Goal: Entertainment & Leisure: Consume media (video, audio)

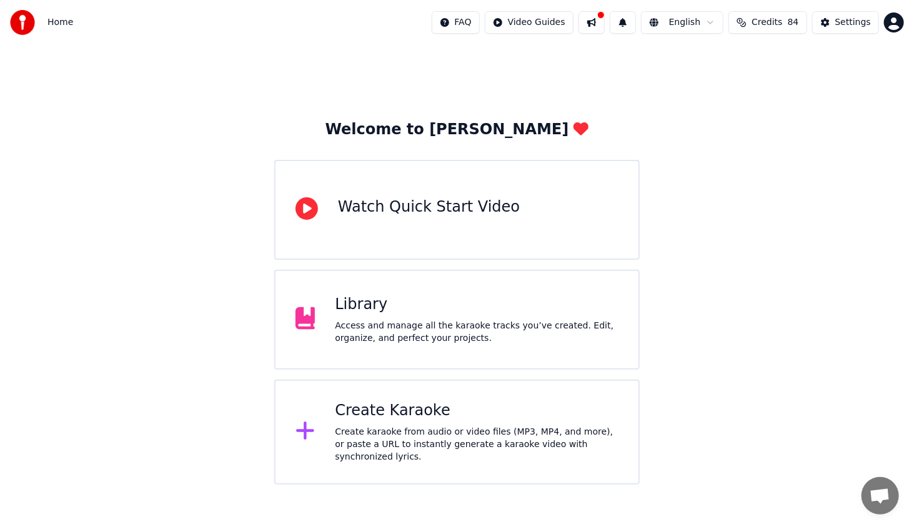
click at [440, 421] on div "Create Karaoke" at bounding box center [477, 411] width 284 height 20
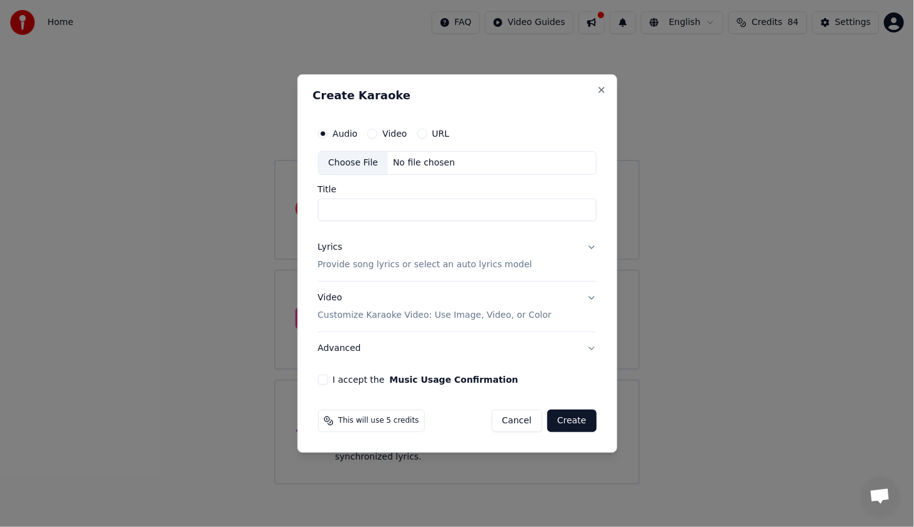
click at [342, 168] on div "Choose File" at bounding box center [353, 163] width 70 height 22
type input "**********"
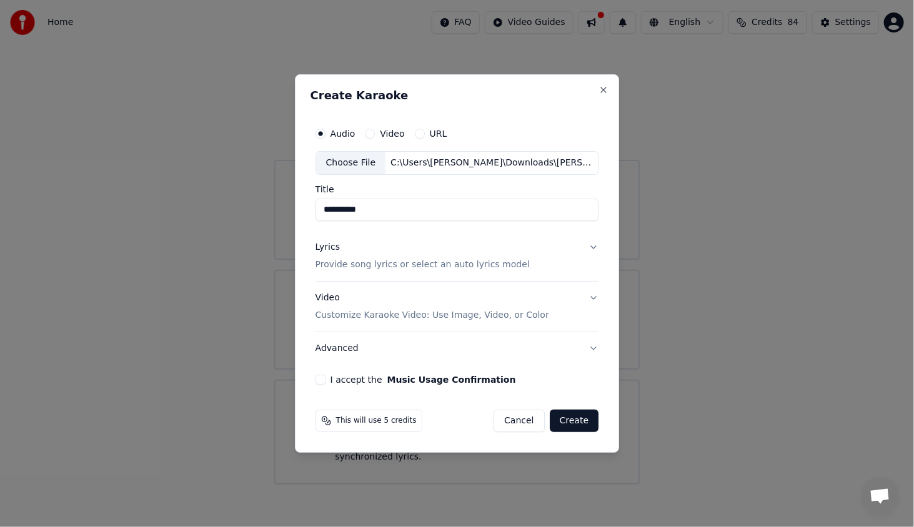
click at [322, 247] on div "Lyrics" at bounding box center [327, 247] width 24 height 12
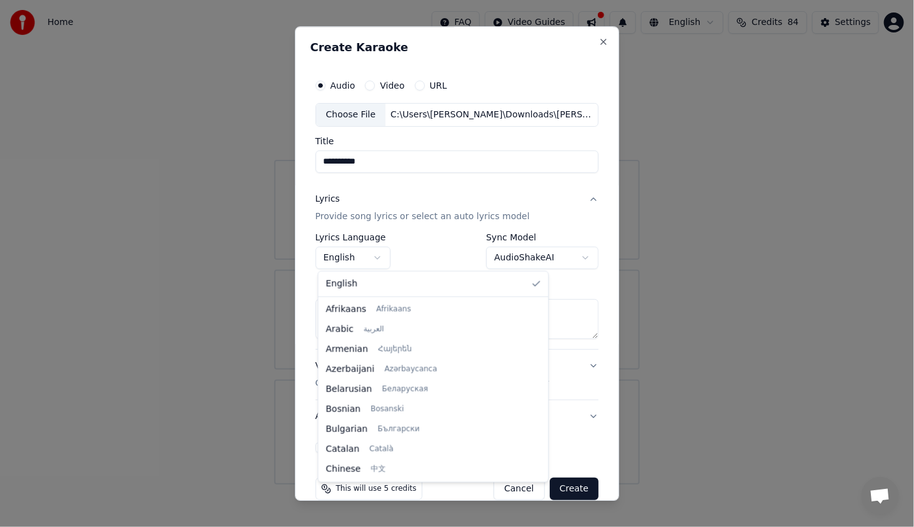
click at [356, 260] on body "**********" at bounding box center [457, 242] width 914 height 485
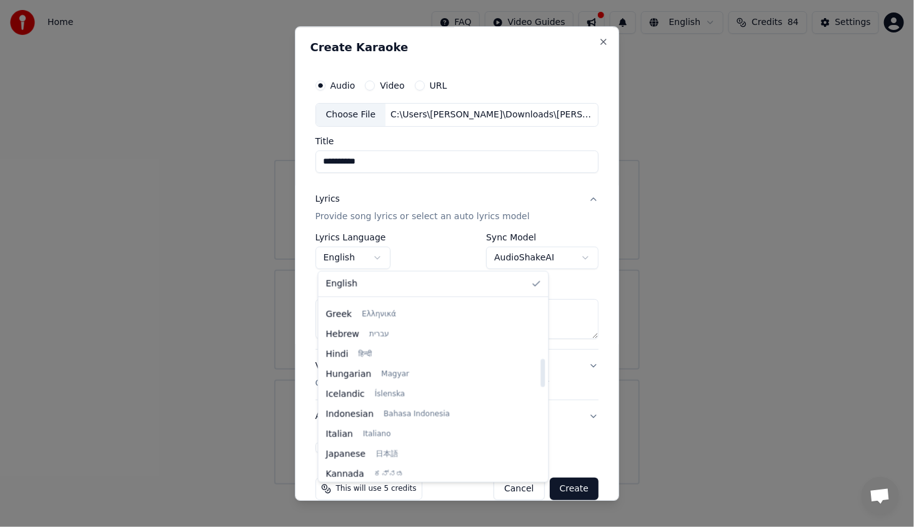
select select "**"
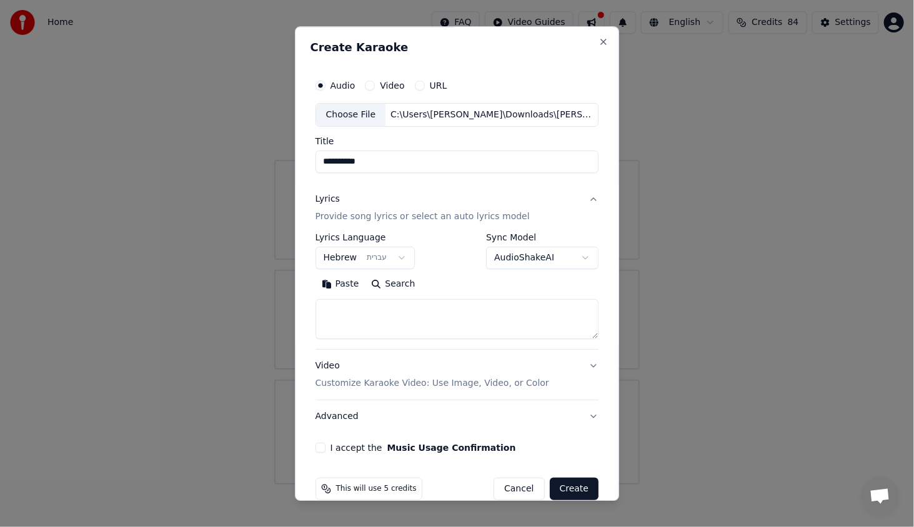
click at [443, 313] on textarea at bounding box center [457, 319] width 284 height 40
paste textarea "**********"
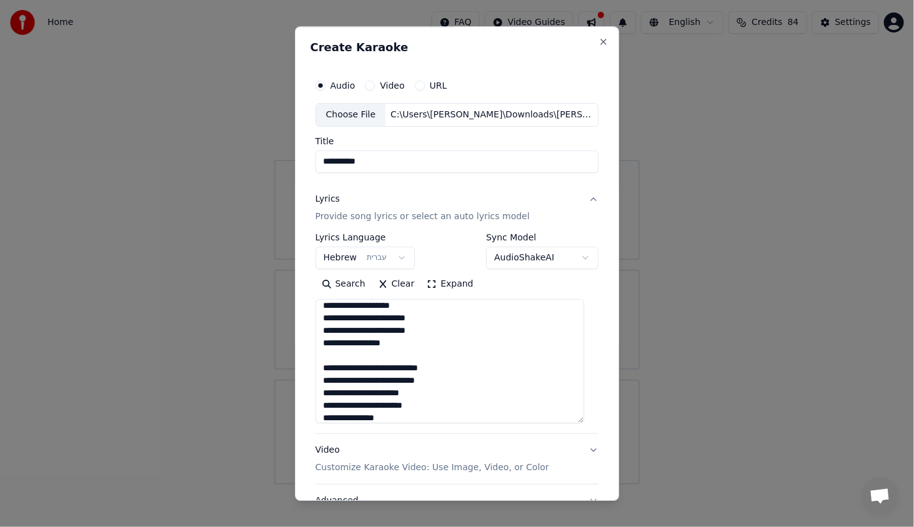
scroll to position [446, 0]
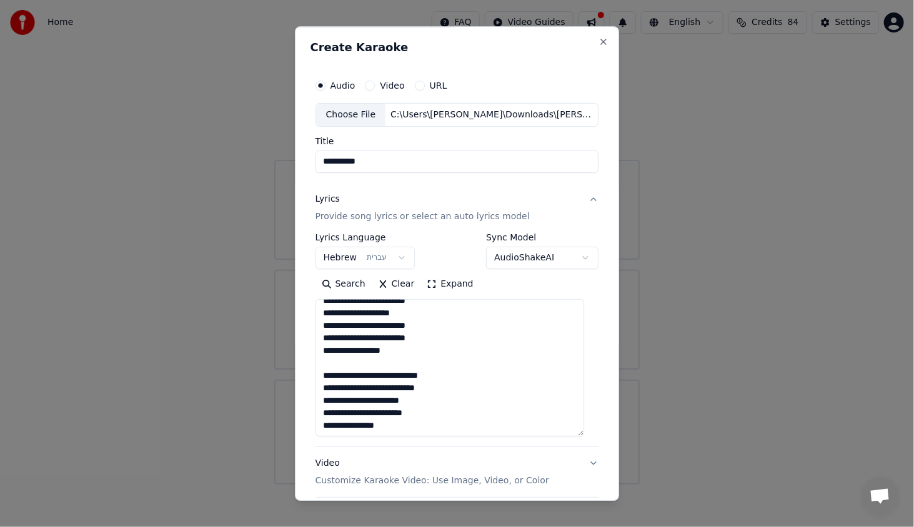
drag, startPoint x: 581, startPoint y: 335, endPoint x: 560, endPoint y: 433, distance: 99.6
click at [560, 433] on textarea "**********" at bounding box center [449, 367] width 269 height 137
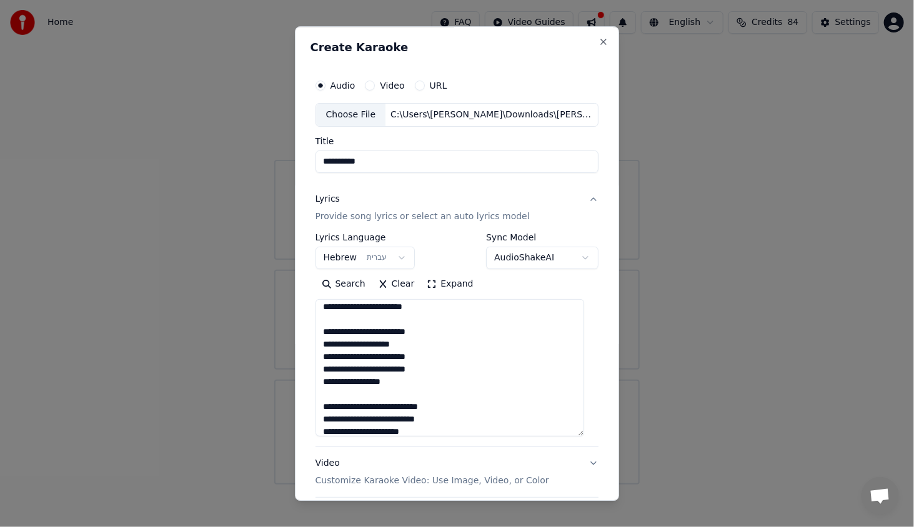
scroll to position [447, 0]
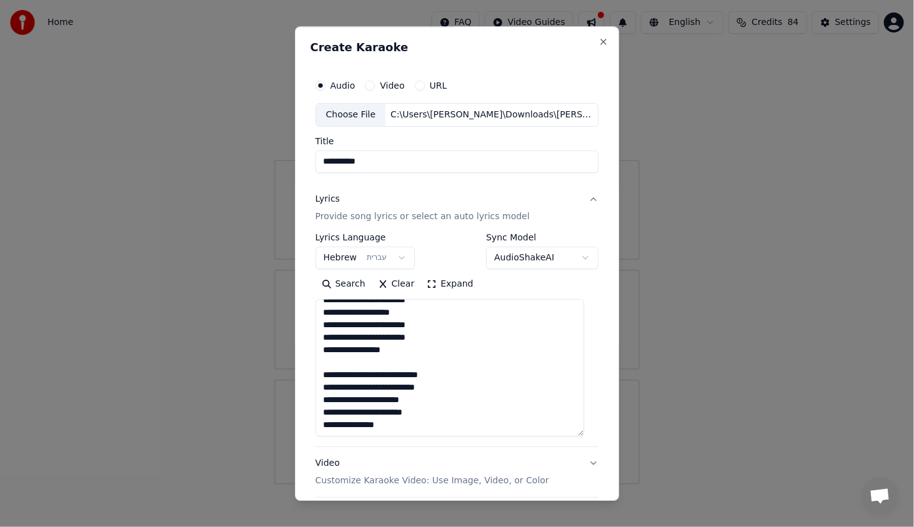
click at [600, 410] on div "**********" at bounding box center [457, 263] width 325 height 475
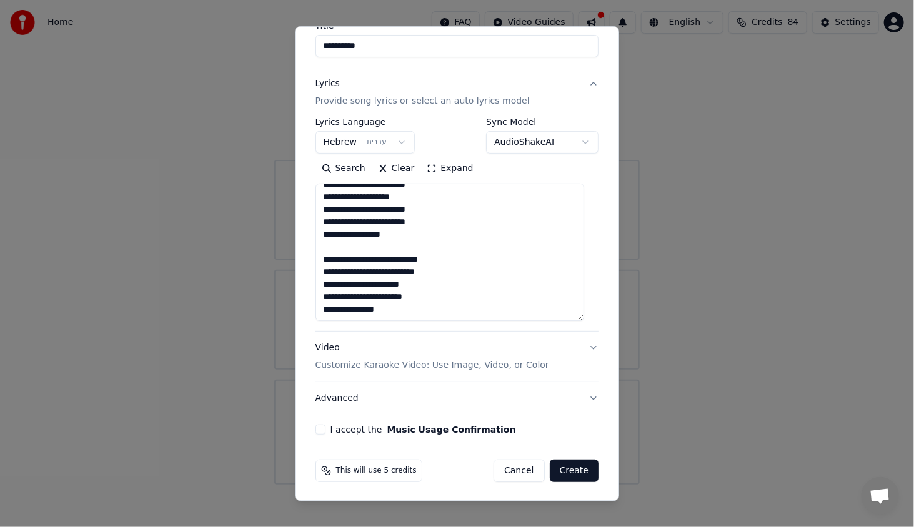
click at [325, 429] on button "I accept the Music Usage Confirmation" at bounding box center [320, 430] width 10 height 10
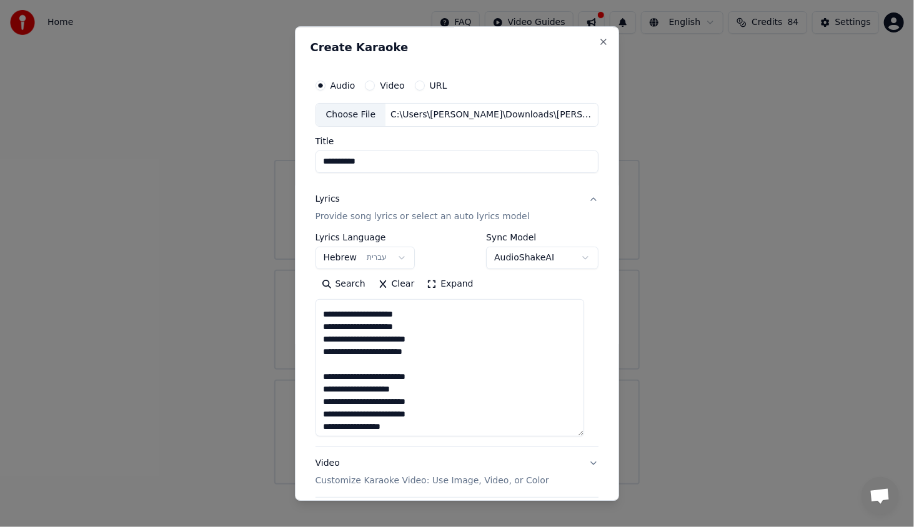
scroll to position [0, 0]
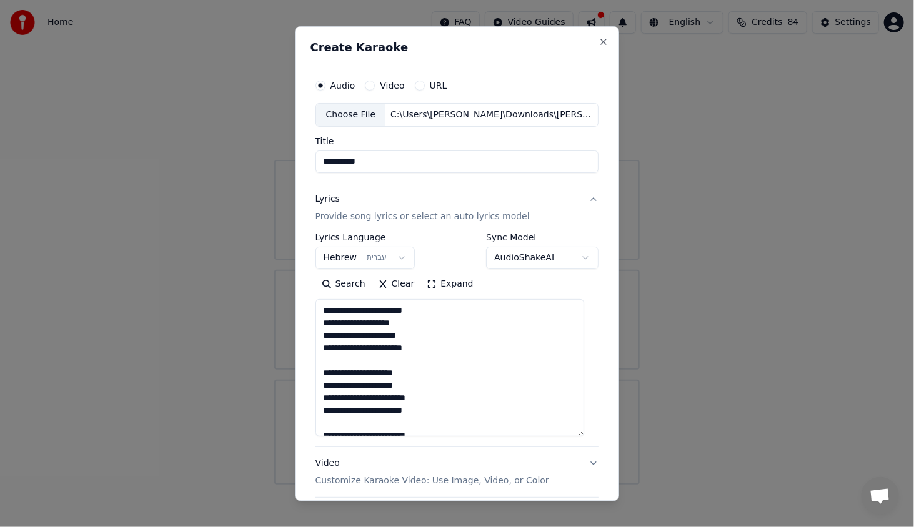
drag, startPoint x: 379, startPoint y: 336, endPoint x: 372, endPoint y: 334, distance: 7.7
click at [372, 334] on textarea "**********" at bounding box center [449, 367] width 269 height 137
click at [431, 345] on textarea "**********" at bounding box center [449, 367] width 269 height 137
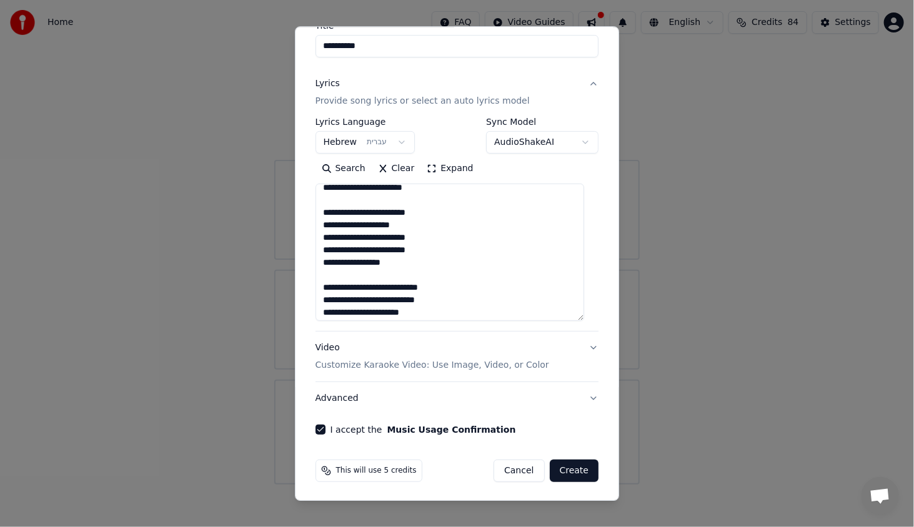
scroll to position [447, 0]
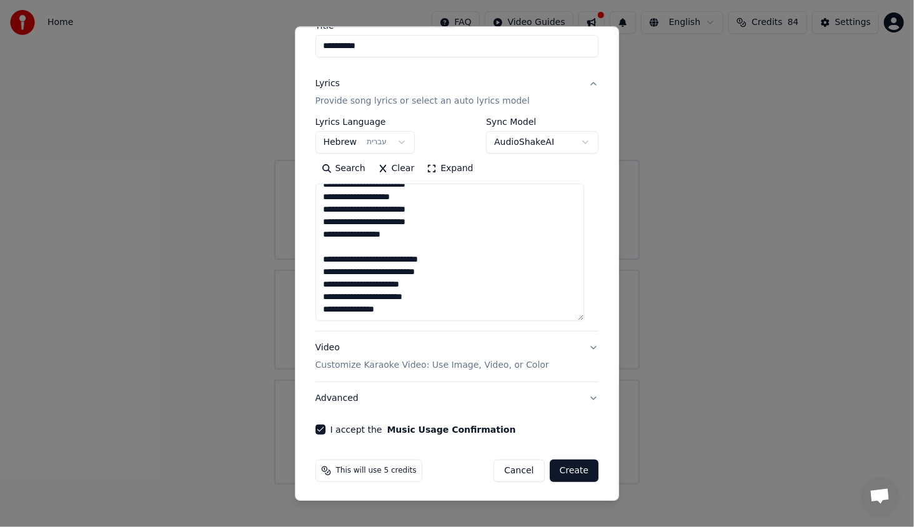
type textarea "**********"
click at [569, 469] on button "Create" at bounding box center [574, 471] width 49 height 22
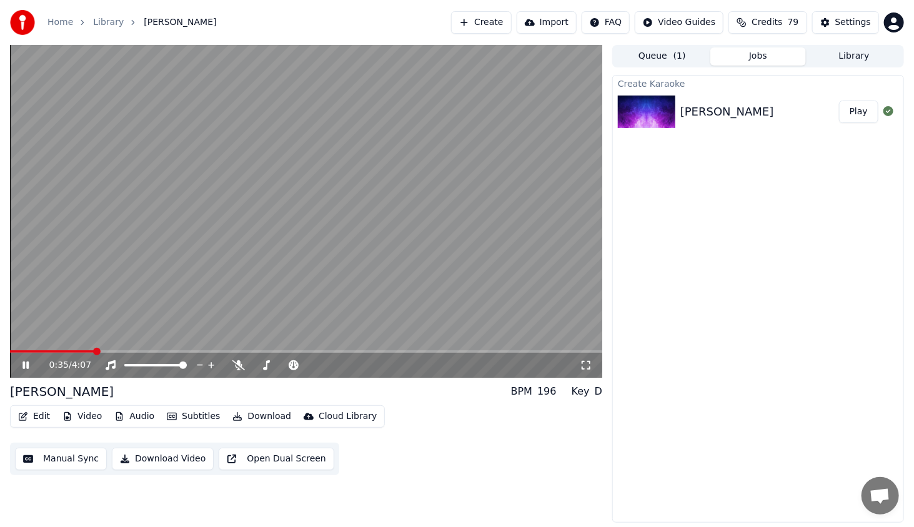
click at [23, 360] on div "0:35 / 4:07" at bounding box center [306, 365] width 582 height 12
click at [24, 366] on icon at bounding box center [25, 365] width 6 height 7
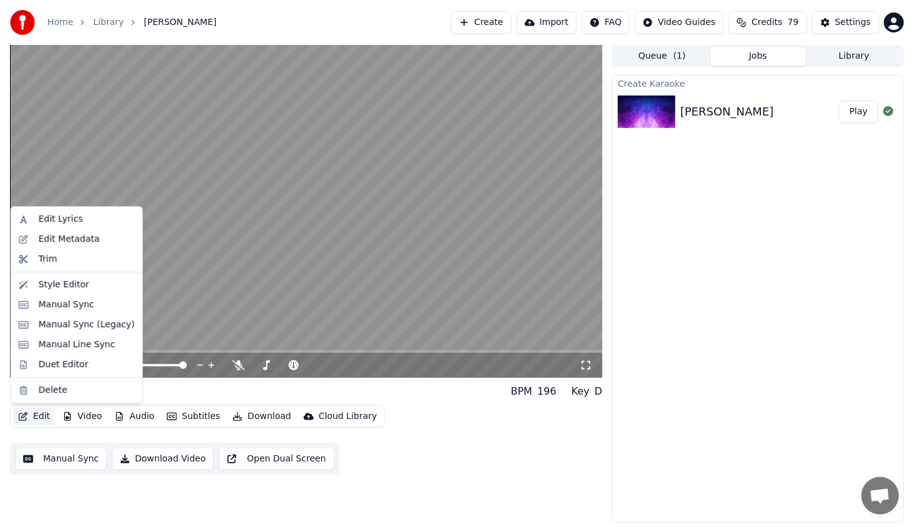
click at [33, 422] on button "Edit" at bounding box center [34, 416] width 42 height 17
click at [69, 286] on div "Style Editor" at bounding box center [64, 285] width 51 height 12
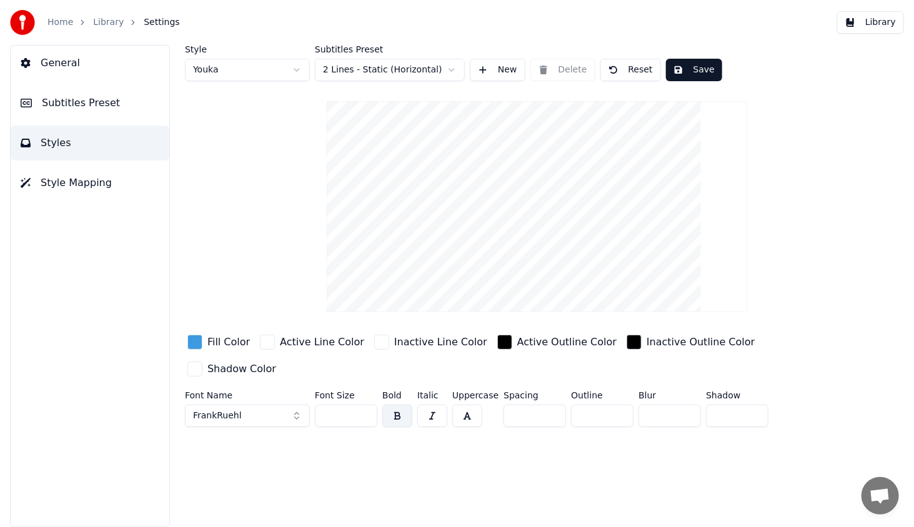
click at [260, 405] on button "FrankRuehl" at bounding box center [247, 416] width 125 height 22
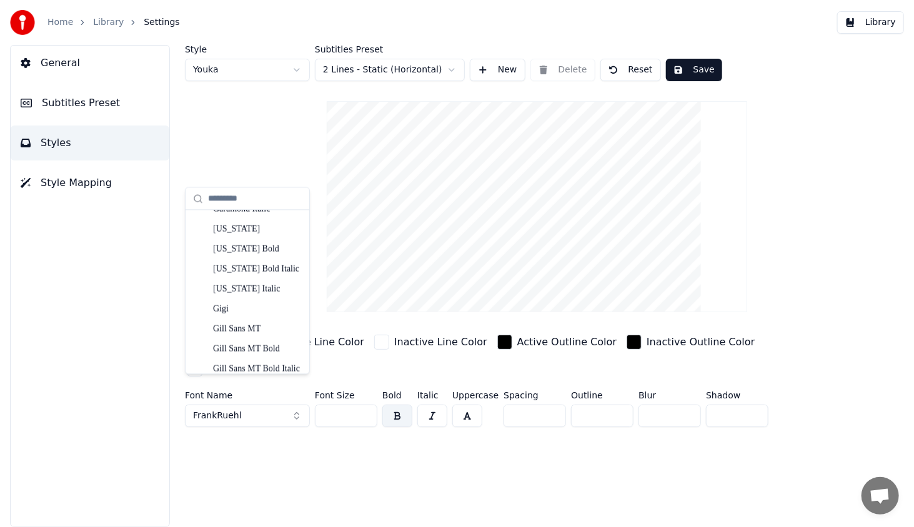
scroll to position [2969, 0]
click at [275, 290] on div "Gigi" at bounding box center [257, 289] width 89 height 12
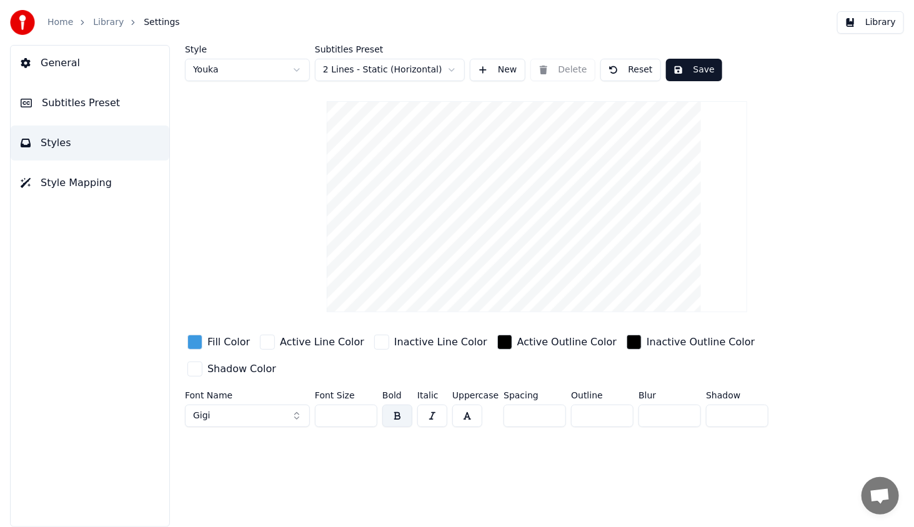
click at [265, 405] on button "Gigi" at bounding box center [247, 416] width 125 height 22
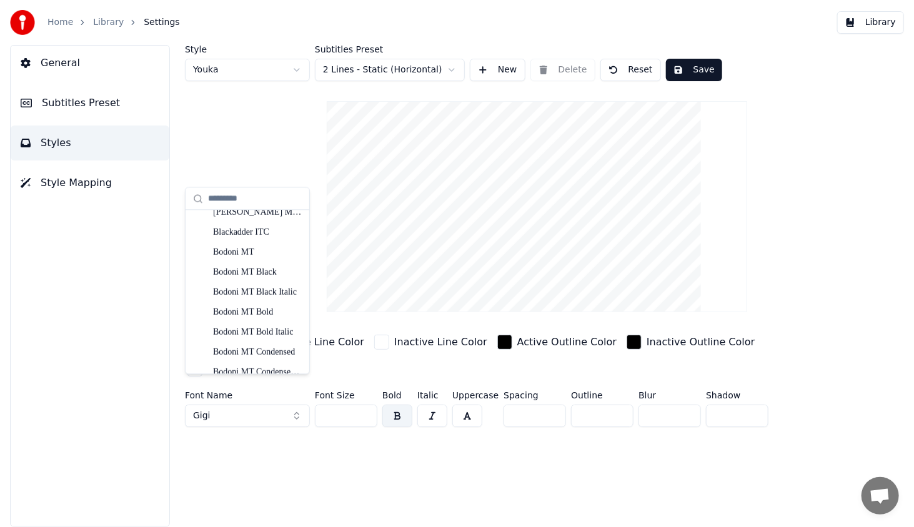
scroll to position [413, 0]
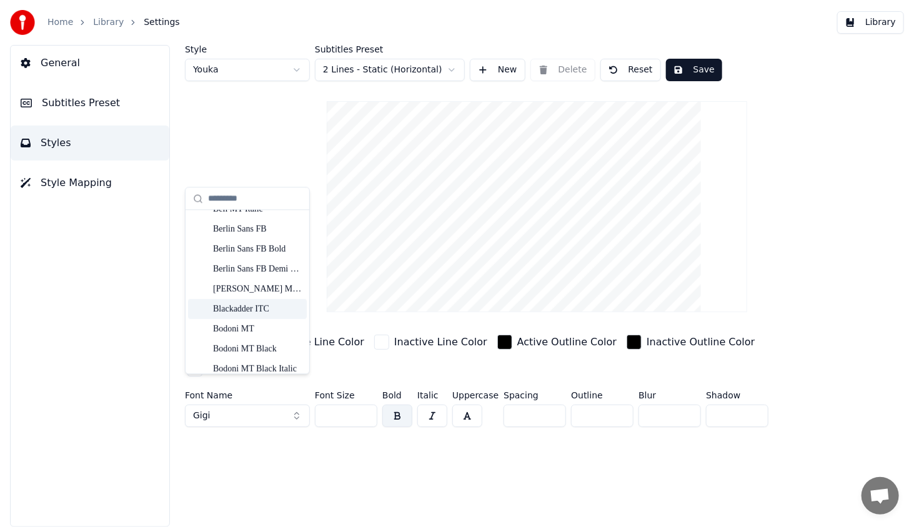
click at [262, 301] on div "Blackadder ITC" at bounding box center [247, 308] width 119 height 20
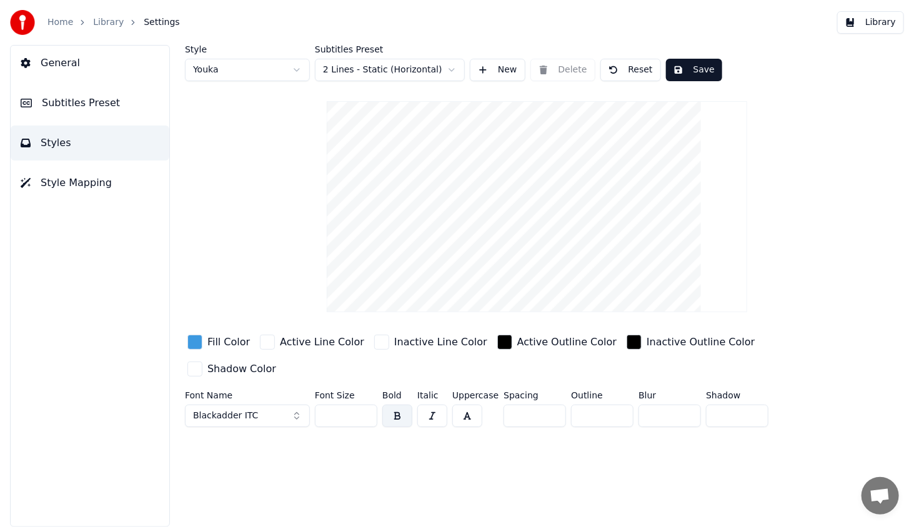
click at [257, 405] on button "Blackadder ITC" at bounding box center [247, 416] width 125 height 22
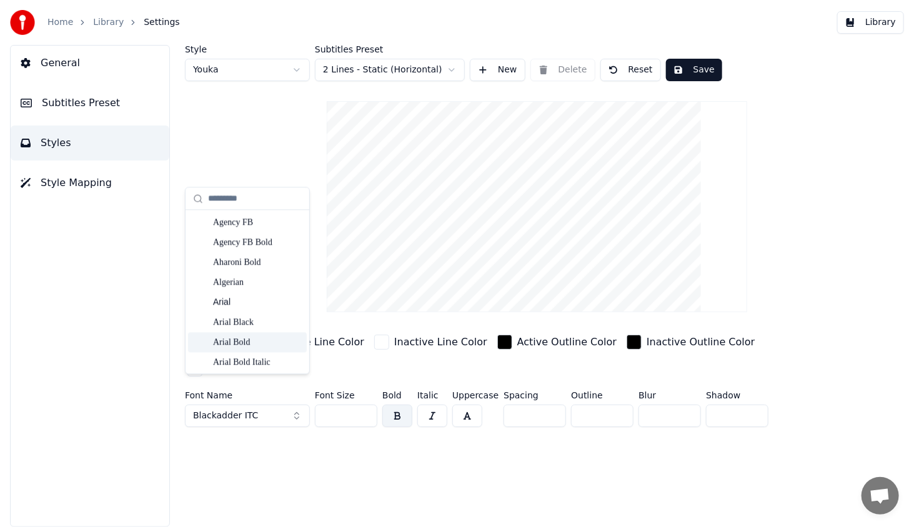
click at [247, 340] on div "Arial Bold" at bounding box center [257, 342] width 89 height 12
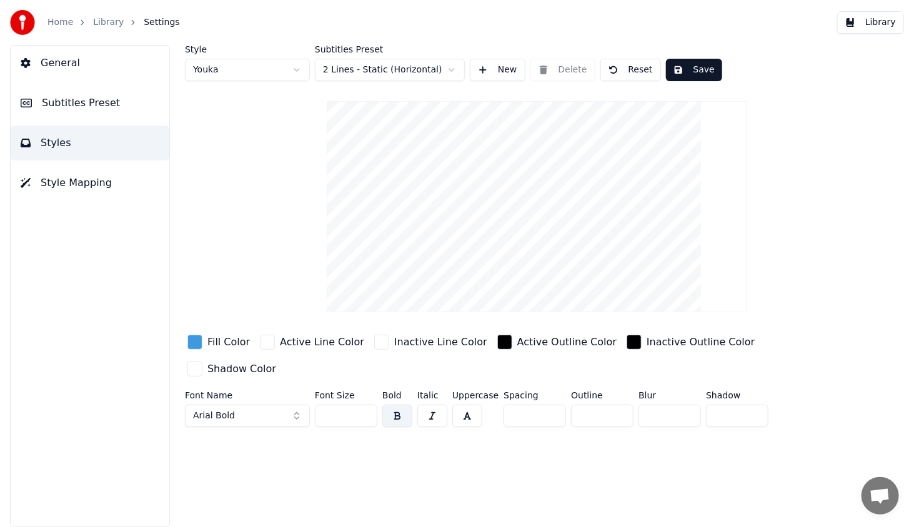
click at [265, 405] on button "Arial Bold" at bounding box center [247, 416] width 125 height 22
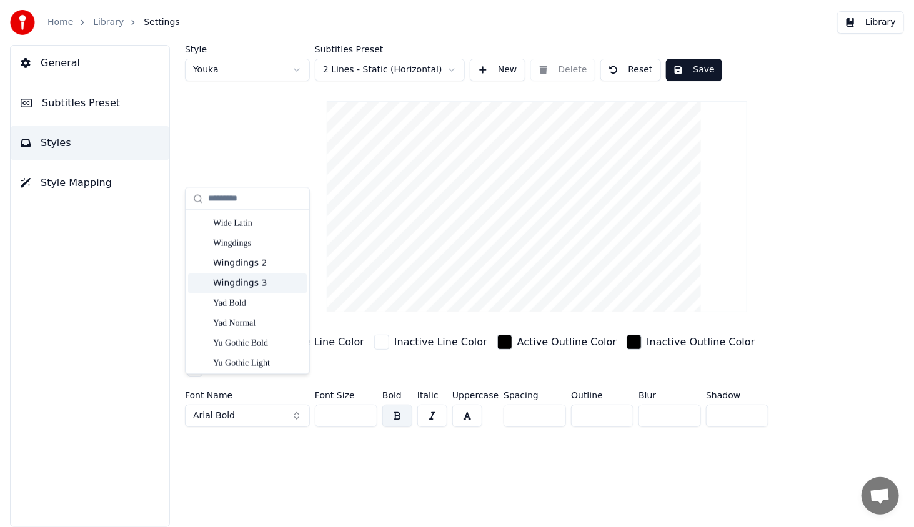
scroll to position [7067, 0]
click at [264, 312] on div "Yad Normal" at bounding box center [257, 306] width 89 height 12
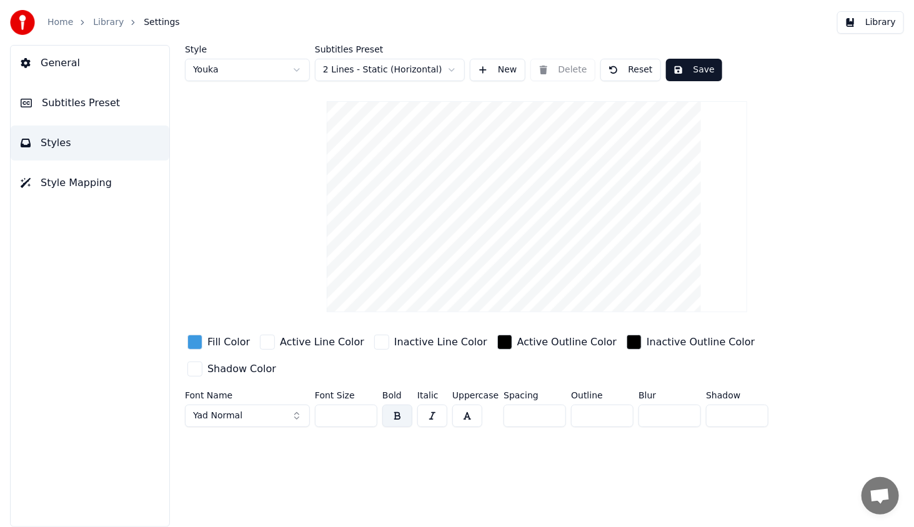
click at [687, 65] on button "Save" at bounding box center [694, 70] width 56 height 22
click at [872, 14] on button "Library" at bounding box center [870, 22] width 67 height 22
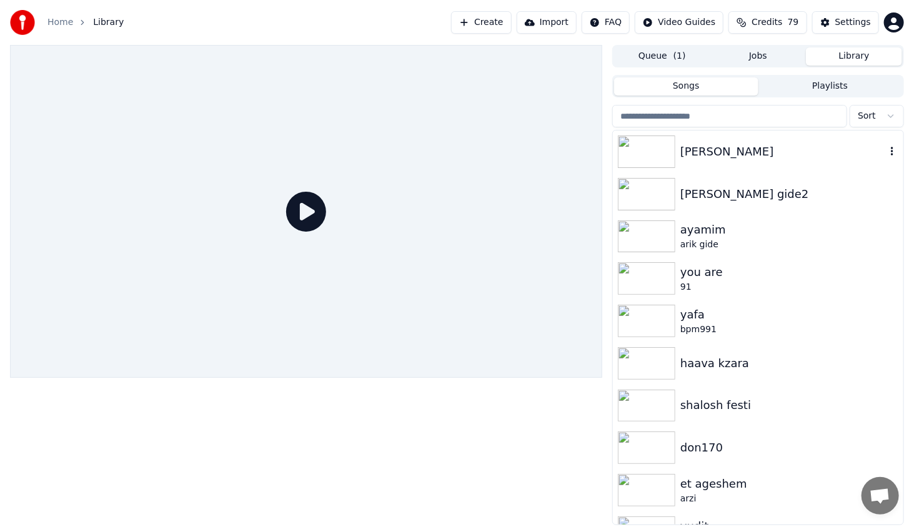
click at [631, 152] on img at bounding box center [646, 152] width 57 height 32
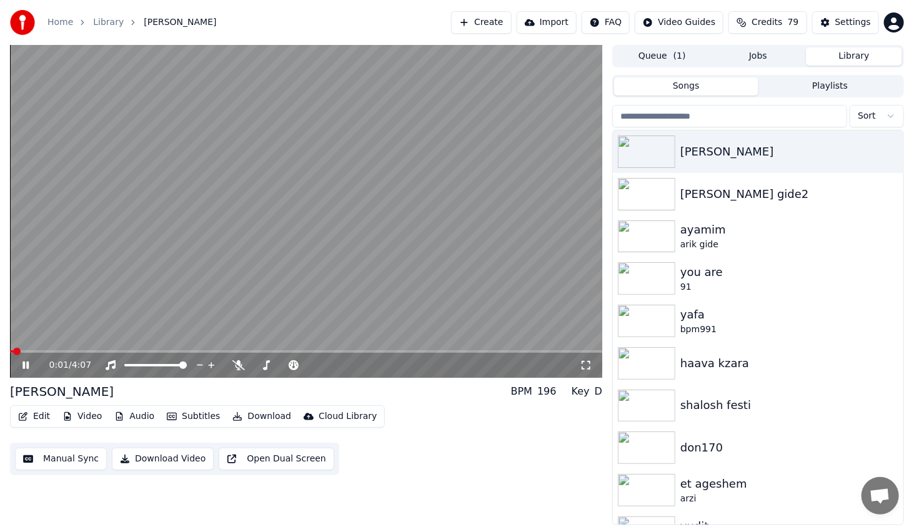
click at [49, 353] on div "0:01 / 4:07" at bounding box center [306, 365] width 592 height 25
click at [51, 352] on span at bounding box center [306, 351] width 592 height 2
click at [28, 366] on icon at bounding box center [25, 365] width 6 height 7
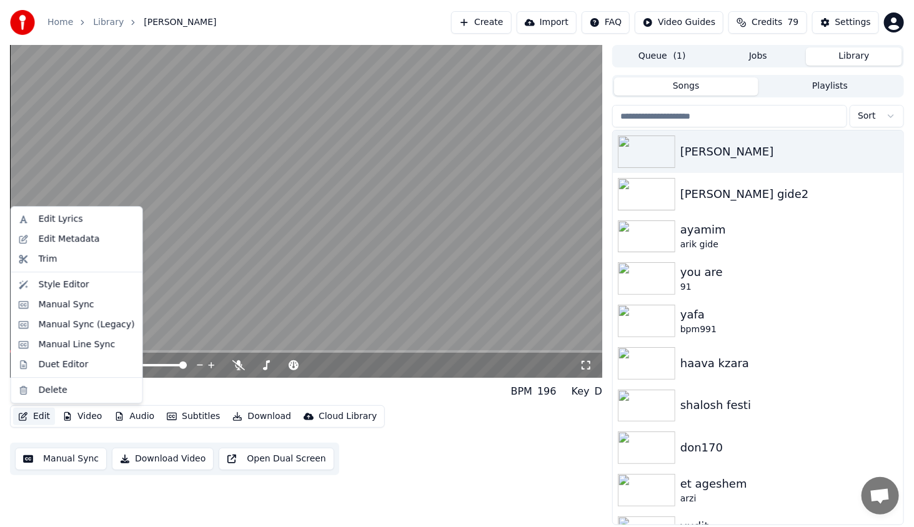
click at [39, 418] on button "Edit" at bounding box center [34, 416] width 42 height 17
click at [65, 289] on div "Style Editor" at bounding box center [64, 285] width 51 height 12
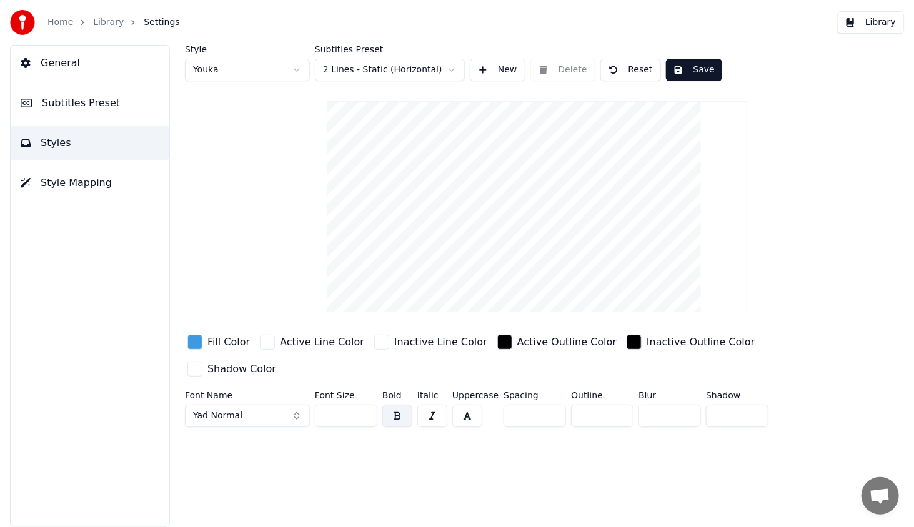
click at [270, 405] on button "Yad Normal" at bounding box center [247, 416] width 125 height 22
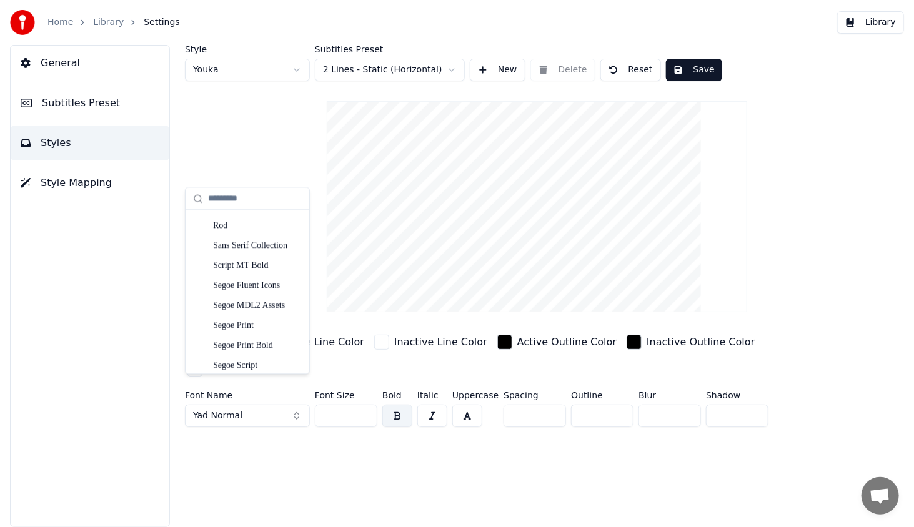
scroll to position [5854, 0]
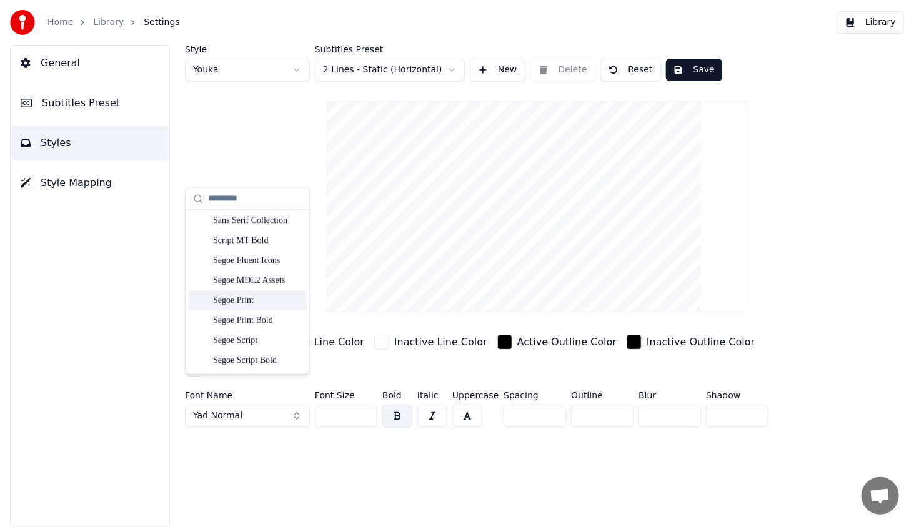
click at [261, 305] on div "Segoe Print" at bounding box center [257, 301] width 89 height 12
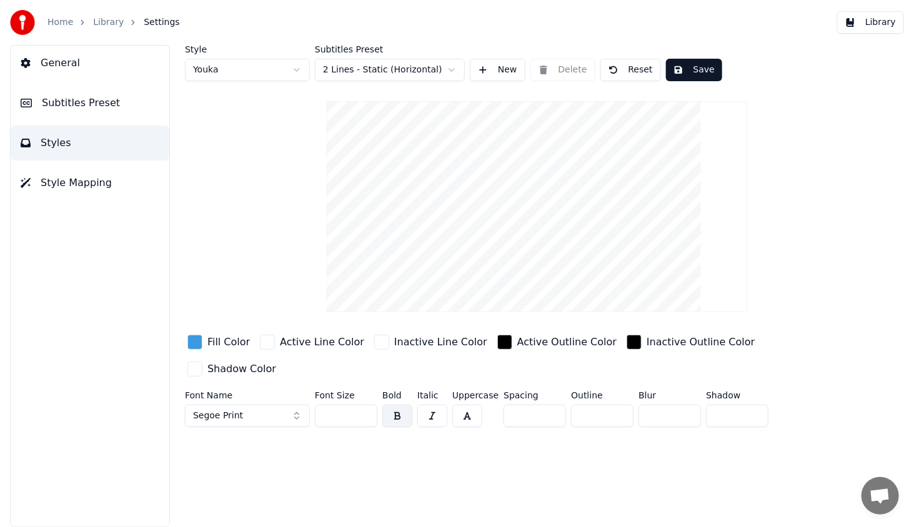
click at [685, 72] on button "Save" at bounding box center [694, 70] width 56 height 22
click at [878, 20] on button "Library" at bounding box center [870, 22] width 67 height 22
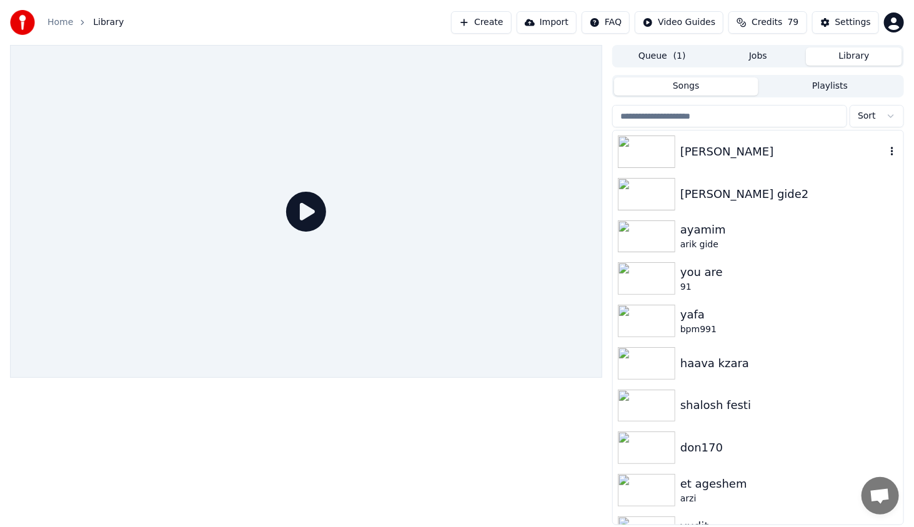
click at [648, 144] on img at bounding box center [646, 152] width 57 height 32
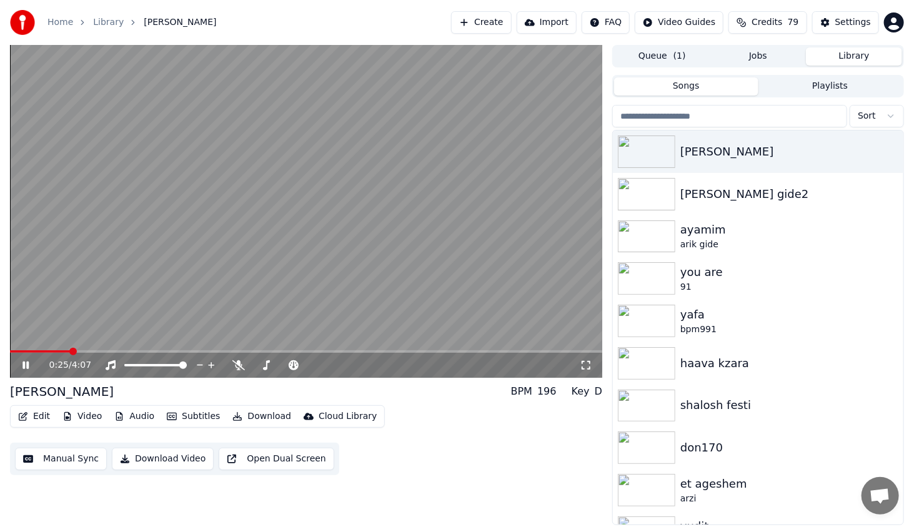
click at [70, 350] on span at bounding box center [306, 351] width 592 height 2
click at [25, 372] on div "0:25 / 4:07" at bounding box center [306, 365] width 592 height 25
click at [21, 368] on icon at bounding box center [34, 365] width 29 height 10
click at [37, 413] on button "Edit" at bounding box center [34, 416] width 42 height 17
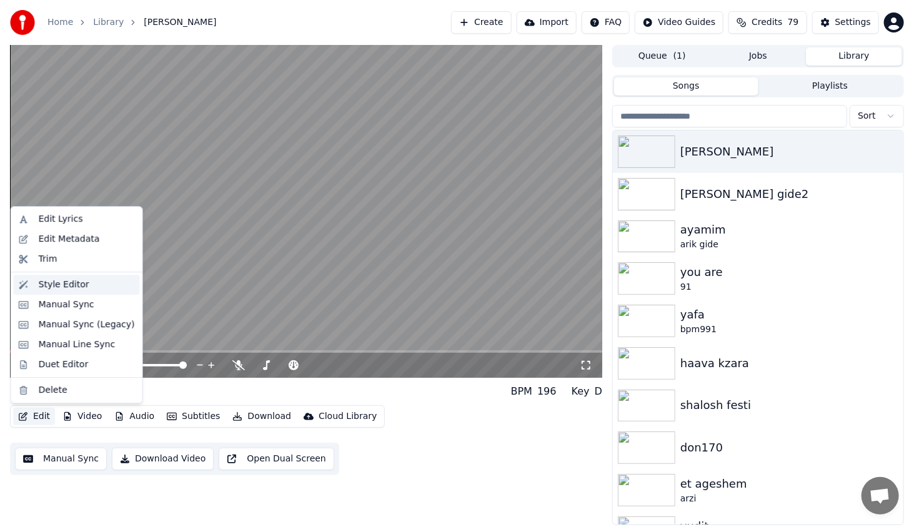
click at [59, 279] on div "Style Editor" at bounding box center [64, 285] width 51 height 12
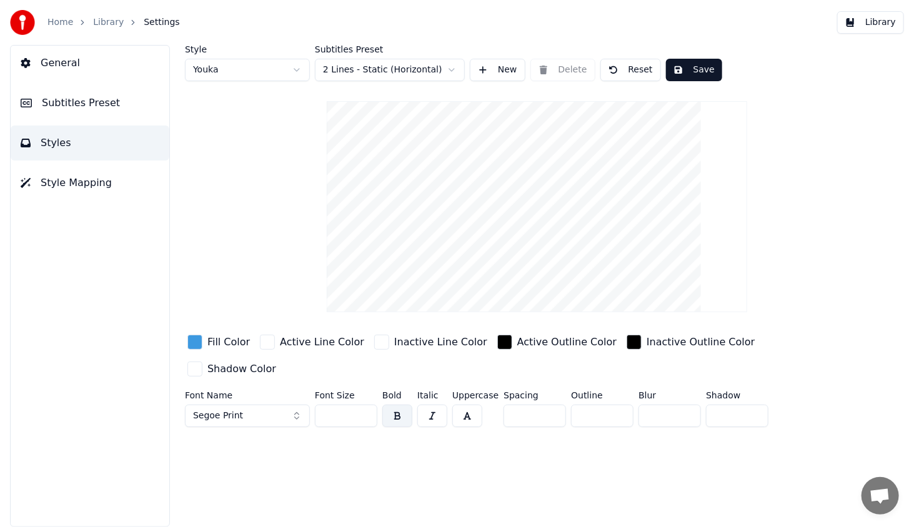
click at [204, 405] on button "Segoe Print" at bounding box center [247, 416] width 125 height 22
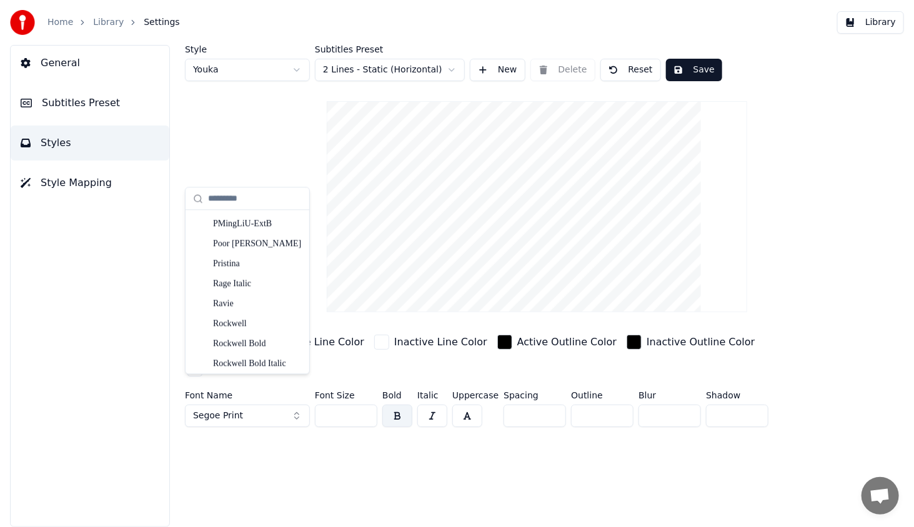
scroll to position [5534, 0]
click at [259, 325] on div "Pristina" at bounding box center [257, 321] width 89 height 12
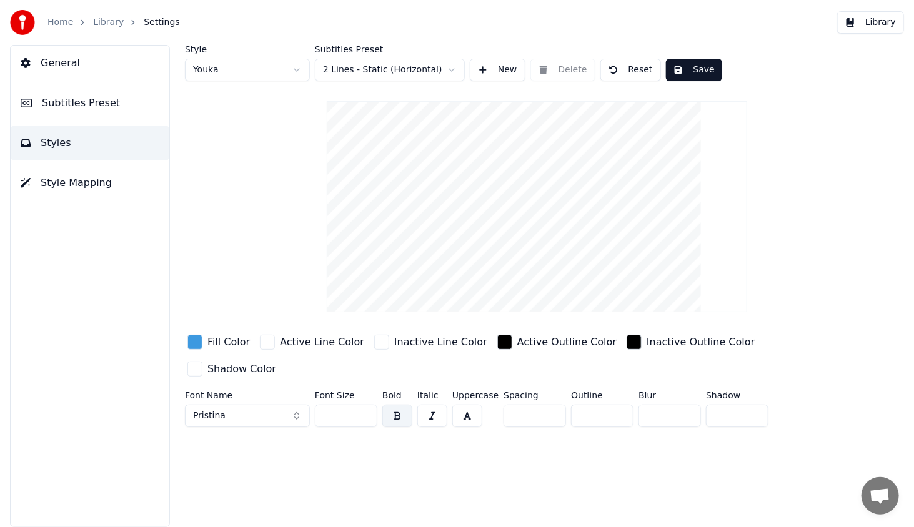
click at [694, 71] on button "Save" at bounding box center [694, 70] width 56 height 22
click at [889, 23] on button "Library" at bounding box center [870, 22] width 67 height 22
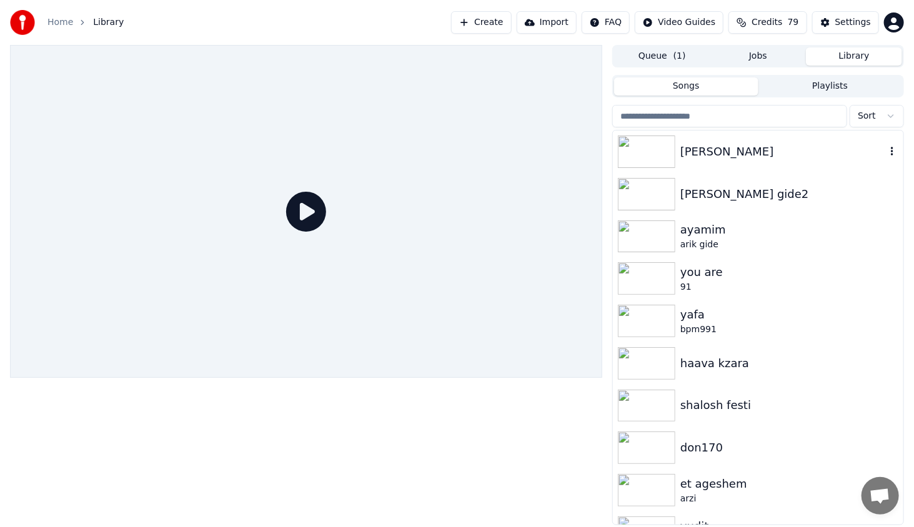
click at [663, 155] on img at bounding box center [646, 152] width 57 height 32
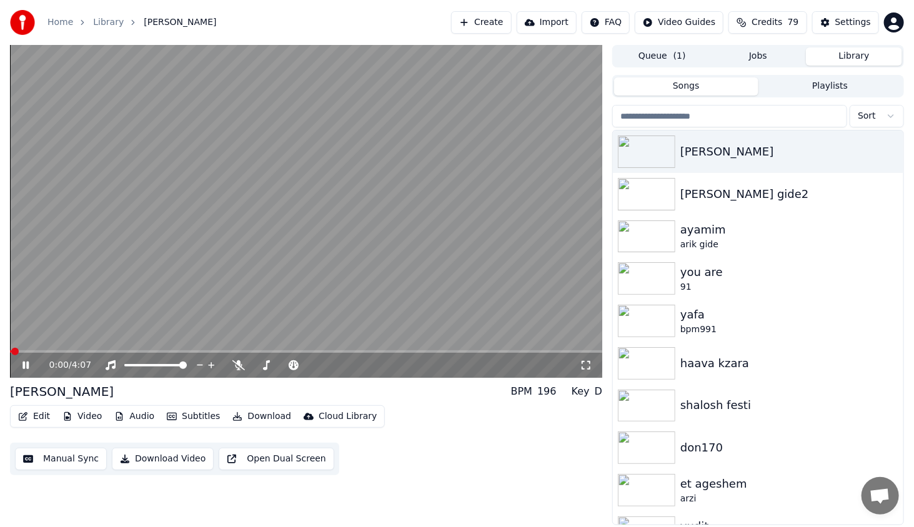
click at [56, 353] on span at bounding box center [306, 351] width 592 height 2
click at [22, 368] on icon at bounding box center [34, 365] width 29 height 10
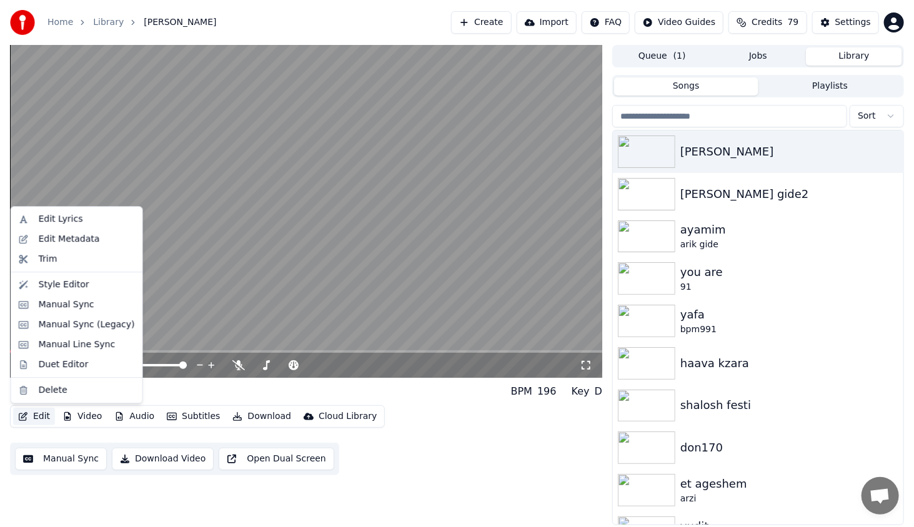
click at [35, 419] on button "Edit" at bounding box center [34, 416] width 42 height 17
click at [56, 279] on div "Style Editor" at bounding box center [64, 285] width 51 height 12
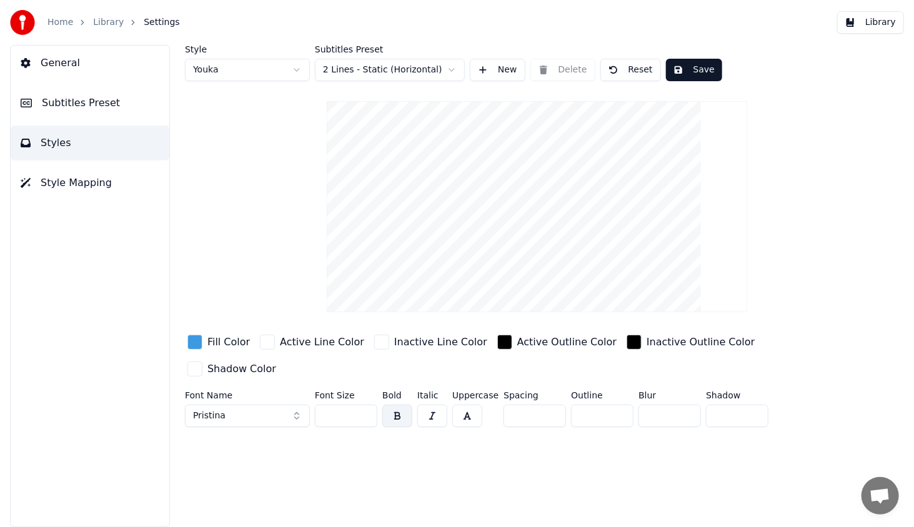
click at [52, 101] on span "Subtitles Preset" at bounding box center [81, 103] width 78 height 15
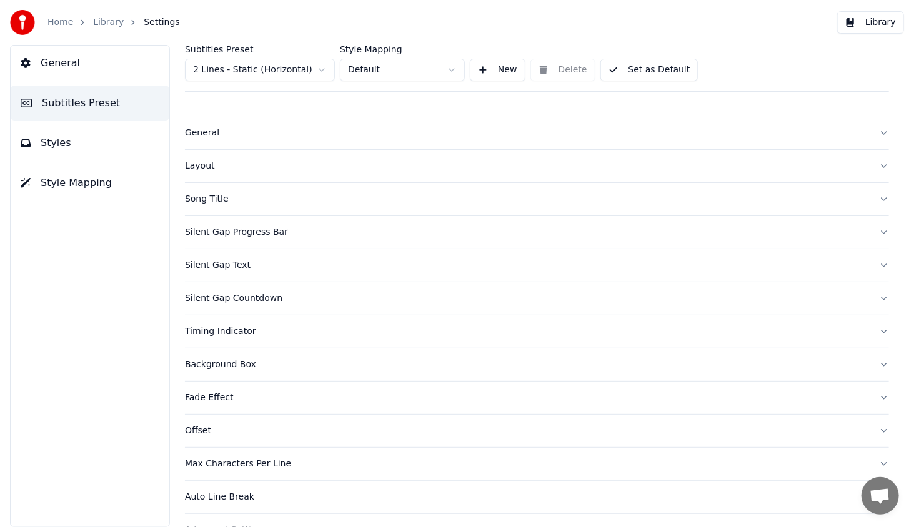
click at [64, 132] on button "Styles" at bounding box center [90, 143] width 159 height 35
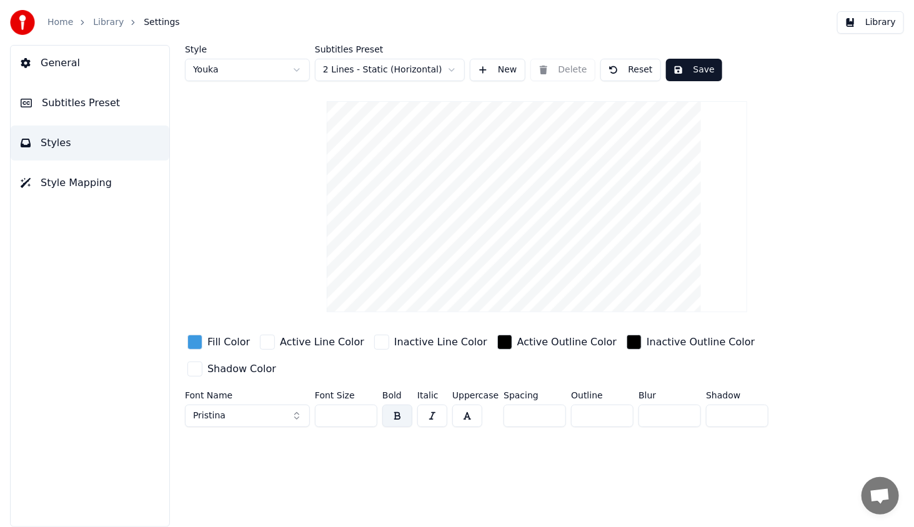
click at [237, 405] on button "Pristina" at bounding box center [247, 416] width 125 height 22
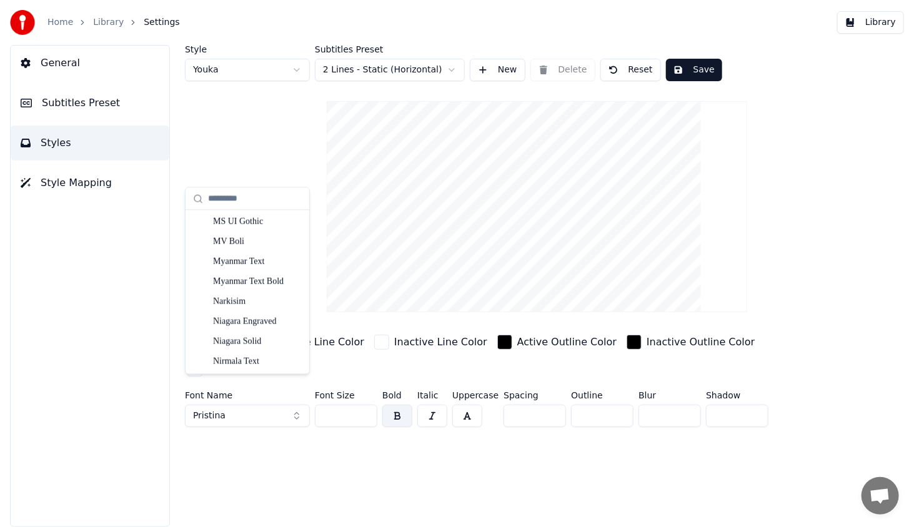
scroll to position [4936, 0]
click at [245, 282] on div "MV Boli" at bounding box center [257, 280] width 89 height 12
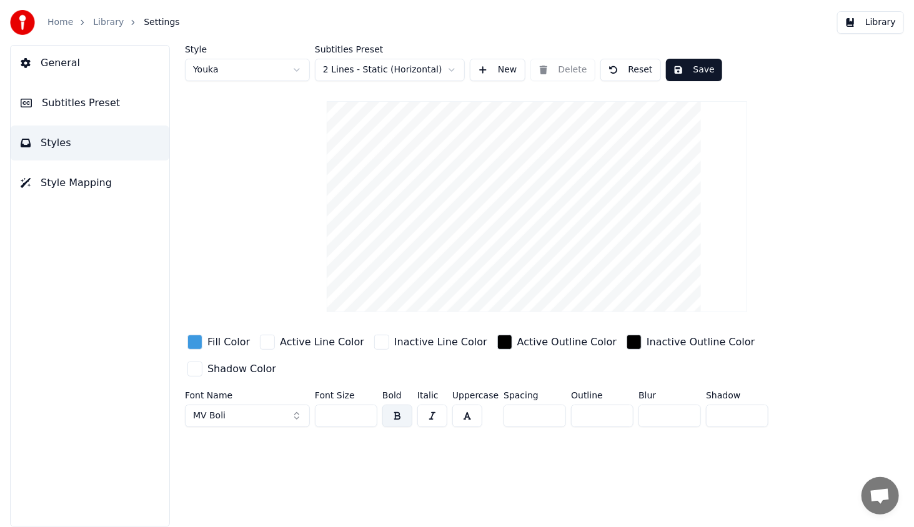
click at [672, 72] on button "Save" at bounding box center [694, 70] width 56 height 22
click at [867, 30] on button "Library" at bounding box center [870, 22] width 67 height 22
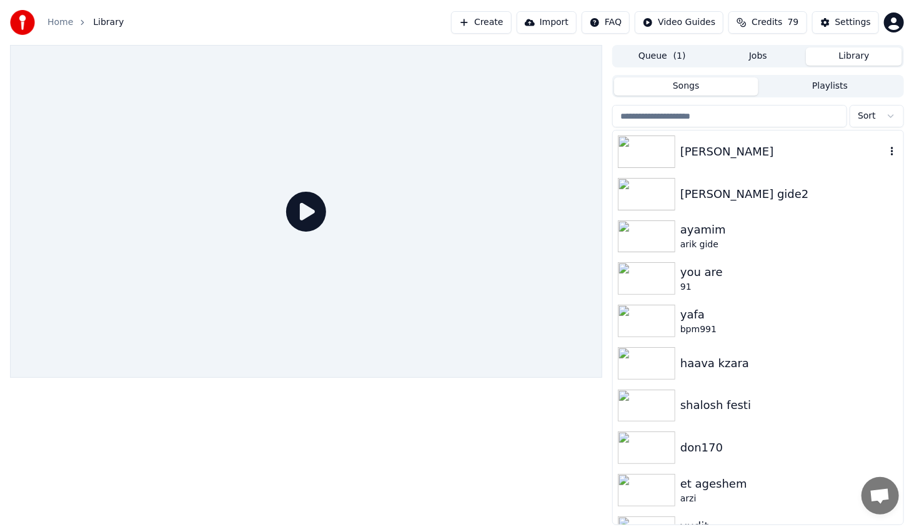
click at [642, 155] on img at bounding box center [646, 152] width 57 height 32
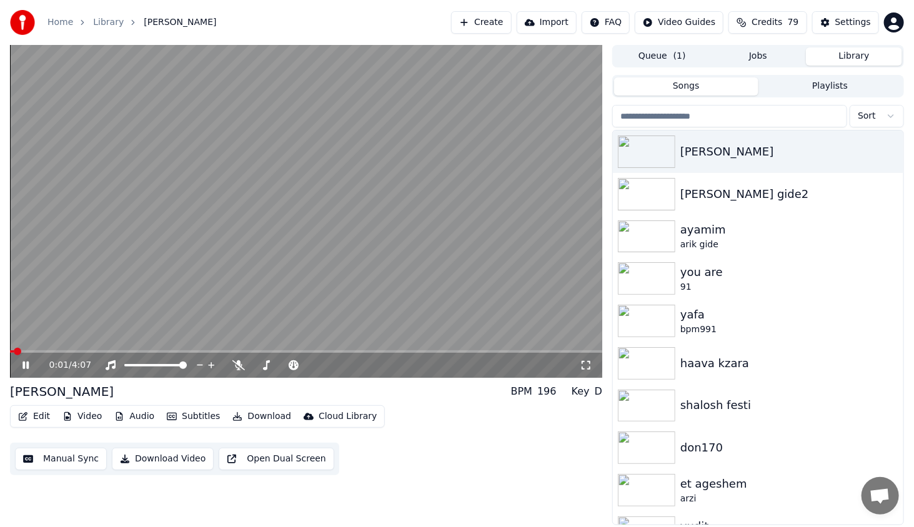
click at [113, 350] on video at bounding box center [306, 211] width 592 height 333
click at [116, 352] on span at bounding box center [306, 351] width 592 height 2
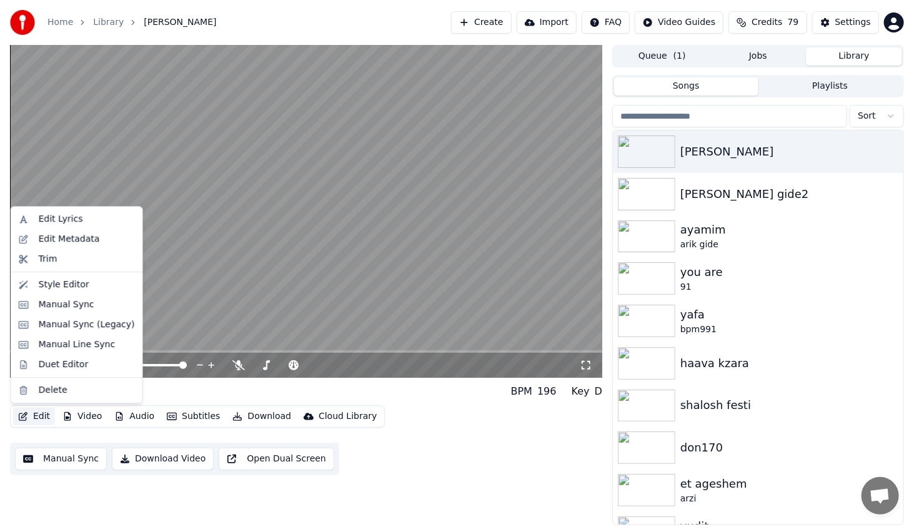
click at [34, 423] on button "Edit" at bounding box center [34, 416] width 42 height 17
click at [52, 280] on div "Style Editor" at bounding box center [64, 285] width 51 height 12
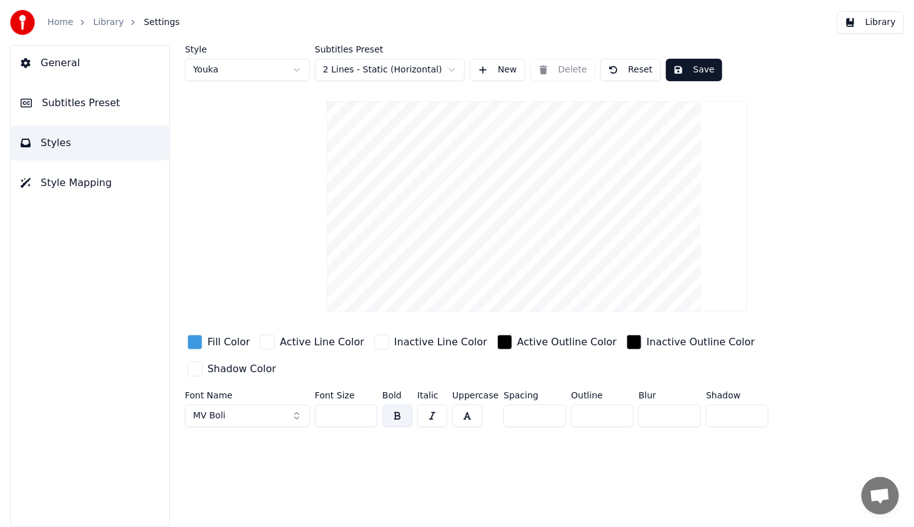
click at [234, 405] on button "MV Boli" at bounding box center [247, 416] width 125 height 22
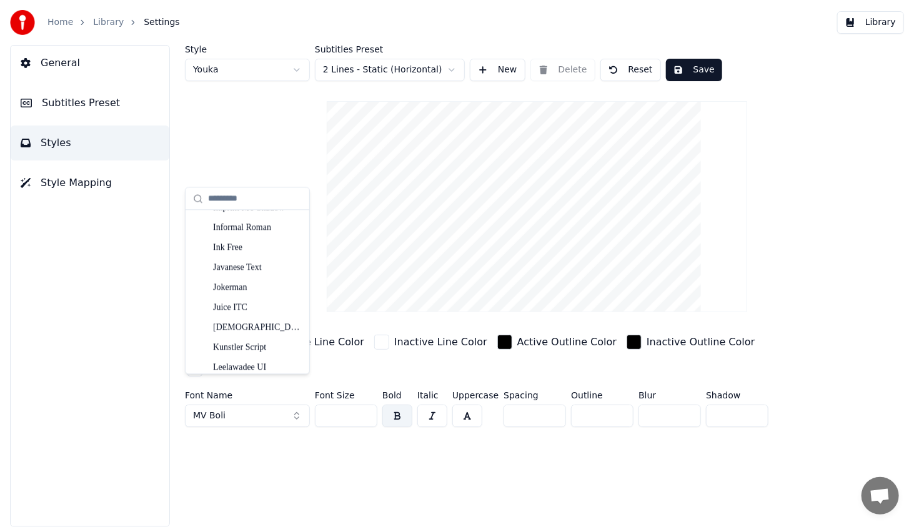
scroll to position [3586, 0]
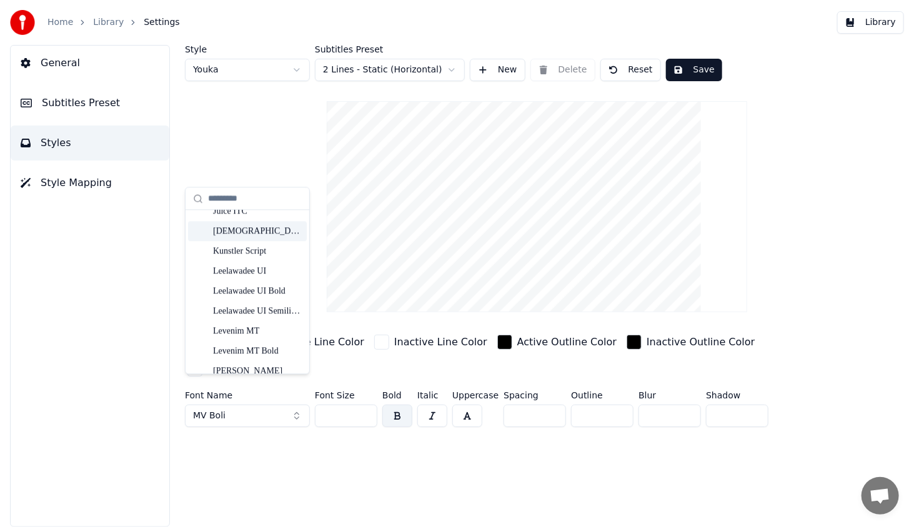
click at [249, 238] on div "[DEMOGRAPHIC_DATA] ITC" at bounding box center [247, 232] width 119 height 20
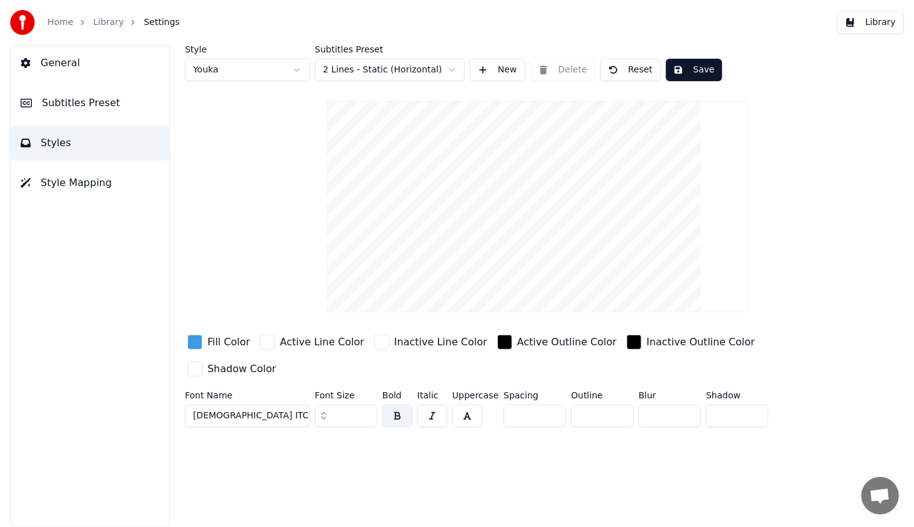
click at [697, 64] on button "Save" at bounding box center [694, 70] width 56 height 22
click at [869, 25] on button "Library" at bounding box center [870, 22] width 67 height 22
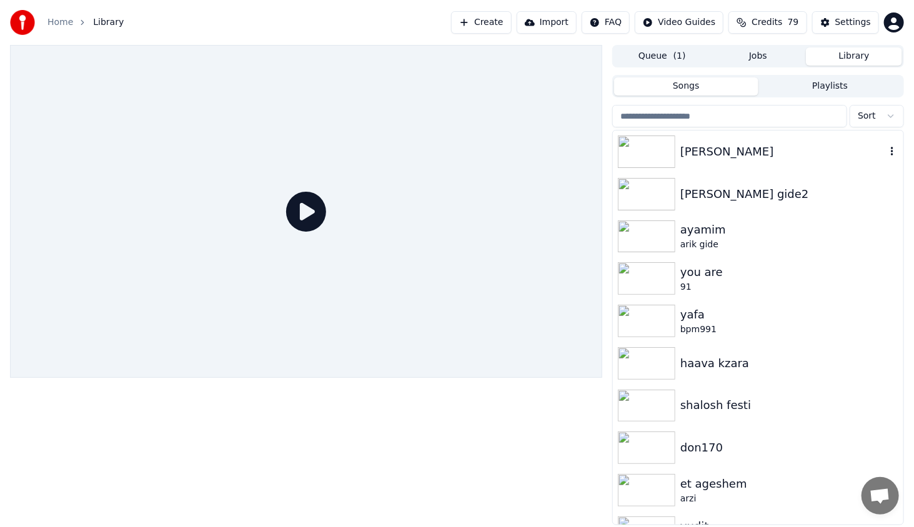
click at [663, 155] on img at bounding box center [646, 152] width 57 height 32
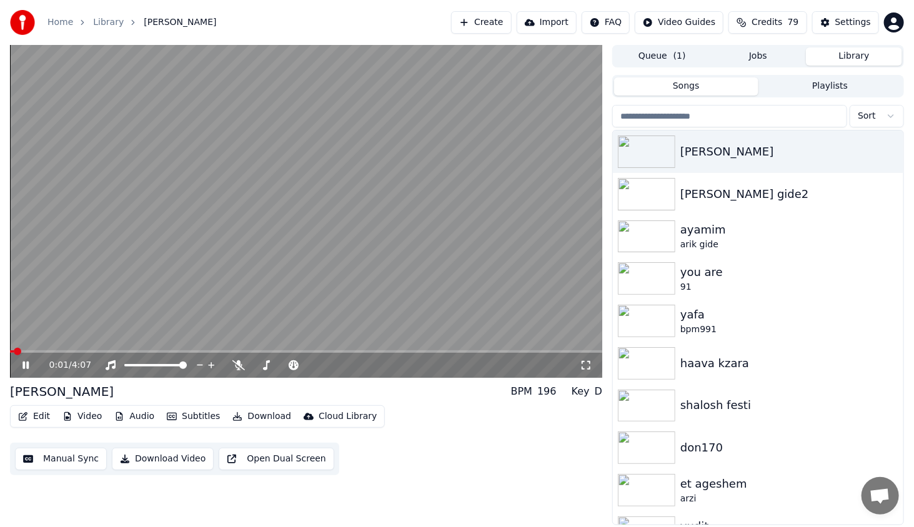
click at [84, 350] on span at bounding box center [306, 351] width 592 height 2
click at [21, 360] on div "0:33 / 4:07" at bounding box center [306, 365] width 582 height 12
click at [26, 366] on icon at bounding box center [25, 365] width 6 height 7
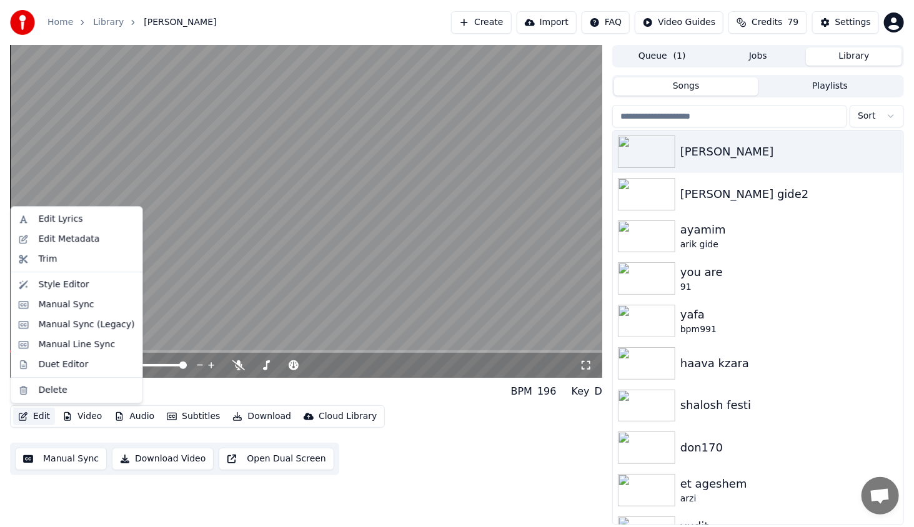
click at [51, 416] on button "Edit" at bounding box center [34, 416] width 42 height 17
click at [73, 285] on div "Style Editor" at bounding box center [64, 285] width 51 height 12
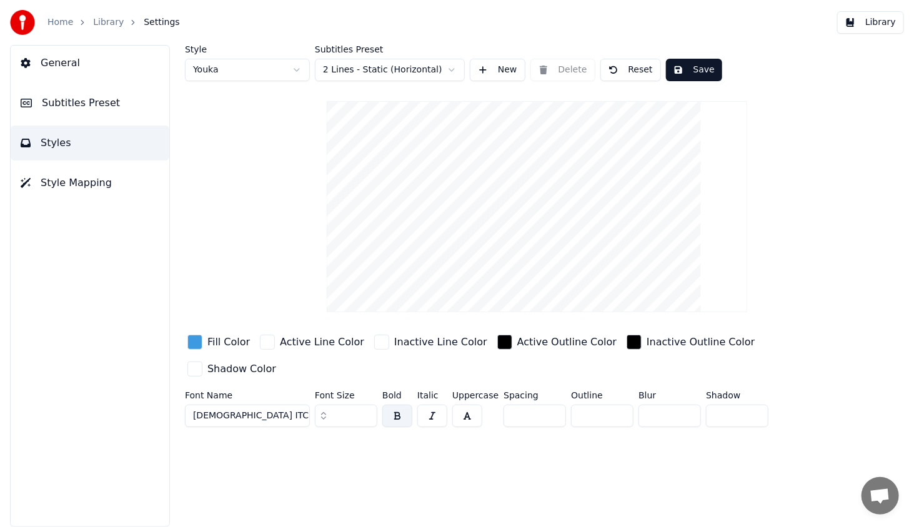
click at [226, 405] on button "[DEMOGRAPHIC_DATA] ITC" at bounding box center [247, 416] width 125 height 22
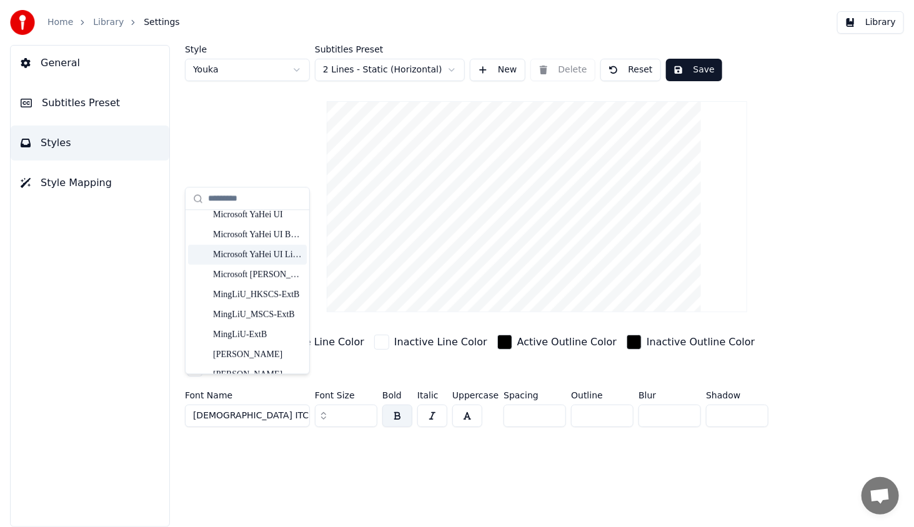
scroll to position [4684, 0]
click at [279, 332] on div "Mistral" at bounding box center [257, 333] width 89 height 12
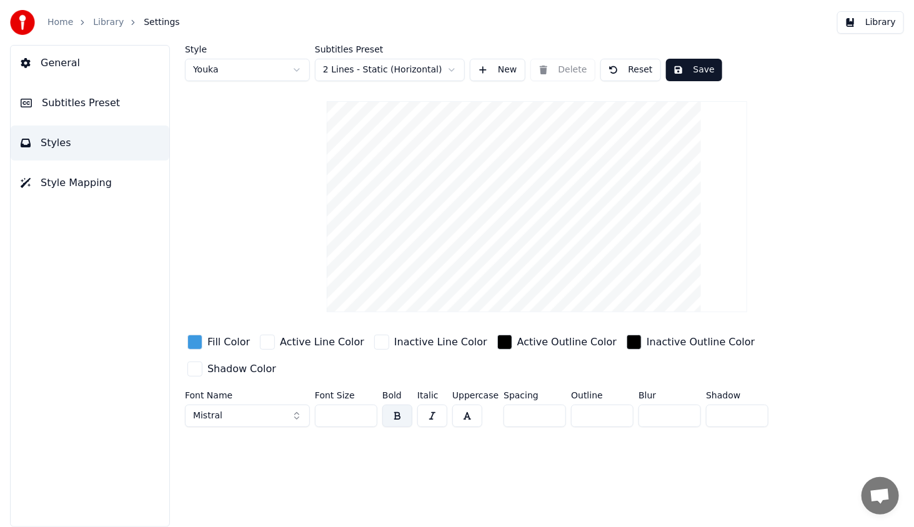
click at [689, 66] on button "Save" at bounding box center [694, 70] width 56 height 22
click at [877, 26] on button "Library" at bounding box center [870, 22] width 67 height 22
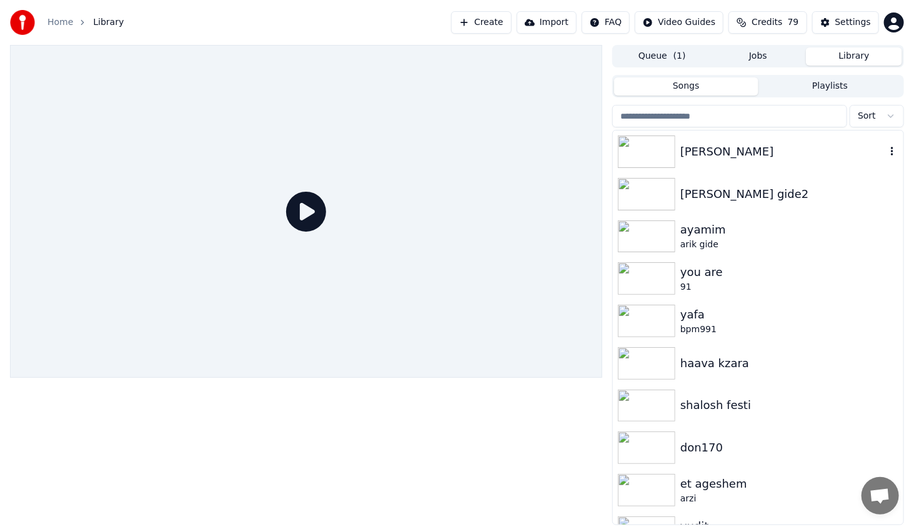
click at [671, 149] on img at bounding box center [646, 152] width 57 height 32
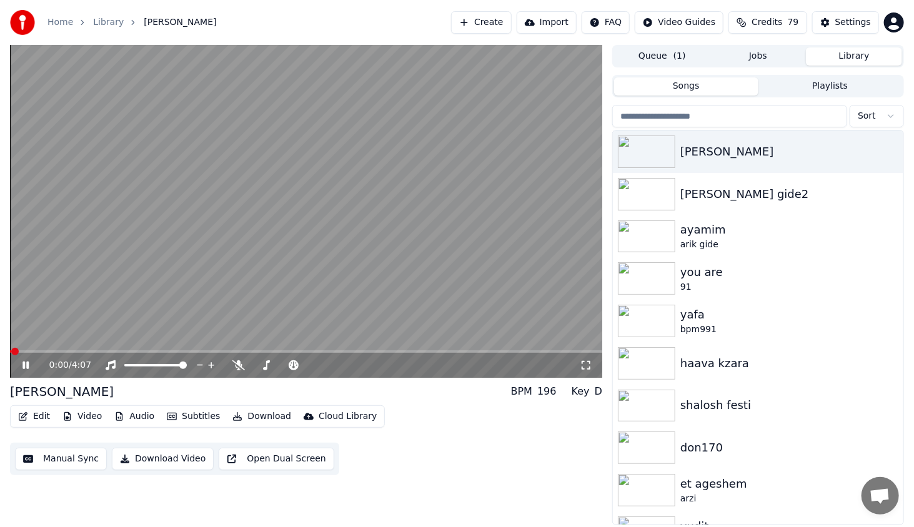
click at [96, 350] on video at bounding box center [306, 211] width 592 height 333
click at [97, 352] on span at bounding box center [306, 351] width 592 height 2
click at [19, 368] on div "0:36 / 4:07" at bounding box center [306, 365] width 582 height 12
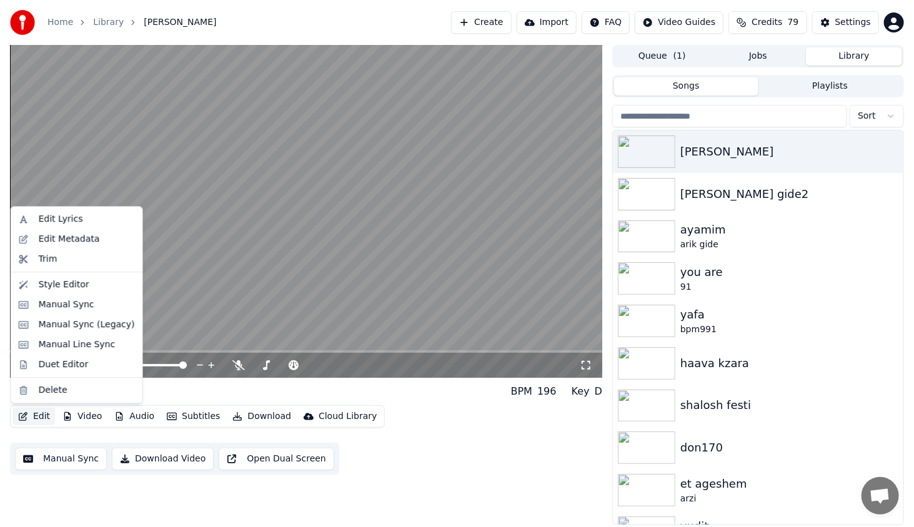
click at [46, 415] on button "Edit" at bounding box center [34, 416] width 42 height 17
drag, startPoint x: 67, startPoint y: 301, endPoint x: 75, endPoint y: 289, distance: 14.9
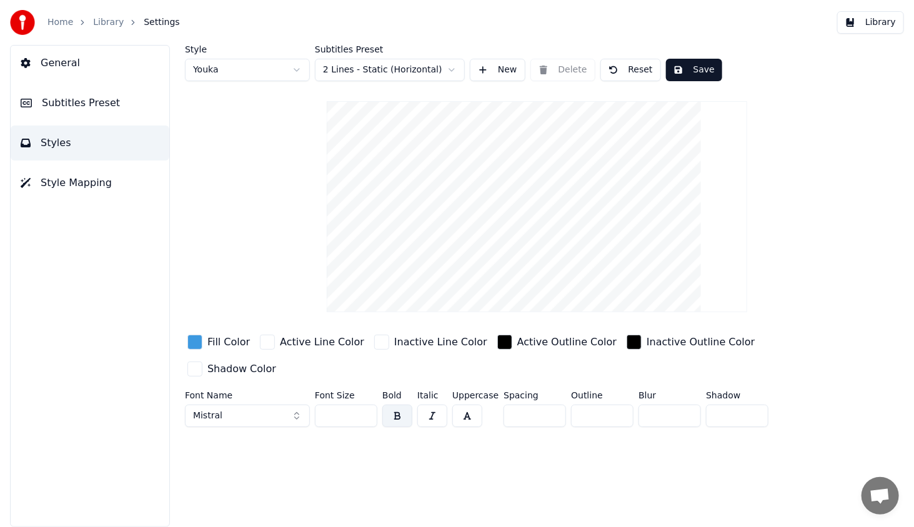
click at [247, 405] on button "Mistral" at bounding box center [247, 416] width 125 height 22
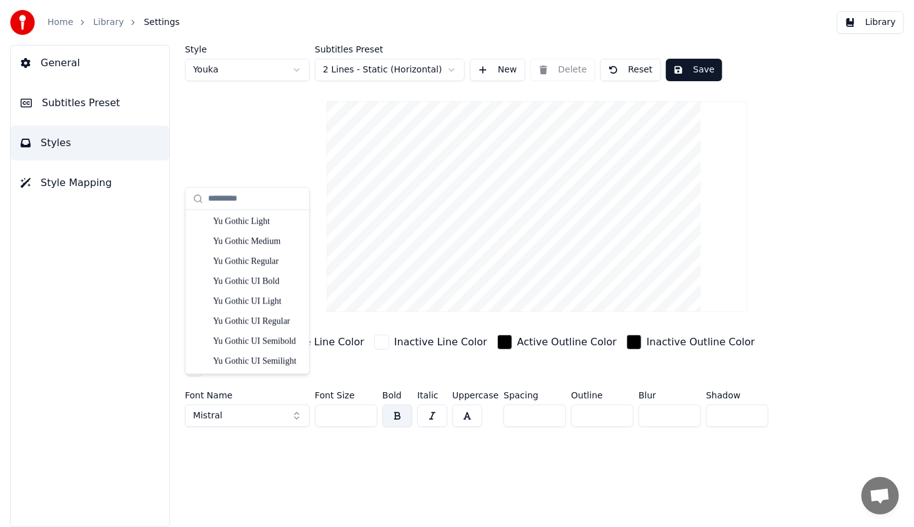
scroll to position [7192, 0]
click at [279, 264] on div "Yu Gothic Regular" at bounding box center [257, 261] width 89 height 12
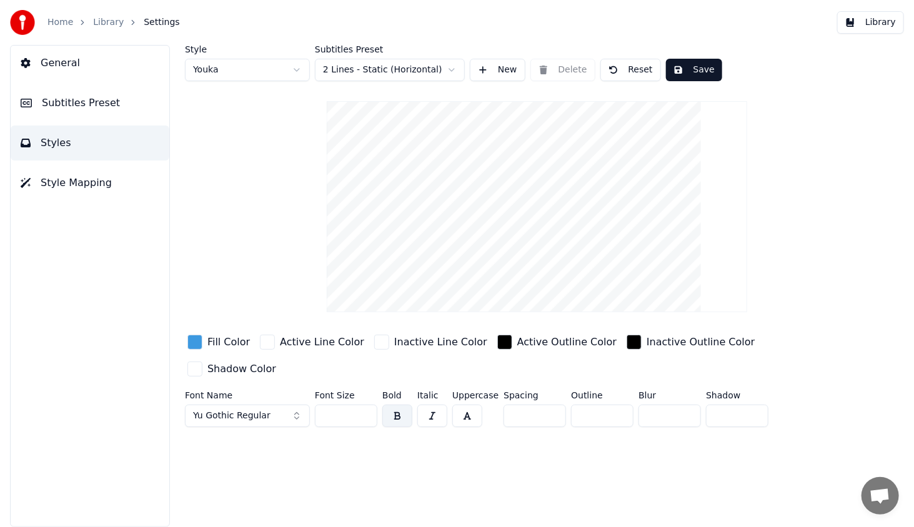
click at [689, 66] on button "Save" at bounding box center [694, 70] width 56 height 22
click at [884, 15] on button "Library" at bounding box center [870, 22] width 67 height 22
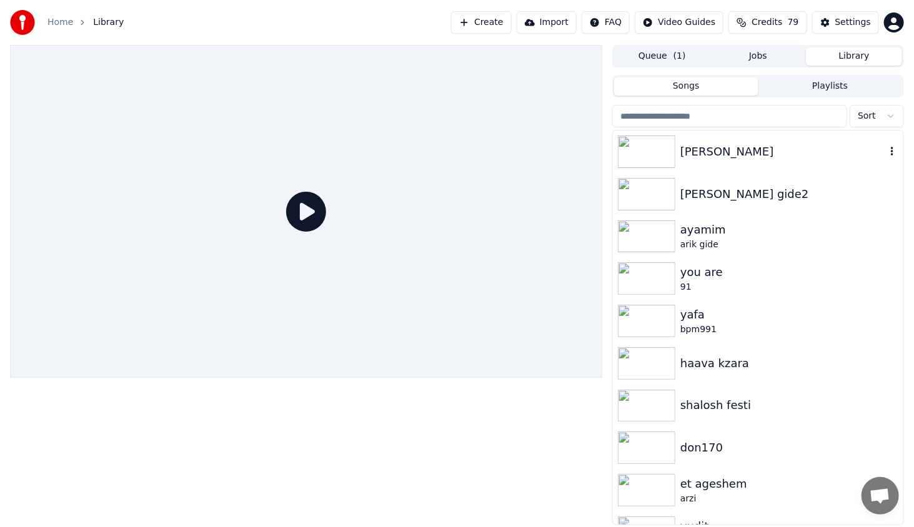
click at [637, 147] on img at bounding box center [646, 152] width 57 height 32
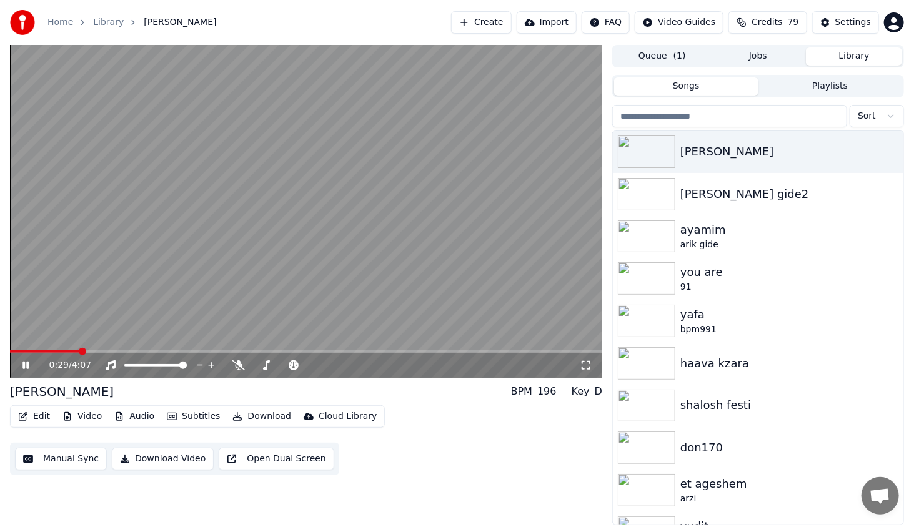
click at [83, 350] on span at bounding box center [306, 351] width 592 height 2
click at [27, 363] on icon at bounding box center [25, 365] width 6 height 7
click at [52, 423] on button "Edit" at bounding box center [34, 416] width 42 height 17
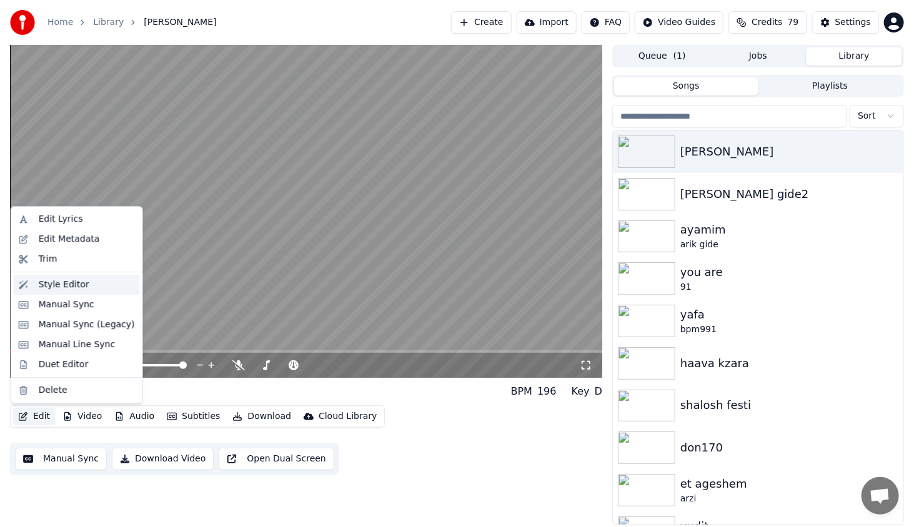
click at [86, 288] on div "Style Editor" at bounding box center [87, 285] width 96 height 12
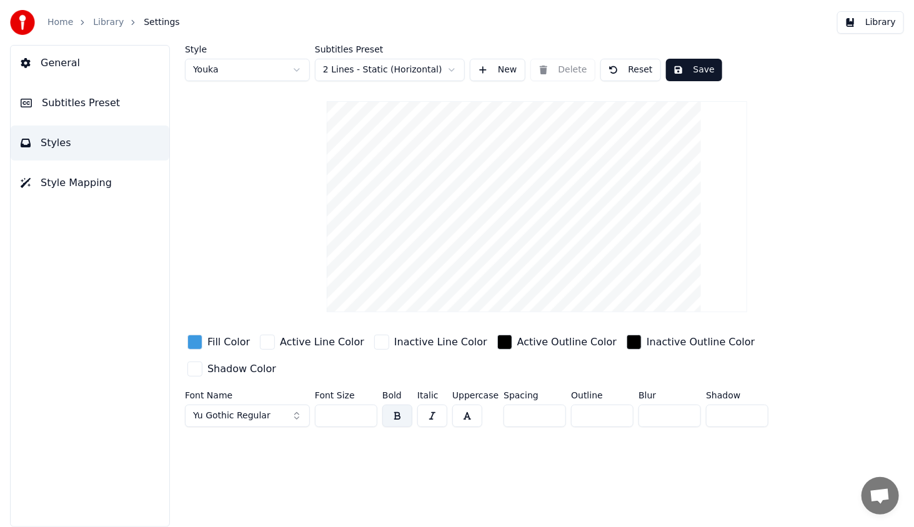
click at [228, 410] on span "Yu Gothic Regular" at bounding box center [231, 416] width 77 height 12
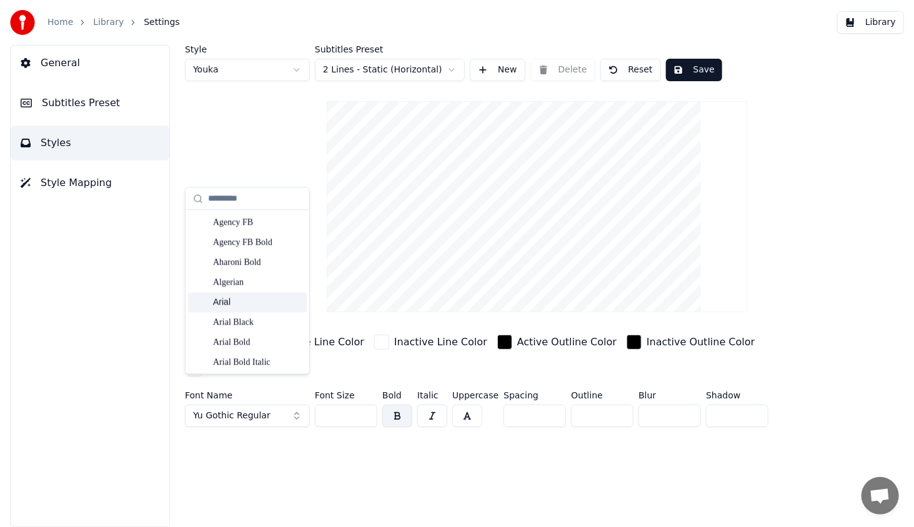
click at [255, 308] on div "Arial" at bounding box center [257, 302] width 89 height 12
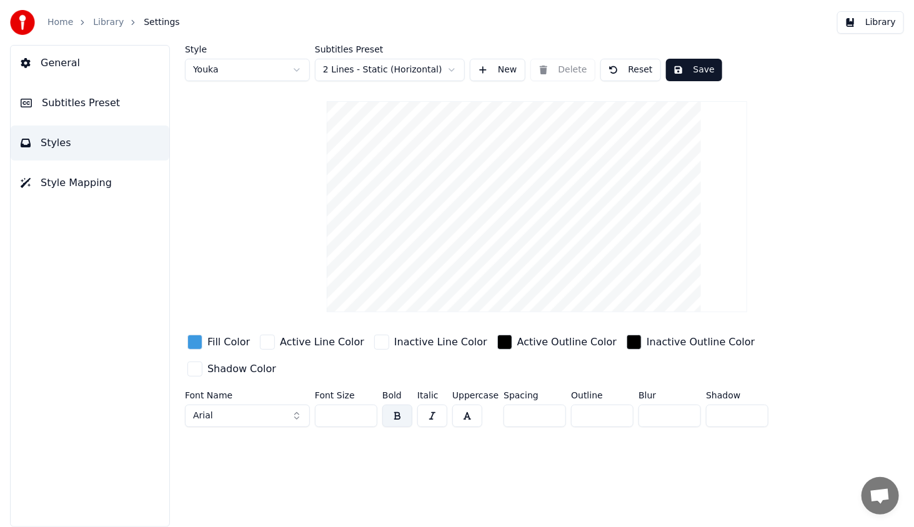
click at [685, 67] on button "Save" at bounding box center [694, 70] width 56 height 22
click at [878, 23] on button "Library" at bounding box center [870, 22] width 67 height 22
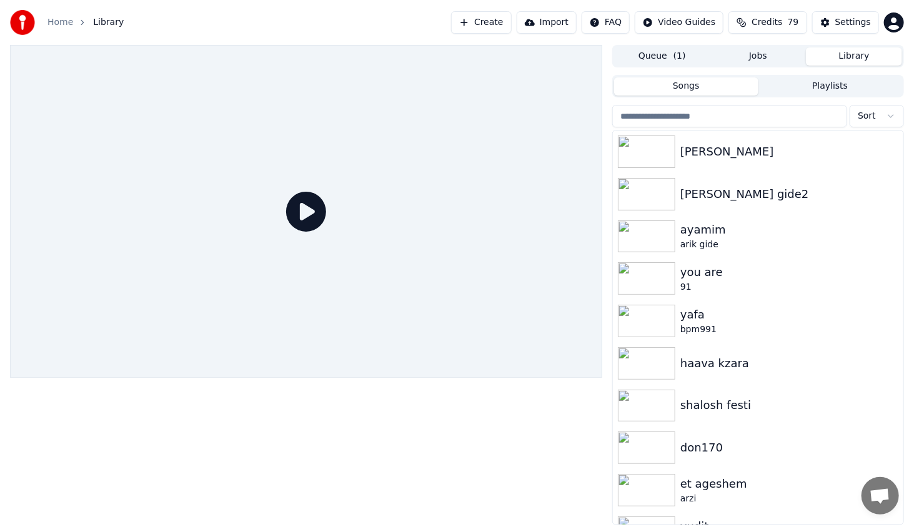
click at [298, 219] on icon at bounding box center [306, 212] width 40 height 40
click at [303, 210] on icon at bounding box center [306, 212] width 40 height 40
click at [664, 151] on img at bounding box center [646, 152] width 57 height 32
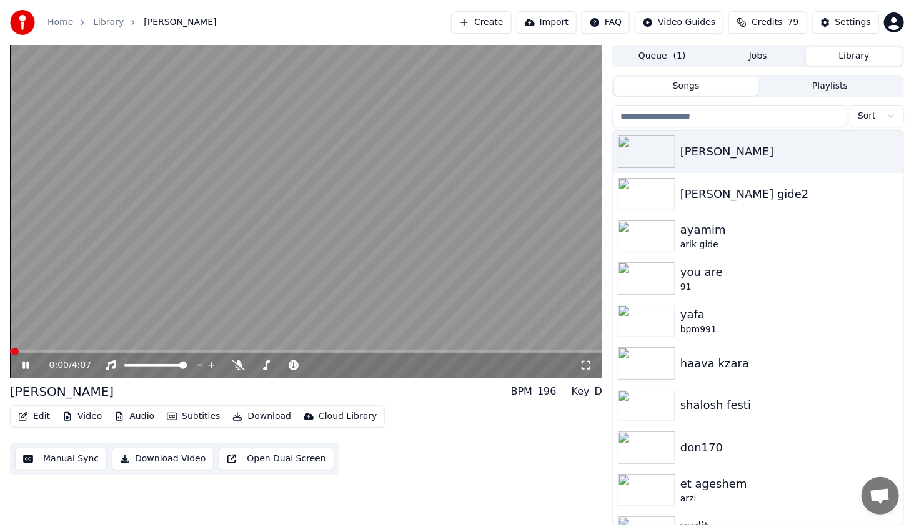
click at [71, 350] on video at bounding box center [306, 211] width 592 height 333
click at [76, 351] on div "0:00 / 4:07" at bounding box center [306, 211] width 592 height 333
click at [83, 351] on span at bounding box center [306, 351] width 592 height 2
click at [28, 360] on icon at bounding box center [34, 365] width 29 height 10
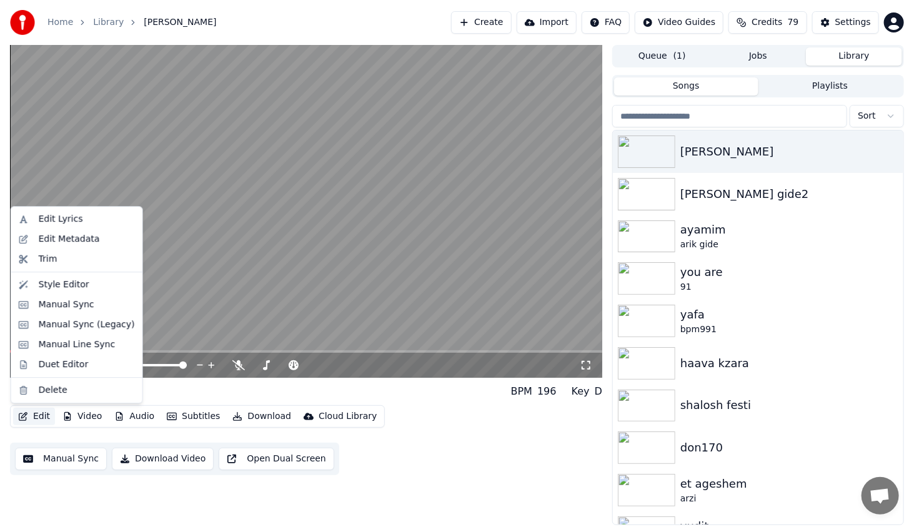
click at [41, 418] on button "Edit" at bounding box center [34, 416] width 42 height 17
click at [69, 292] on div "Style Editor" at bounding box center [77, 285] width 126 height 20
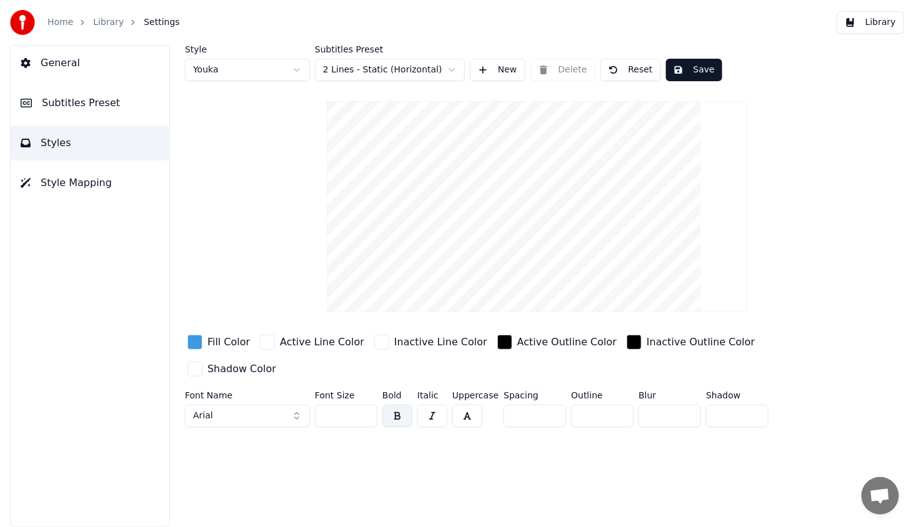
click at [192, 345] on div "button" at bounding box center [194, 342] width 15 height 15
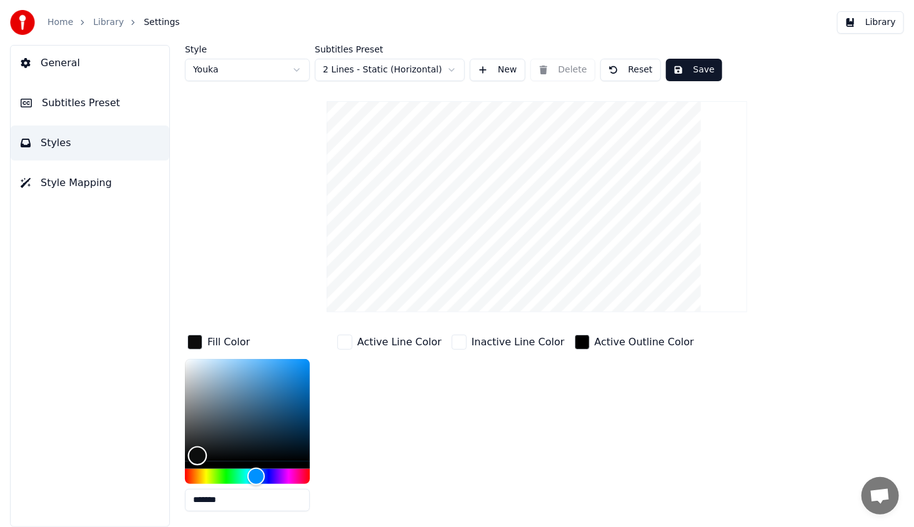
type input "*******"
drag, startPoint x: 282, startPoint y: 372, endPoint x: 162, endPoint y: 482, distance: 162.7
click at [181, 510] on div "Style Youka Subtitles Preset 2 Lines - Static (Horizontal) New Delete Reset Sav…" at bounding box center [537, 286] width 754 height 482
click at [166, 394] on div "Style Youka Subtitles Preset 2 Lines - Static (Horizontal) New Delete Reset Sav…" at bounding box center [537, 286] width 754 height 482
click at [340, 385] on div "Active Line Color" at bounding box center [389, 426] width 109 height 189
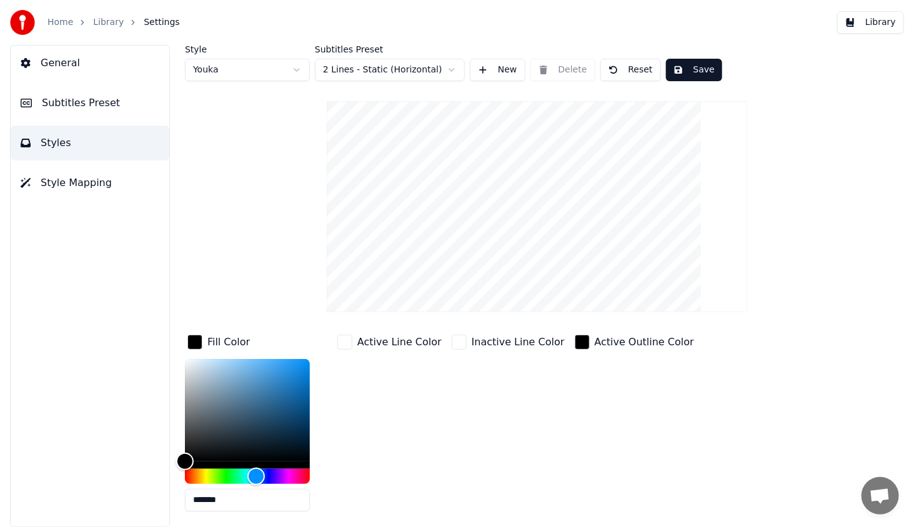
click at [345, 392] on div "Active Line Color" at bounding box center [389, 426] width 109 height 189
click at [201, 338] on div "button" at bounding box center [194, 342] width 15 height 15
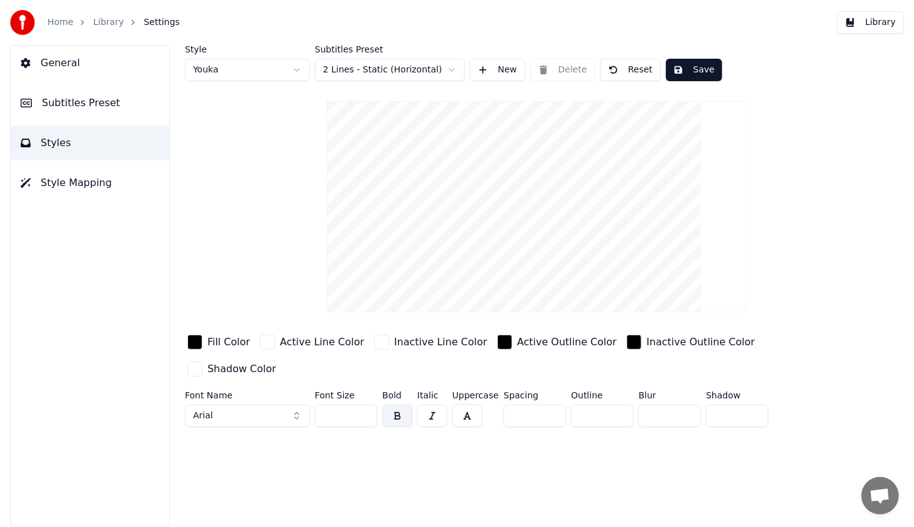
click at [497, 345] on div "button" at bounding box center [504, 342] width 15 height 15
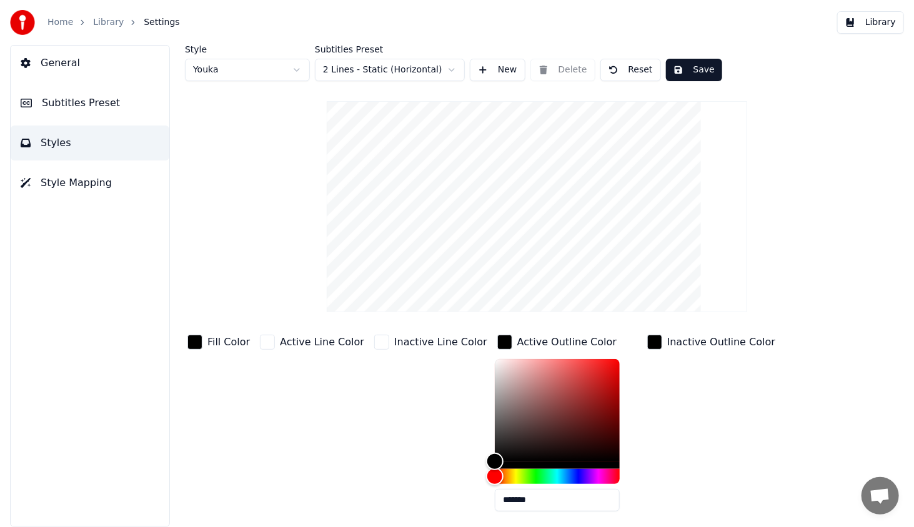
click at [497, 345] on div "button" at bounding box center [504, 342] width 15 height 15
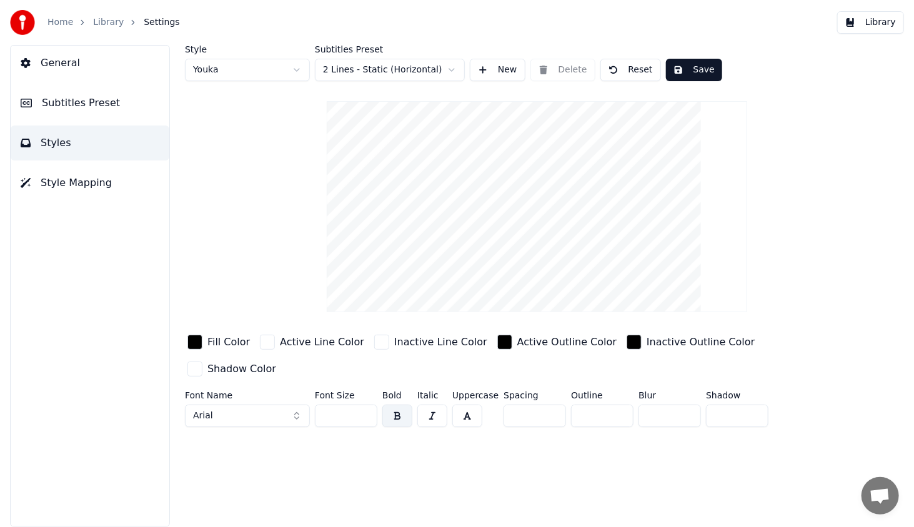
click at [616, 405] on input "*" at bounding box center [602, 416] width 62 height 22
click at [618, 405] on input "*" at bounding box center [602, 416] width 62 height 22
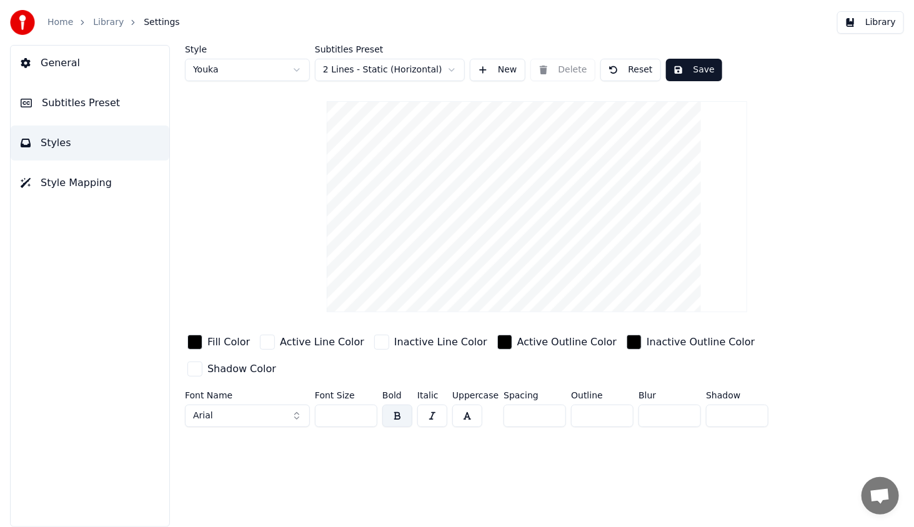
click at [618, 405] on input "*" at bounding box center [602, 416] width 62 height 22
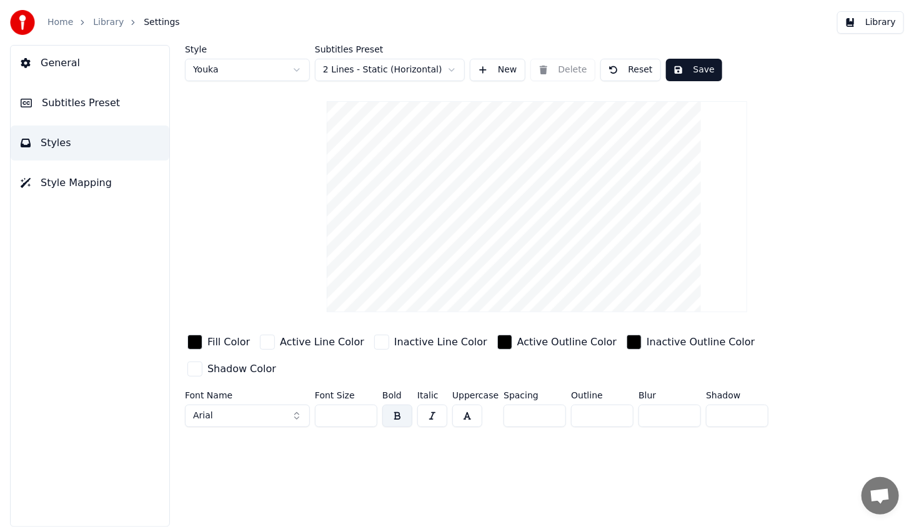
click at [618, 405] on input "*" at bounding box center [602, 416] width 62 height 22
type input "**"
click at [618, 405] on input "**" at bounding box center [602, 416] width 62 height 22
click at [612, 420] on div "Style Youka Subtitles Preset 2 Lines - Static (Horizontal) New Delete Reset Sav…" at bounding box center [537, 286] width 754 height 482
click at [268, 340] on div "button" at bounding box center [267, 342] width 15 height 15
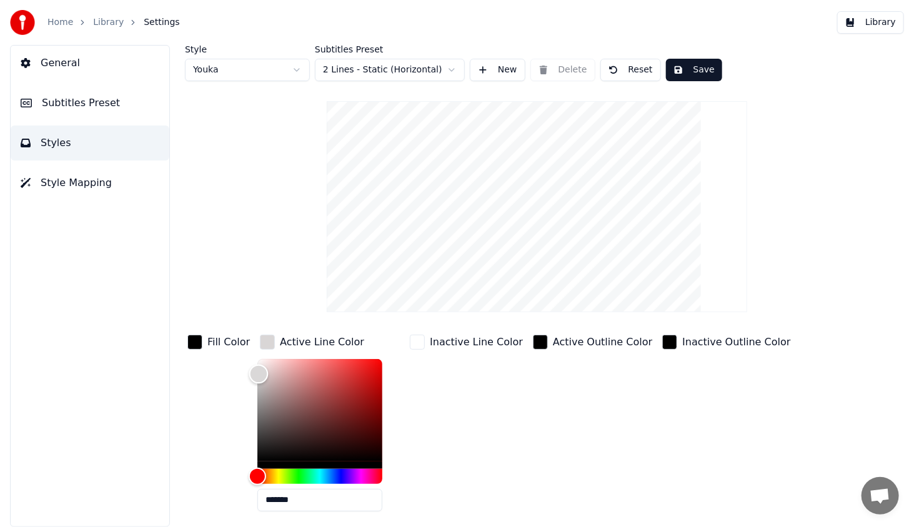
type input "*******"
drag, startPoint x: 262, startPoint y: 367, endPoint x: 253, endPoint y: 372, distance: 10.4
click at [253, 372] on div "Color" at bounding box center [257, 372] width 19 height 19
click at [684, 65] on button "Save" at bounding box center [694, 70] width 56 height 22
click at [890, 26] on button "Library" at bounding box center [870, 22] width 67 height 22
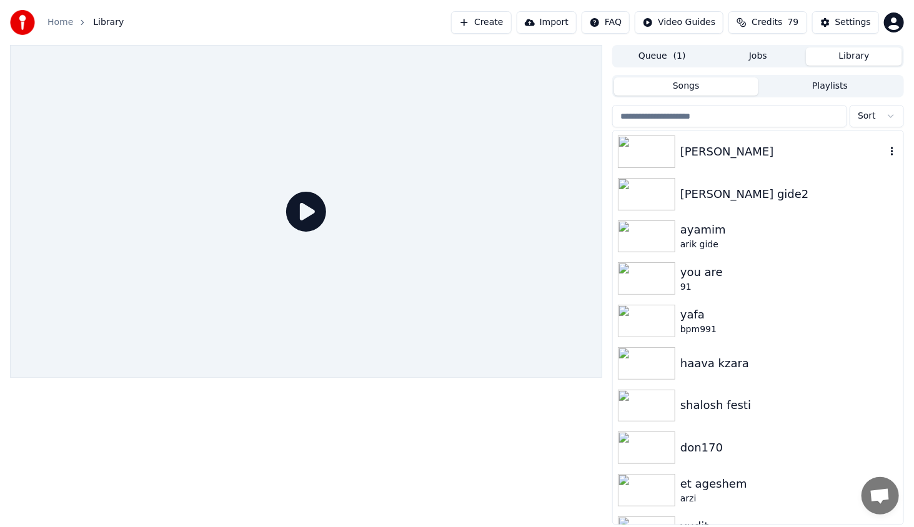
click at [650, 148] on img at bounding box center [646, 152] width 57 height 32
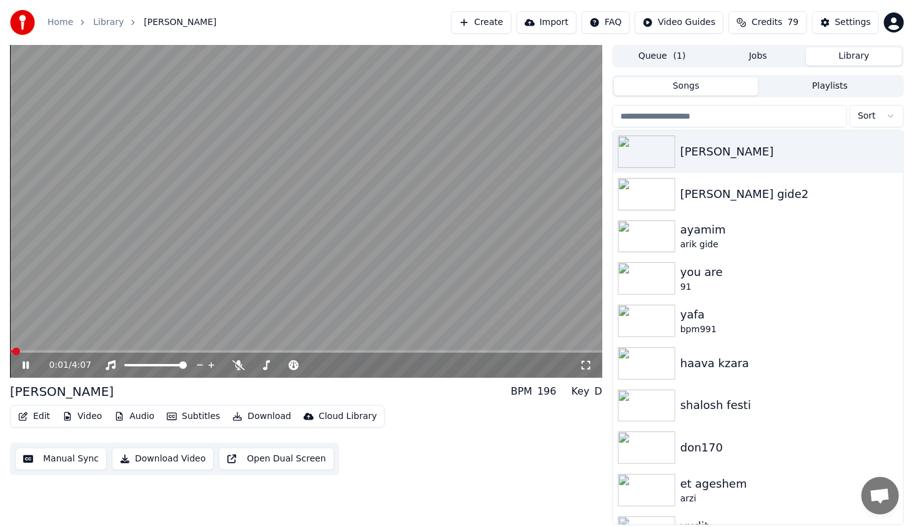
click at [60, 353] on div "0:01 / 4:07" at bounding box center [306, 365] width 592 height 25
click at [62, 352] on span at bounding box center [306, 351] width 592 height 2
click at [22, 365] on icon at bounding box center [34, 365] width 29 height 10
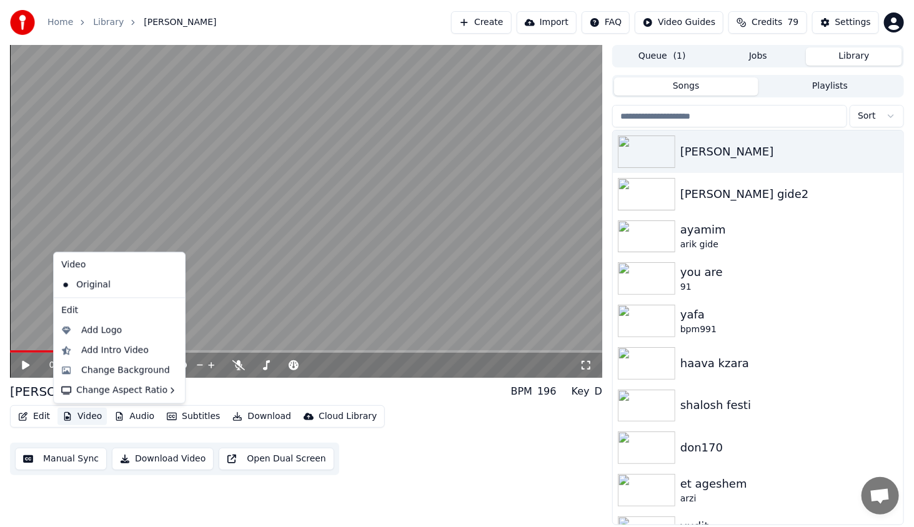
click at [87, 420] on button "Video" at bounding box center [81, 416] width 49 height 17
click at [115, 380] on div "Change Background" at bounding box center [119, 370] width 126 height 20
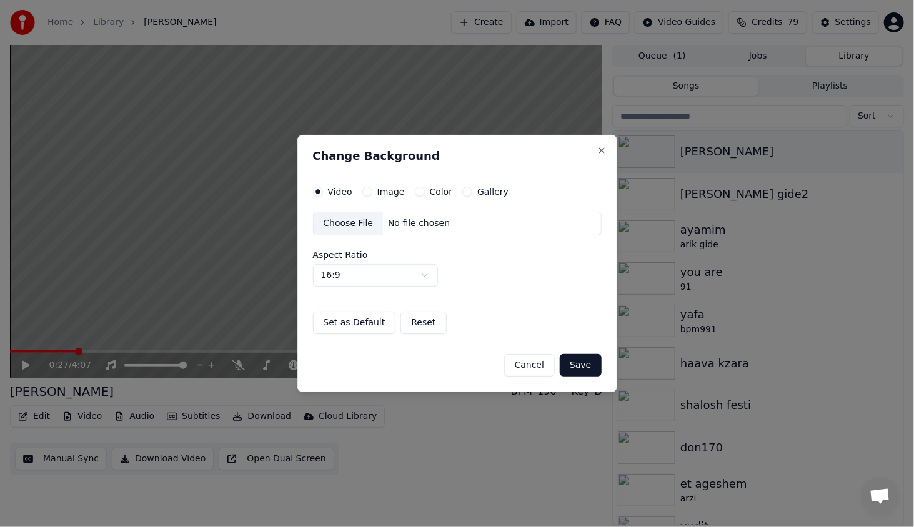
click at [362, 192] on button "Image" at bounding box center [367, 192] width 10 height 10
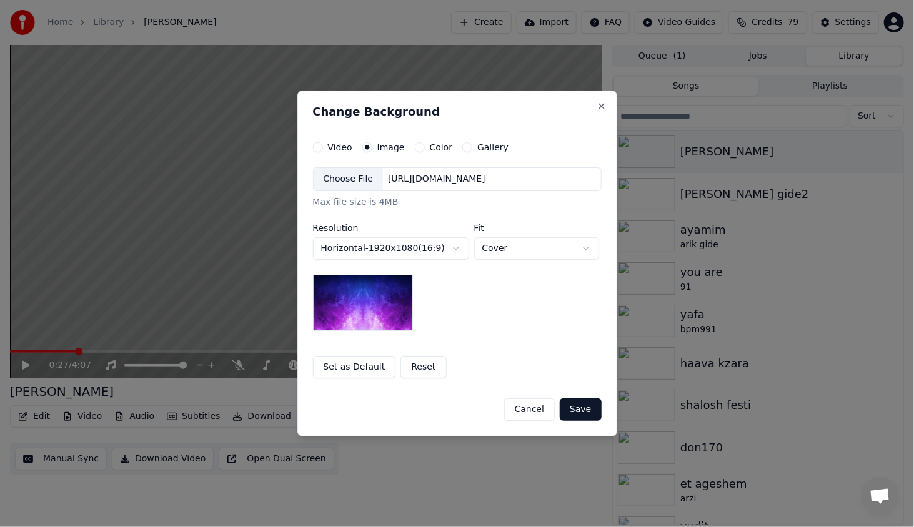
click at [355, 179] on div "Choose File" at bounding box center [348, 179] width 70 height 22
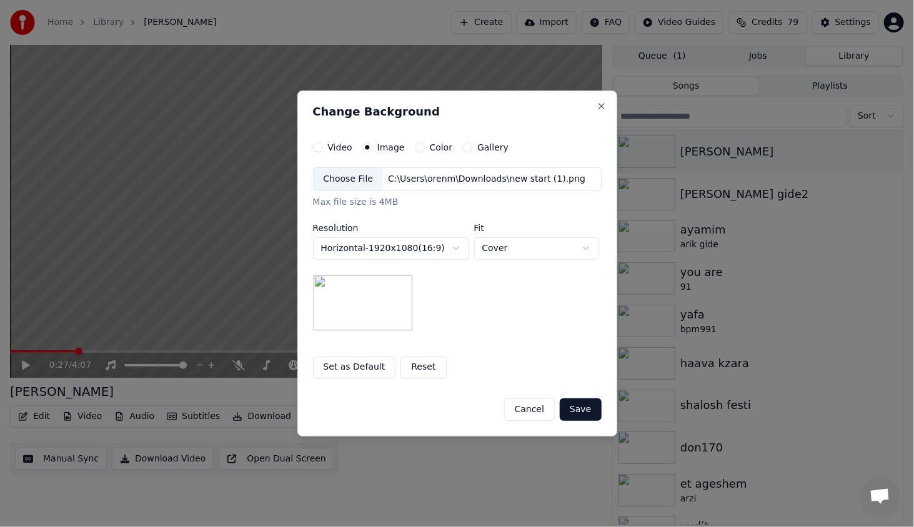
click at [590, 410] on button "Save" at bounding box center [580, 409] width 41 height 22
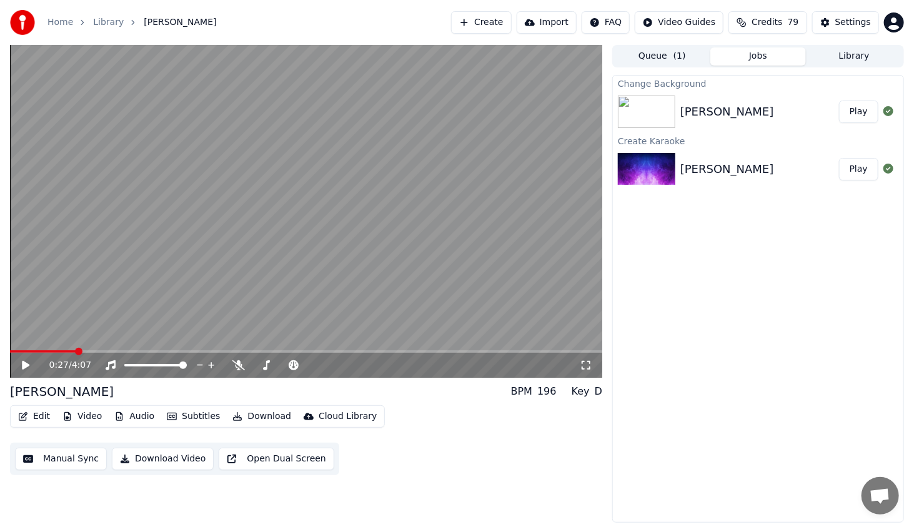
click at [635, 117] on img at bounding box center [646, 112] width 57 height 32
click at [855, 116] on button "Play" at bounding box center [858, 112] width 39 height 22
click at [69, 354] on div "0:00 / 4:07" at bounding box center [306, 365] width 592 height 25
click at [67, 353] on div "0:01 / 4:07" at bounding box center [306, 365] width 592 height 25
click at [67, 352] on span at bounding box center [306, 351] width 592 height 2
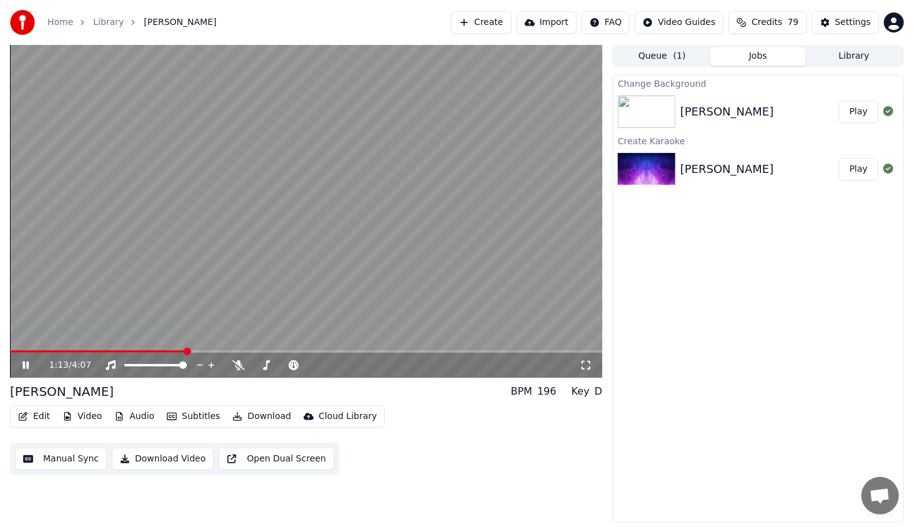
click at [27, 363] on icon at bounding box center [25, 365] width 6 height 7
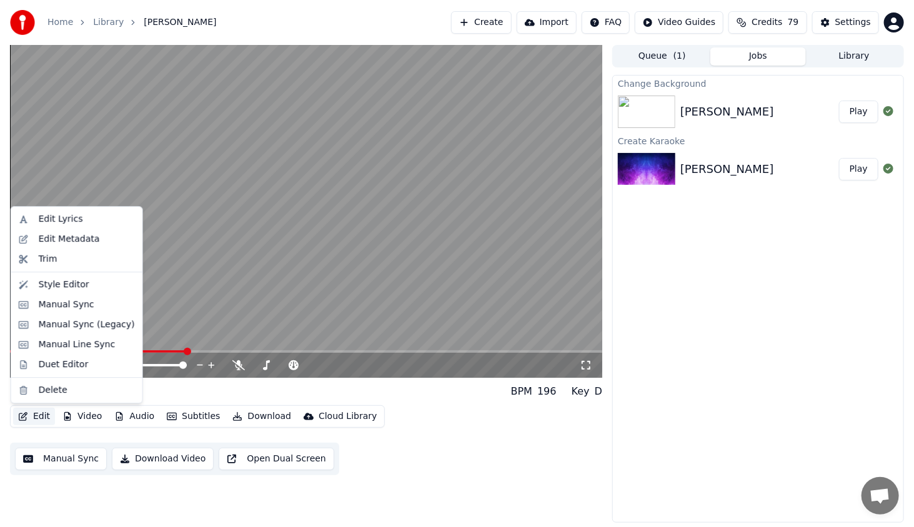
click at [40, 418] on button "Edit" at bounding box center [34, 416] width 42 height 17
click at [62, 276] on div "Style Editor" at bounding box center [77, 285] width 126 height 20
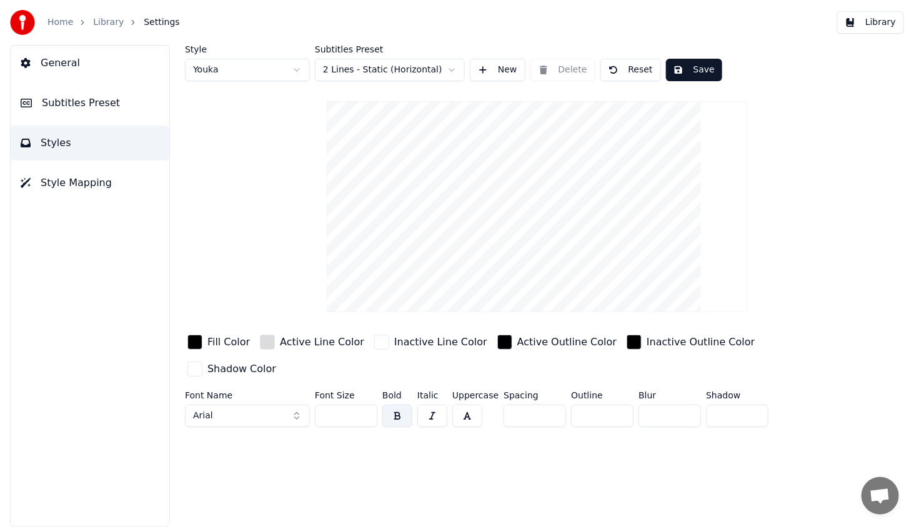
click at [216, 405] on button "Arial" at bounding box center [247, 416] width 125 height 22
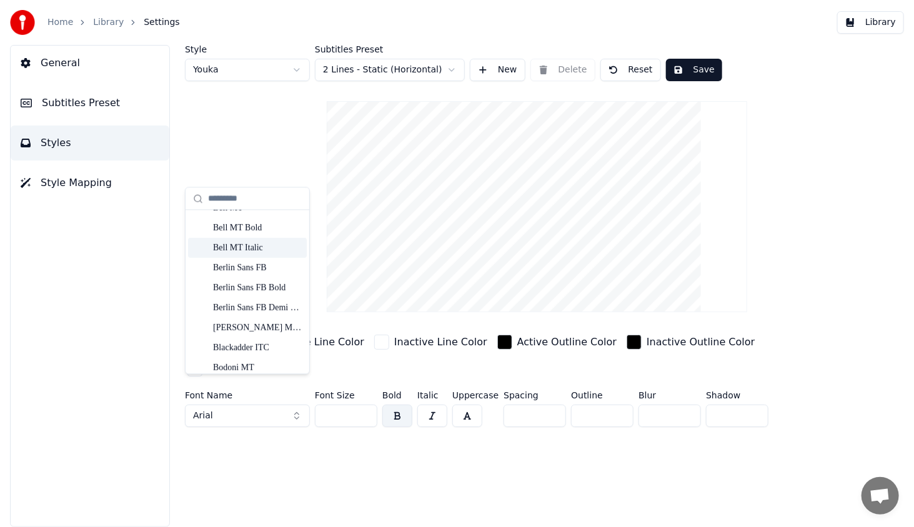
scroll to position [437, 0]
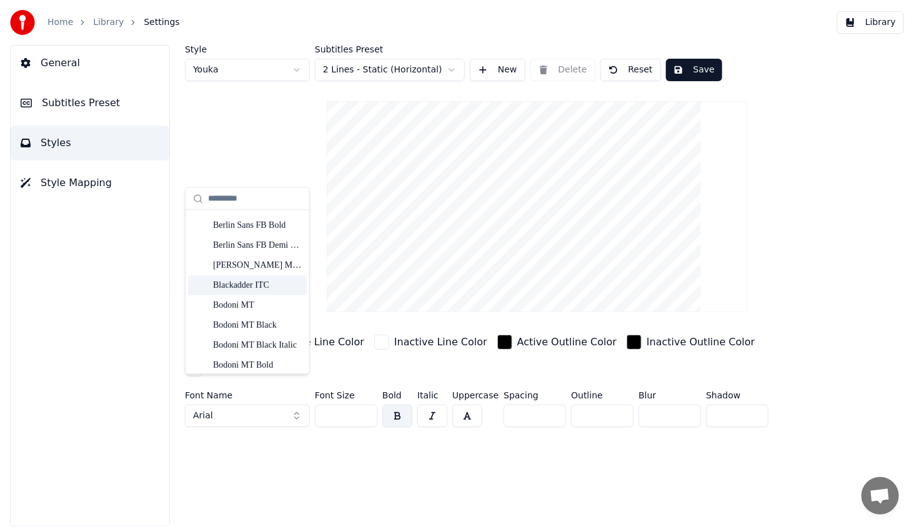
click at [259, 289] on div "Blackadder ITC" at bounding box center [257, 285] width 89 height 12
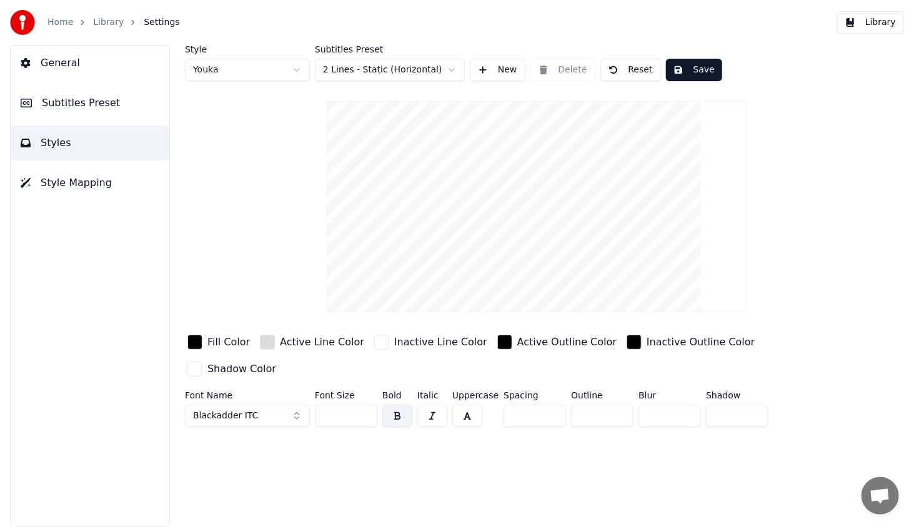
click at [701, 63] on button "Save" at bounding box center [694, 70] width 56 height 22
click at [864, 22] on button "Library" at bounding box center [870, 22] width 67 height 22
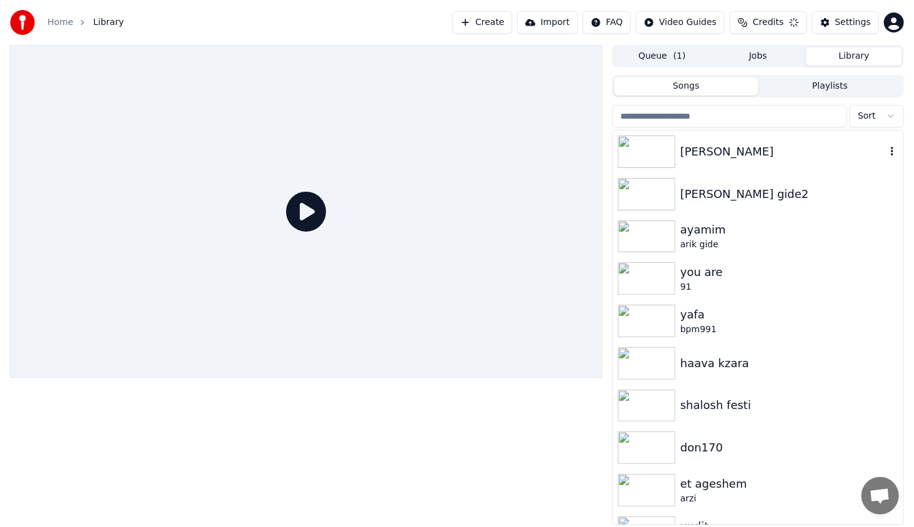
click at [667, 138] on img at bounding box center [646, 152] width 57 height 32
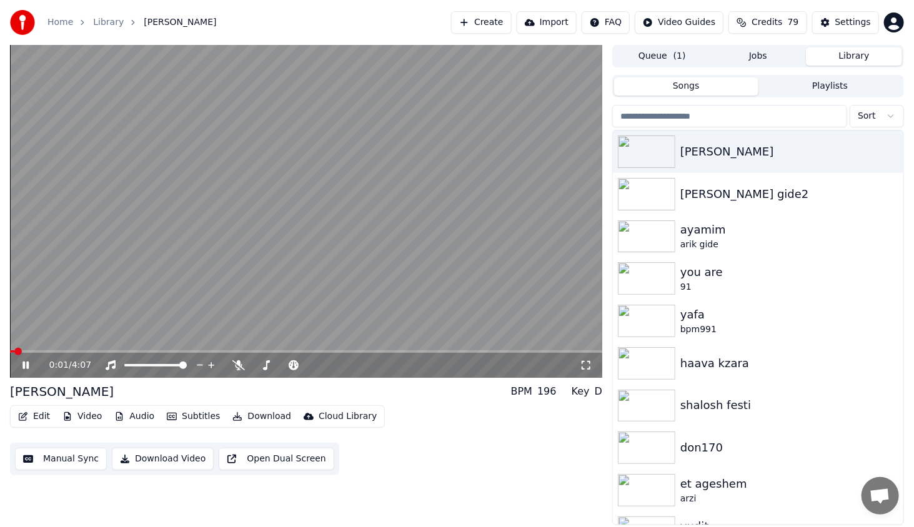
click at [77, 351] on span at bounding box center [306, 351] width 592 height 2
click at [122, 350] on span at bounding box center [306, 351] width 592 height 2
click at [24, 360] on icon at bounding box center [34, 365] width 29 height 10
click at [47, 415] on button "Edit" at bounding box center [34, 416] width 42 height 17
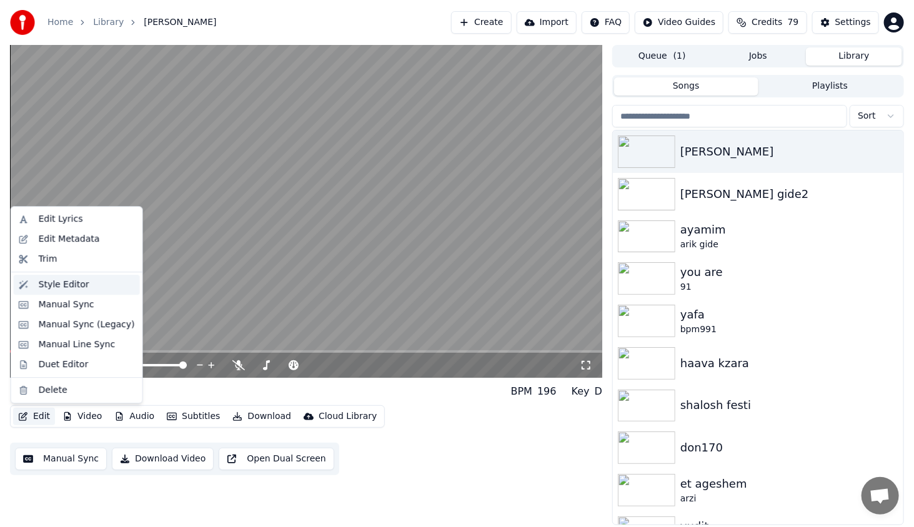
click at [36, 279] on div "Style Editor" at bounding box center [77, 285] width 126 height 20
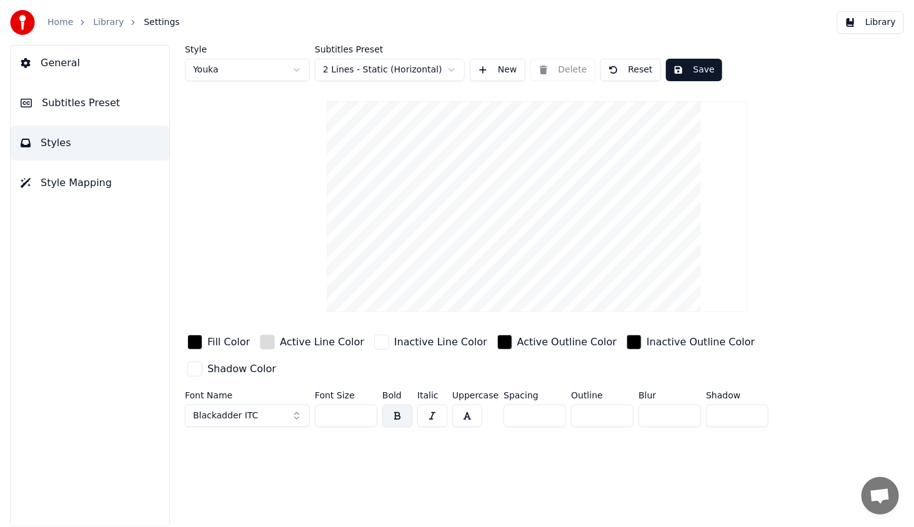
click at [203, 410] on span "Blackadder ITC" at bounding box center [225, 416] width 65 height 12
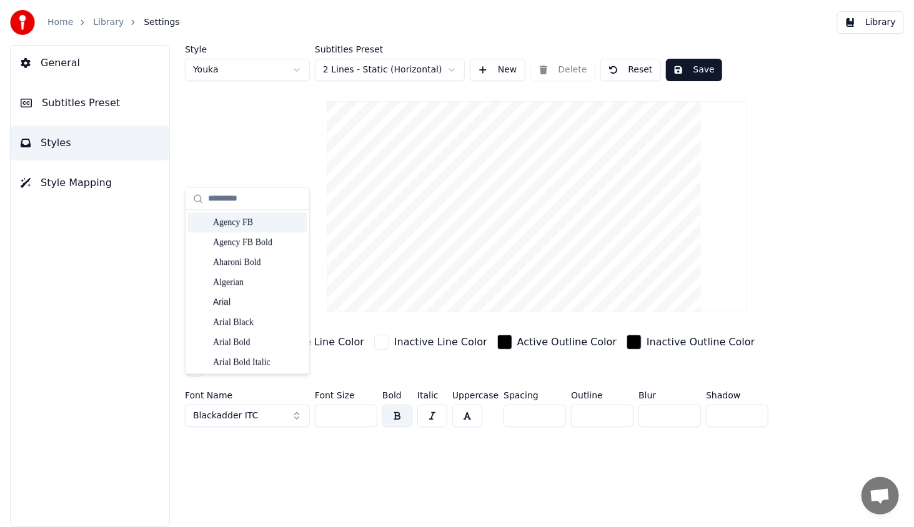
drag, startPoint x: 298, startPoint y: 227, endPoint x: 298, endPoint y: 221, distance: 6.3
click at [298, 221] on div "Agency FB Agency FB Bold Aharoni Bold Algerian Arial Arial Black Arial Bold Ari…" at bounding box center [247, 292] width 124 height 164
click at [258, 227] on div "DanaYadAlefAlefAlef-Normal" at bounding box center [257, 224] width 89 height 12
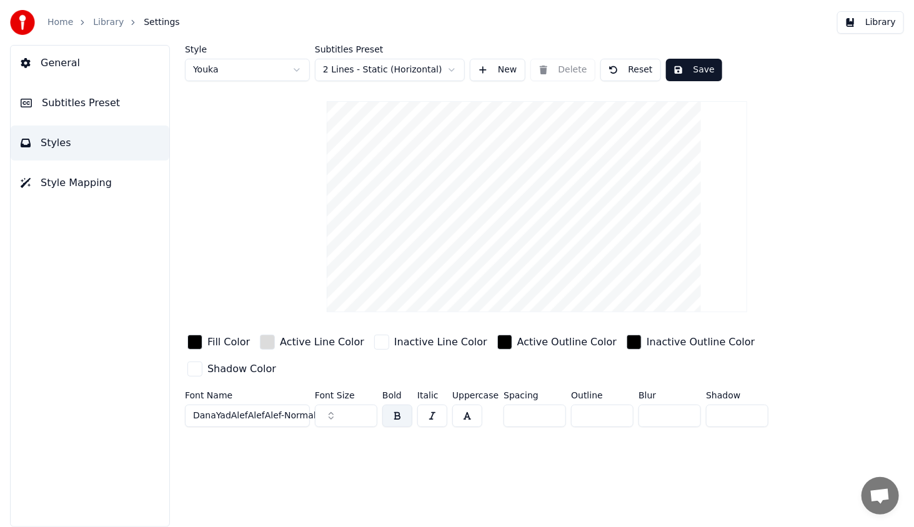
click at [257, 410] on span "DanaYadAlefAlefAlef-Normal" at bounding box center [254, 416] width 123 height 12
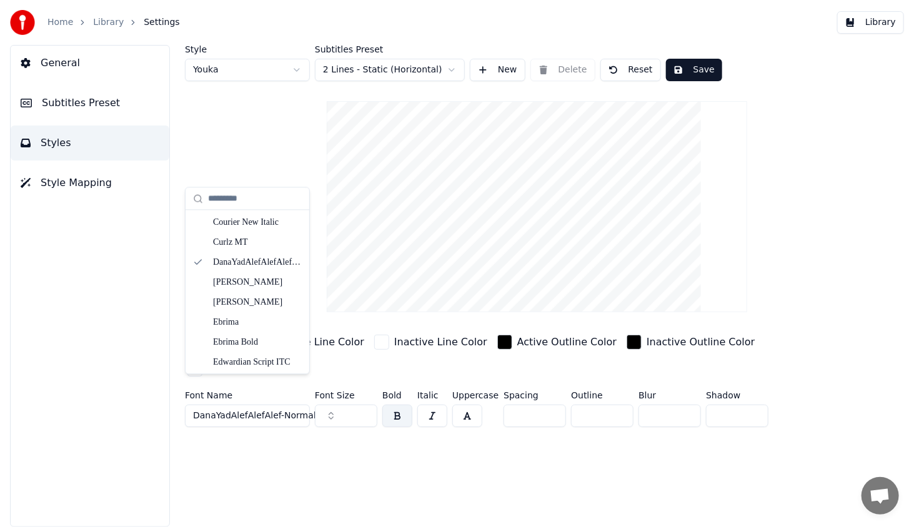
scroll to position [2236, 0]
click at [317, 279] on div "Style Youka Subtitles Preset 2 Lines - Static (Horizontal) New Delete Reset Sav…" at bounding box center [537, 238] width 704 height 387
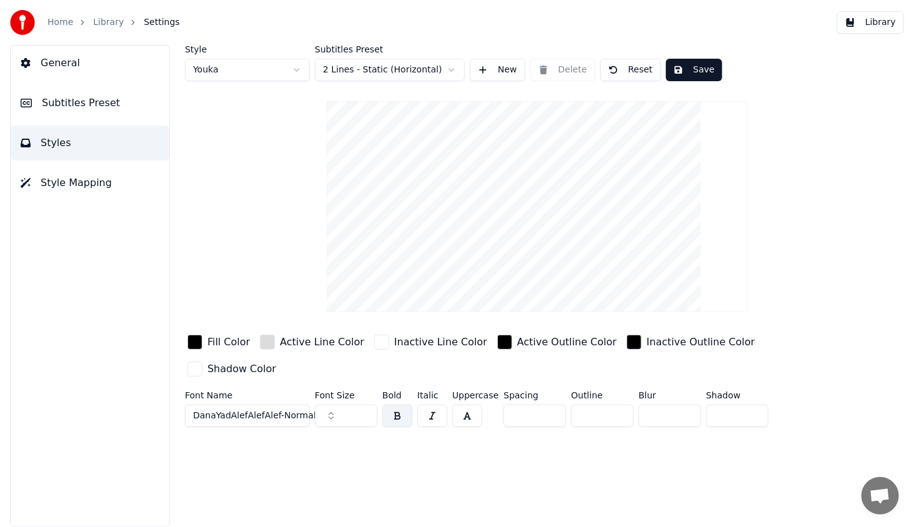
click at [390, 405] on button "button" at bounding box center [397, 416] width 30 height 22
click at [698, 66] on button "Save" at bounding box center [694, 70] width 56 height 22
click at [893, 23] on button "Library" at bounding box center [870, 22] width 67 height 22
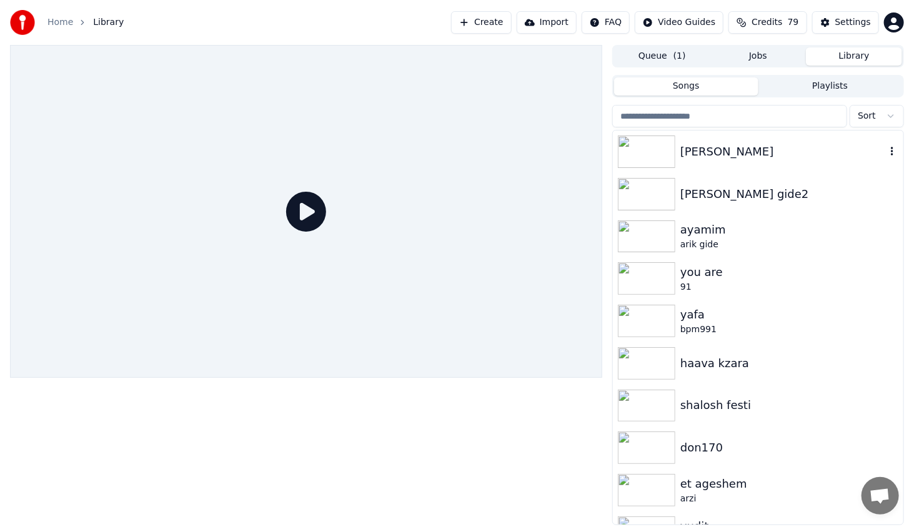
click at [658, 160] on img at bounding box center [646, 152] width 57 height 32
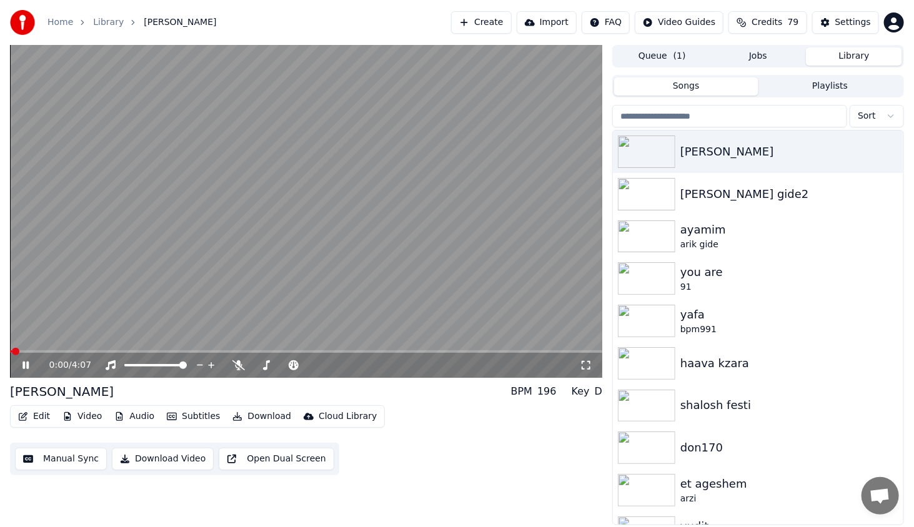
click at [84, 351] on span at bounding box center [306, 351] width 592 height 2
click at [21, 370] on icon at bounding box center [34, 365] width 29 height 10
click at [42, 415] on button "Edit" at bounding box center [34, 416] width 42 height 17
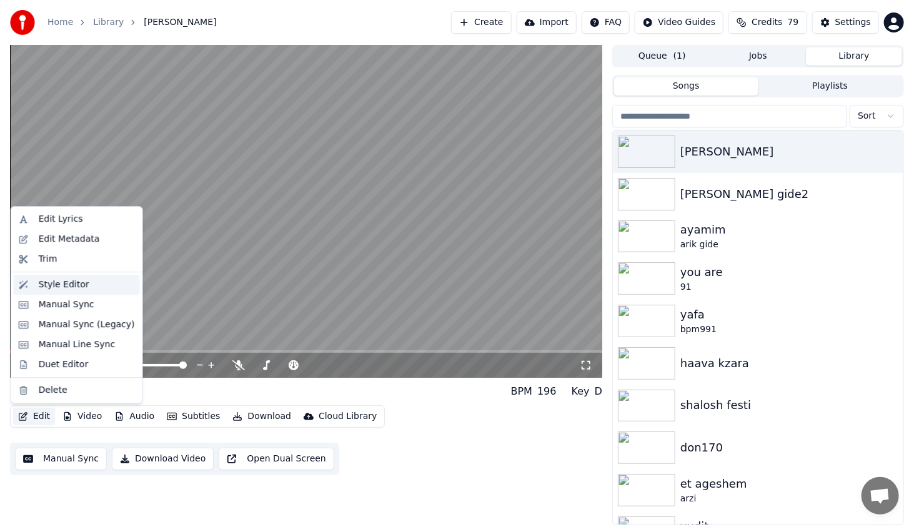
click at [57, 290] on div "Style Editor" at bounding box center [64, 285] width 51 height 12
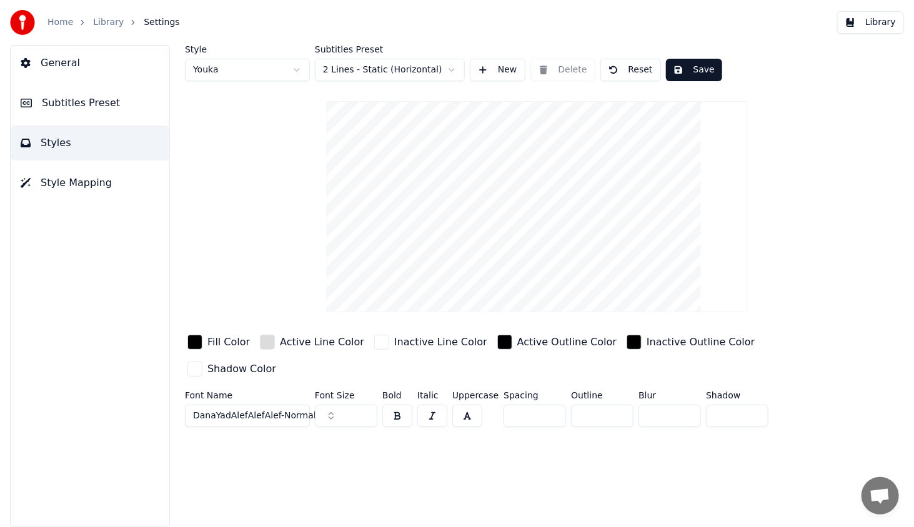
click at [390, 405] on button "button" at bounding box center [397, 416] width 30 height 22
click at [684, 68] on button "Save" at bounding box center [694, 70] width 56 height 22
click at [876, 12] on button "Library" at bounding box center [870, 22] width 67 height 22
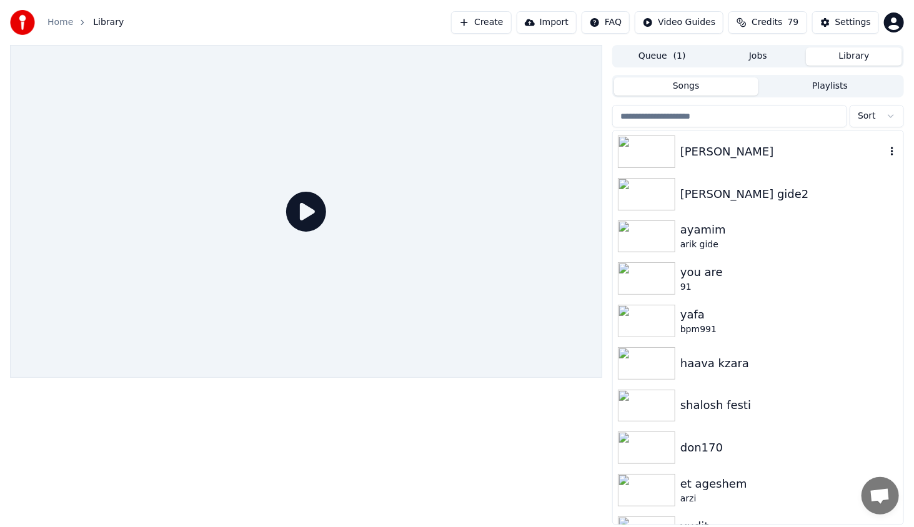
click at [678, 154] on div at bounding box center [649, 152] width 62 height 32
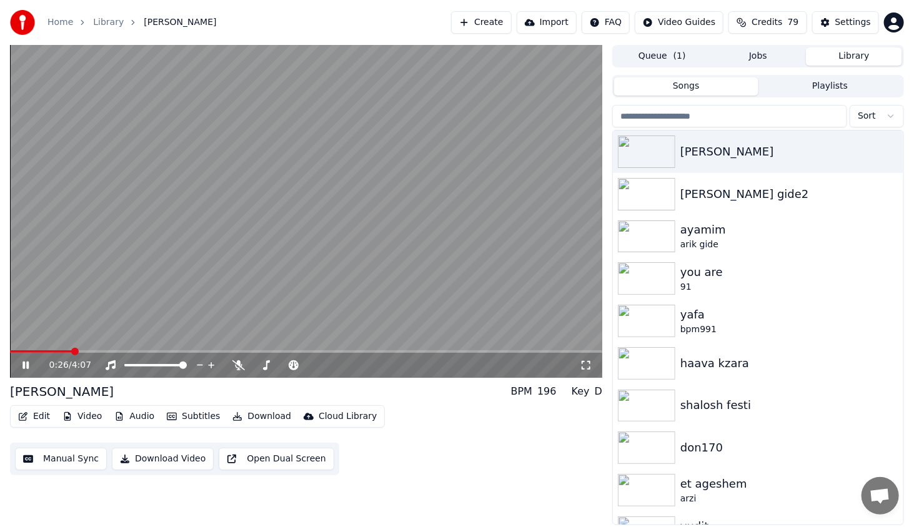
click at [73, 352] on span at bounding box center [306, 351] width 592 height 2
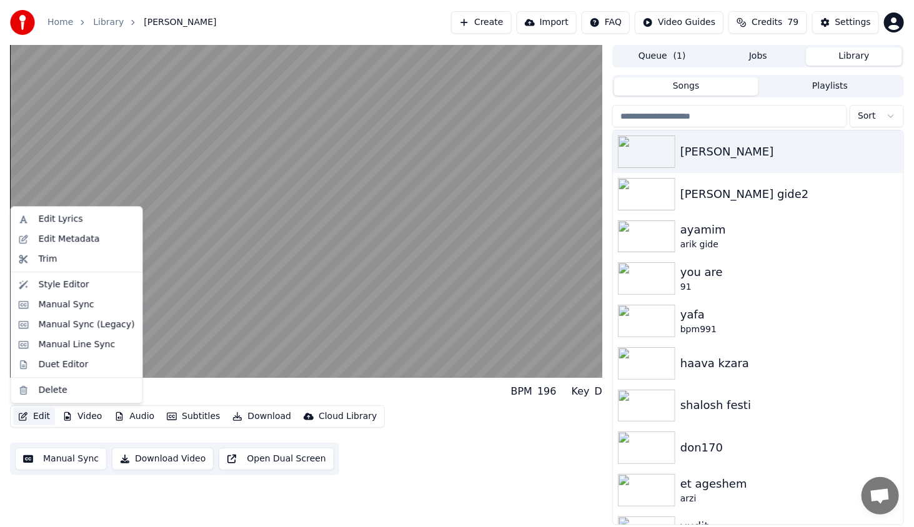
click at [39, 409] on button "Edit" at bounding box center [34, 416] width 42 height 17
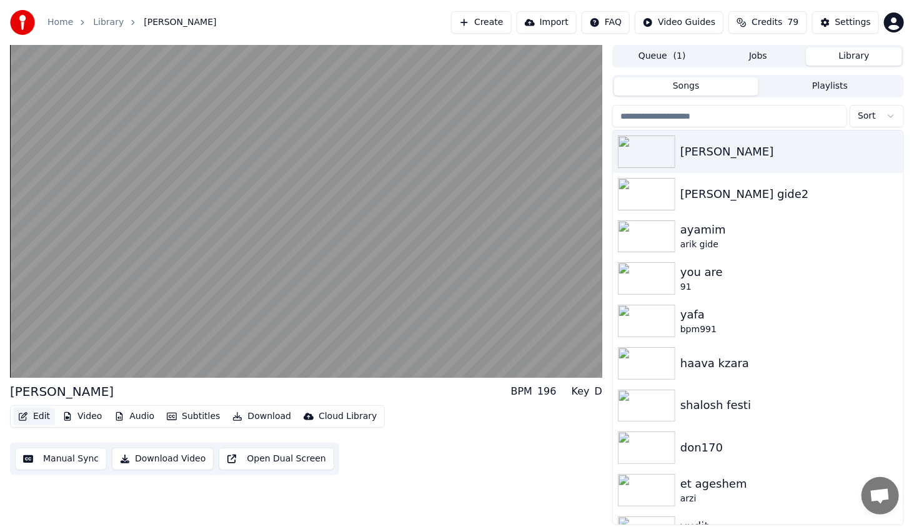
click at [49, 418] on button "Edit" at bounding box center [34, 416] width 42 height 17
click at [44, 418] on button "Edit" at bounding box center [34, 416] width 42 height 17
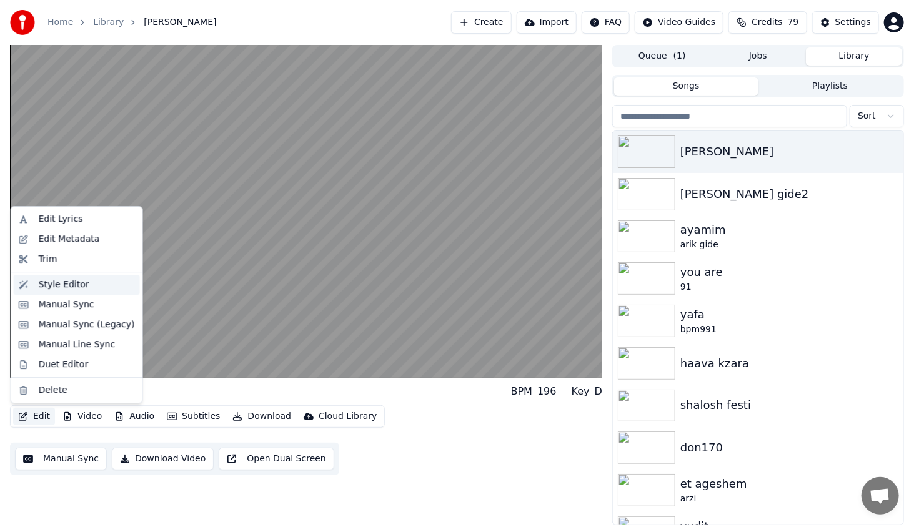
click at [80, 290] on div "Style Editor" at bounding box center [64, 285] width 51 height 12
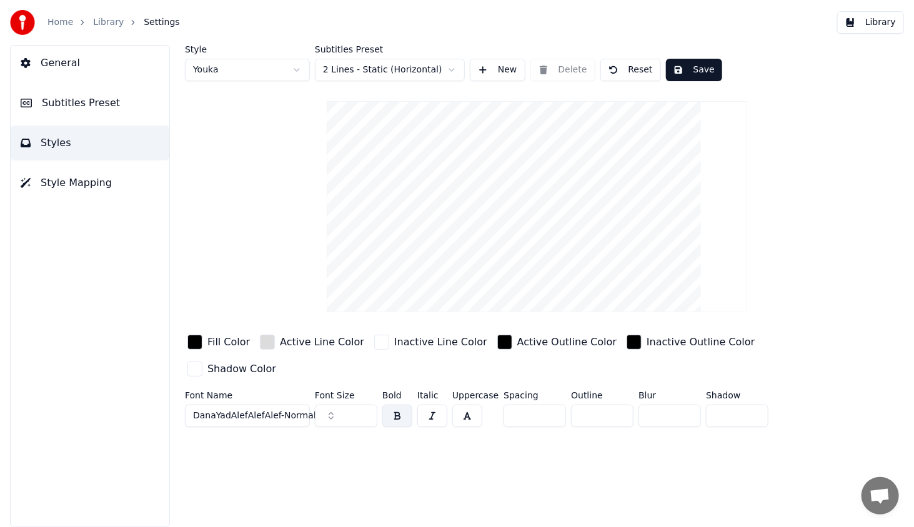
click at [398, 405] on button "button" at bounding box center [397, 416] width 30 height 22
click at [394, 405] on button "button" at bounding box center [397, 416] width 30 height 22
click at [616, 405] on input "*" at bounding box center [602, 416] width 62 height 22
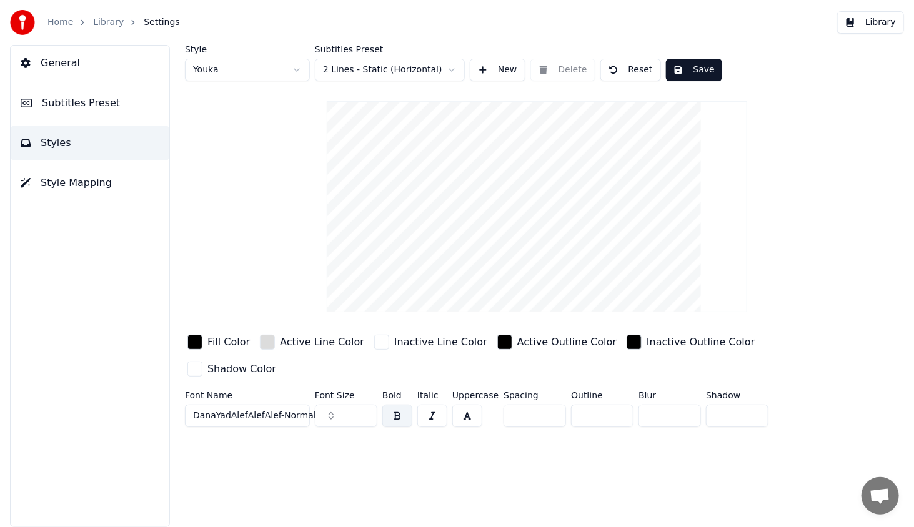
type input "*"
click at [616, 405] on input "*" at bounding box center [602, 416] width 62 height 22
click at [693, 66] on button "Save" at bounding box center [694, 70] width 56 height 22
click at [696, 73] on button "Save" at bounding box center [694, 70] width 56 height 22
click at [865, 25] on button "Library" at bounding box center [870, 22] width 67 height 22
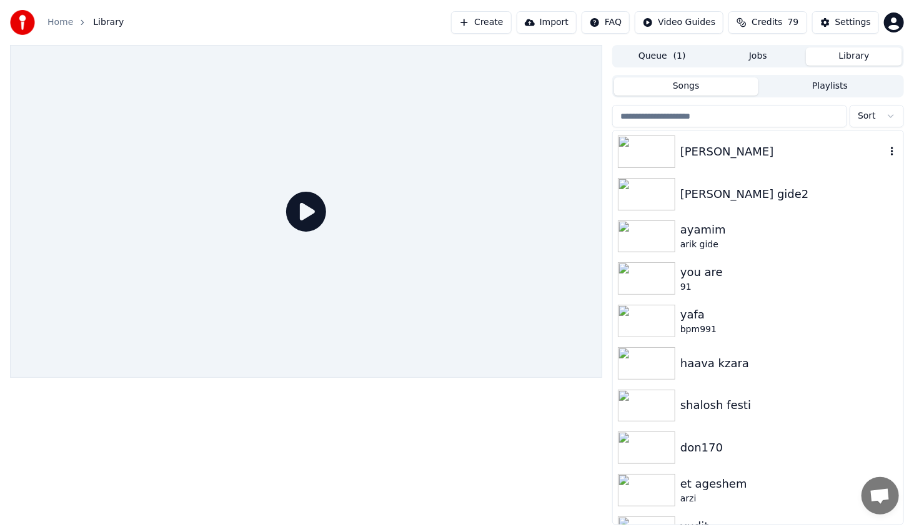
click at [651, 145] on img at bounding box center [646, 152] width 57 height 32
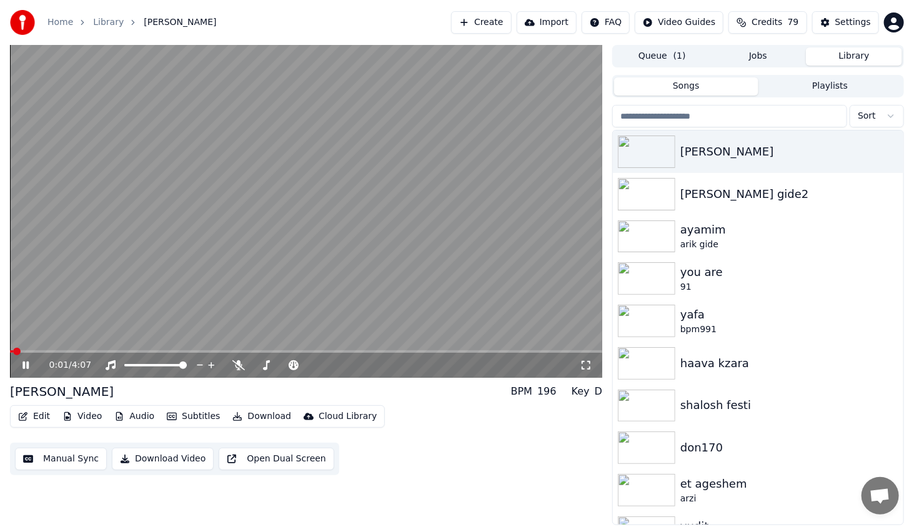
click at [174, 352] on span at bounding box center [306, 351] width 592 height 2
click at [24, 368] on icon at bounding box center [25, 365] width 6 height 7
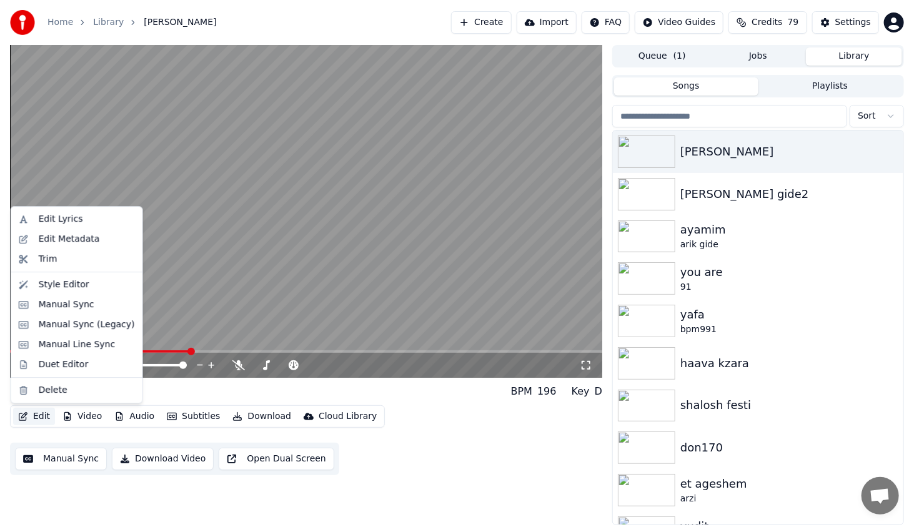
click at [37, 415] on button "Edit" at bounding box center [34, 416] width 42 height 17
click at [60, 287] on div "Style Editor" at bounding box center [64, 285] width 51 height 12
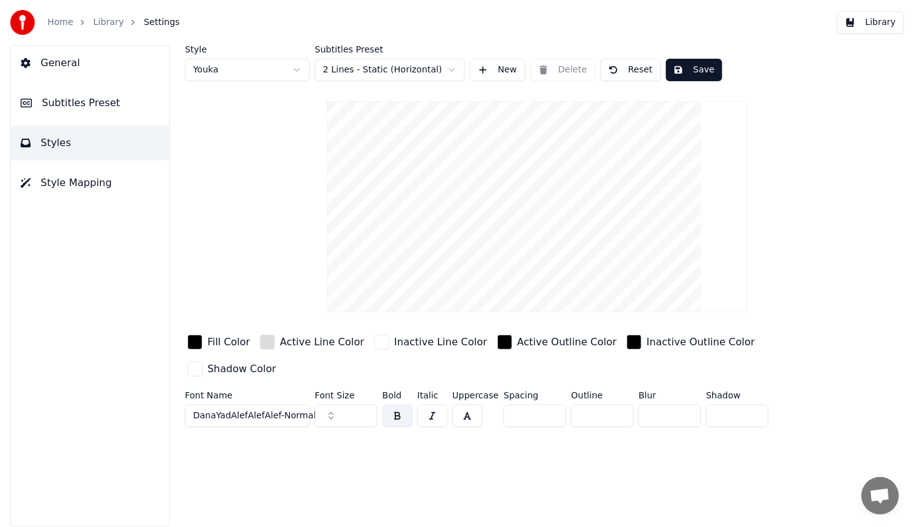
click at [615, 405] on input "*" at bounding box center [602, 416] width 62 height 22
type input "*"
click at [615, 405] on input "*" at bounding box center [602, 416] width 62 height 22
click at [608, 406] on div "Style Youka Subtitles Preset 2 Lines - Static (Horizontal) New Delete Reset Sav…" at bounding box center [537, 286] width 754 height 482
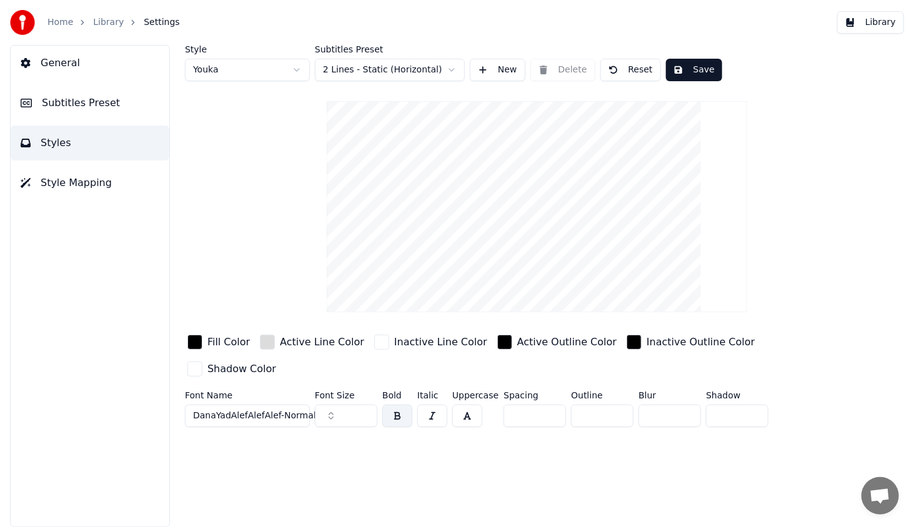
click at [398, 413] on div "Style Youka Subtitles Preset 2 Lines - Static (Horizontal) New Delete Reset Sav…" at bounding box center [537, 286] width 754 height 482
click at [696, 67] on button "Save" at bounding box center [694, 70] width 56 height 22
click at [874, 24] on button "Library" at bounding box center [870, 22] width 67 height 22
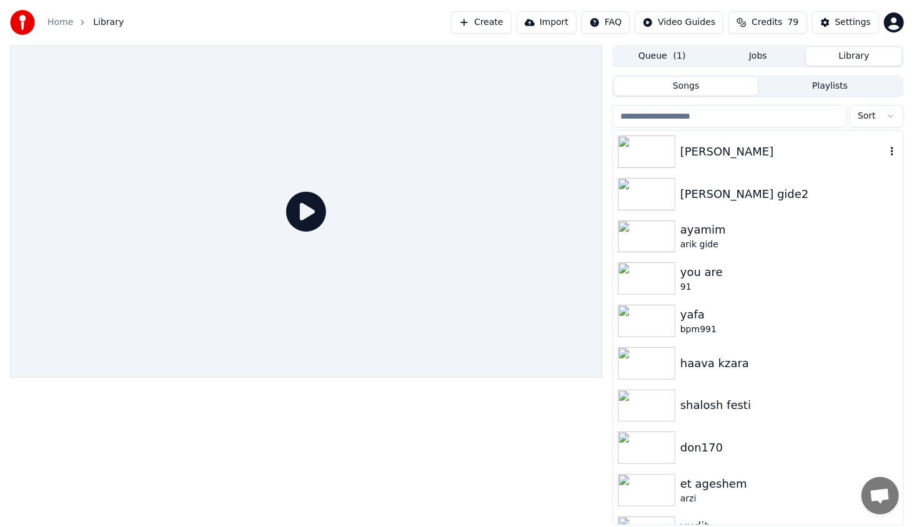
click at [676, 154] on div at bounding box center [649, 152] width 62 height 32
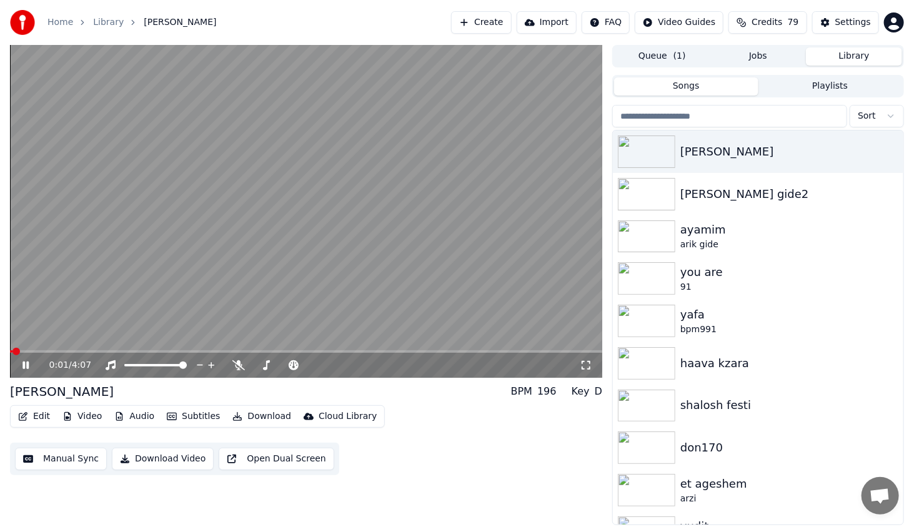
click at [117, 352] on span at bounding box center [306, 351] width 592 height 2
click at [29, 362] on icon at bounding box center [34, 365] width 29 height 10
click at [46, 413] on button "Edit" at bounding box center [34, 416] width 42 height 17
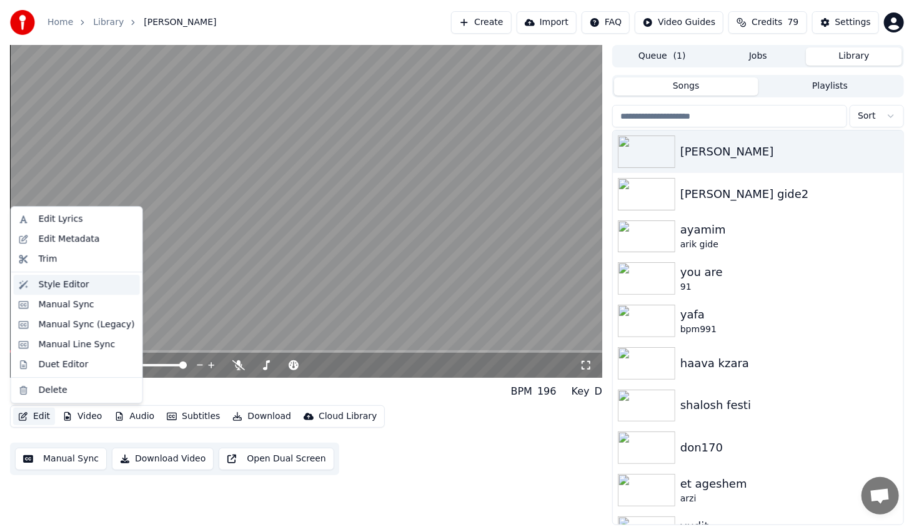
click at [51, 290] on div "Style Editor" at bounding box center [64, 285] width 51 height 12
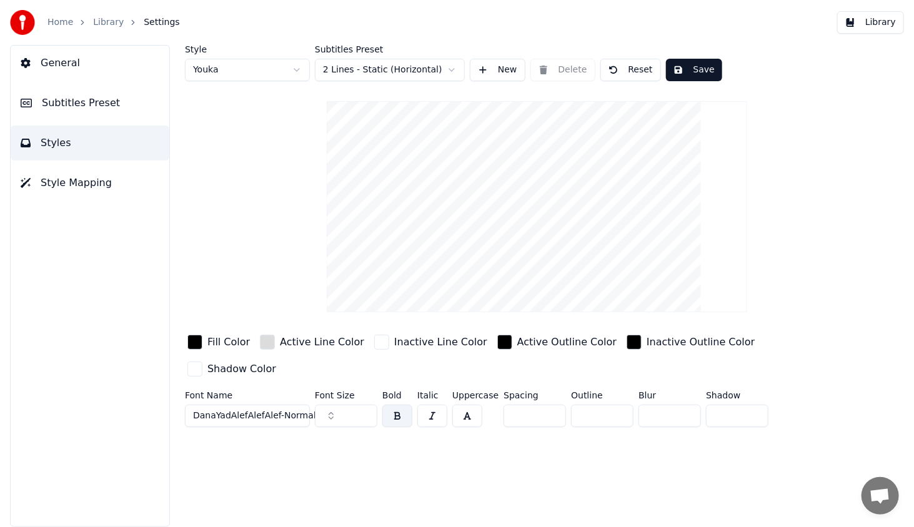
click at [201, 427] on div "Style Youka Subtitles Preset 2 Lines - Static (Horizontal) New Delete Reset Sav…" at bounding box center [537, 286] width 754 height 482
click at [202, 362] on div "button" at bounding box center [194, 369] width 15 height 15
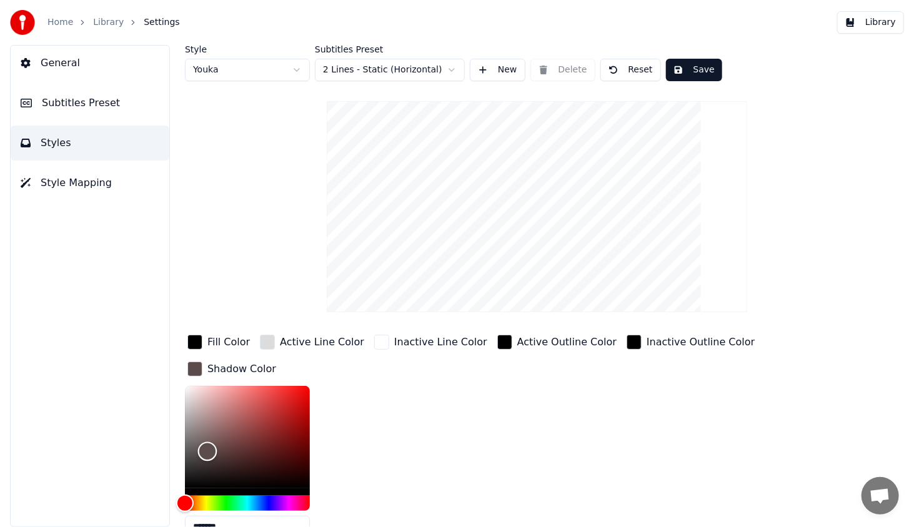
type input "*******"
drag, startPoint x: 183, startPoint y: 385, endPoint x: 195, endPoint y: 497, distance: 113.0
click at [170, 503] on div "Style Youka Subtitles Preset 2 Lines - Static (Horizontal) New Delete Reset Sav…" at bounding box center [537, 286] width 754 height 482
click at [365, 463] on div "Fill Color Active Line Color Inactive Line Color Active Outline Color Inactive …" at bounding box center [504, 440] width 639 height 216
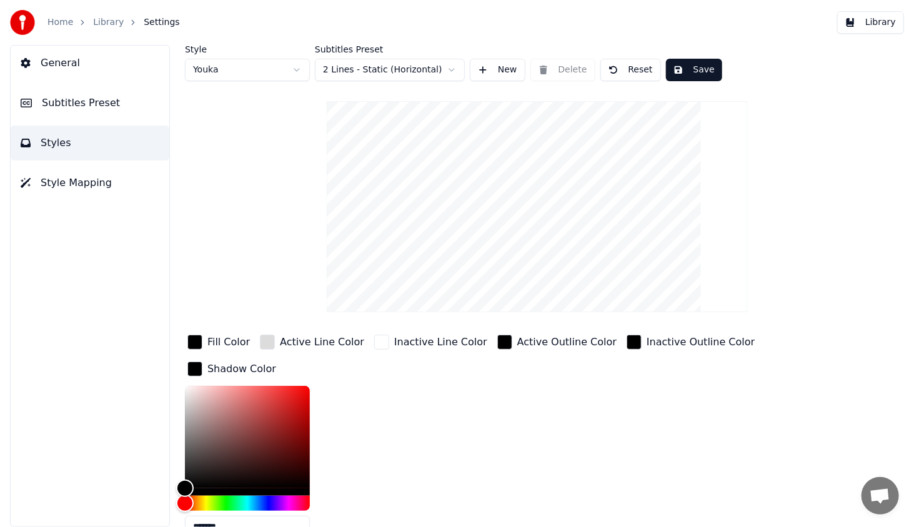
click at [342, 410] on div "Fill Color Active Line Color Inactive Line Color Active Outline Color Inactive …" at bounding box center [504, 440] width 639 height 216
click at [167, 437] on div "Style Youka Subtitles Preset 2 Lines - Static (Horizontal) New Delete Reset Sav…" at bounding box center [537, 286] width 754 height 482
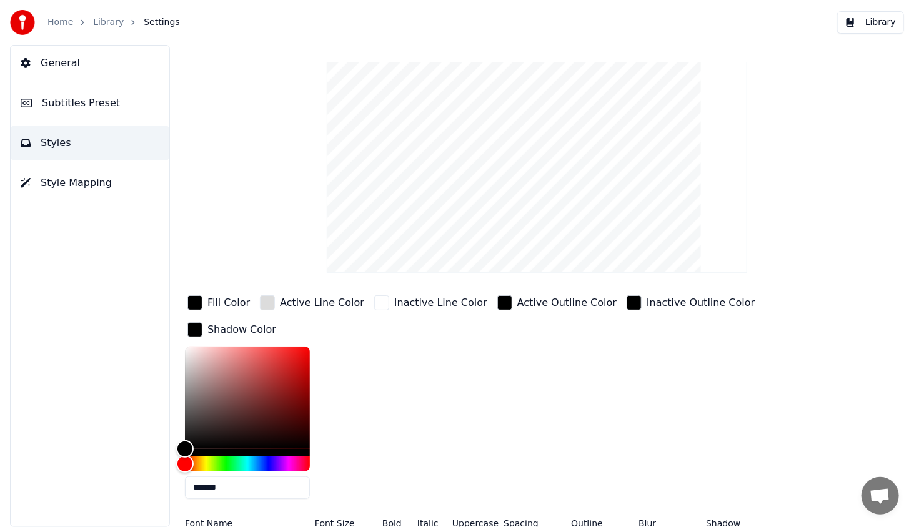
scroll to position [71, 0]
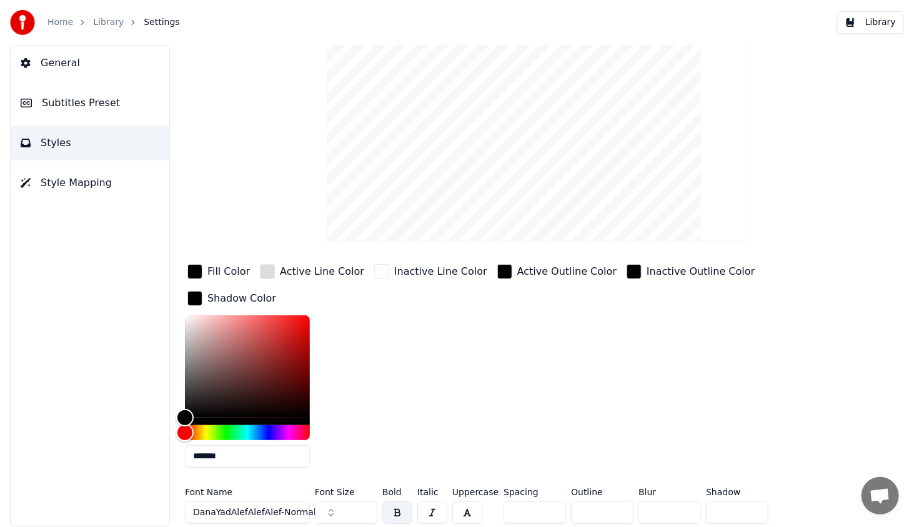
click at [197, 271] on div "button" at bounding box center [194, 271] width 15 height 15
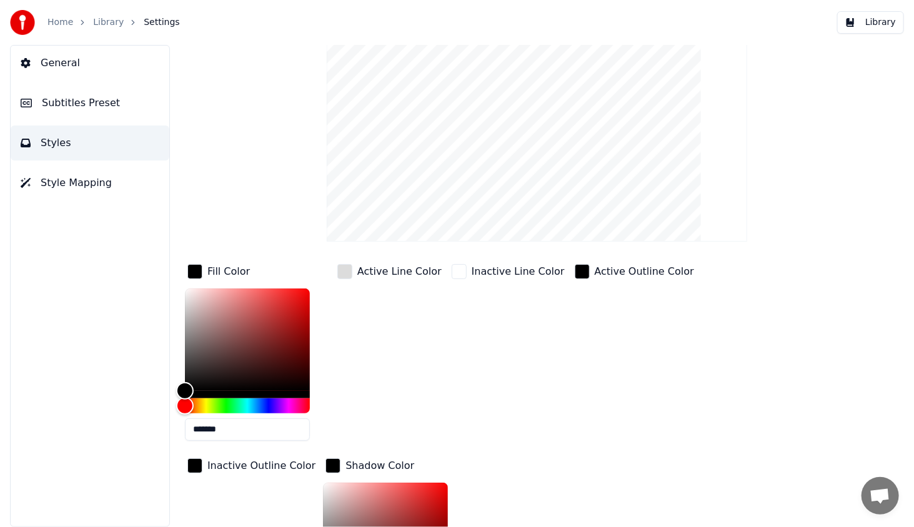
click at [197, 271] on div "button" at bounding box center [194, 271] width 15 height 15
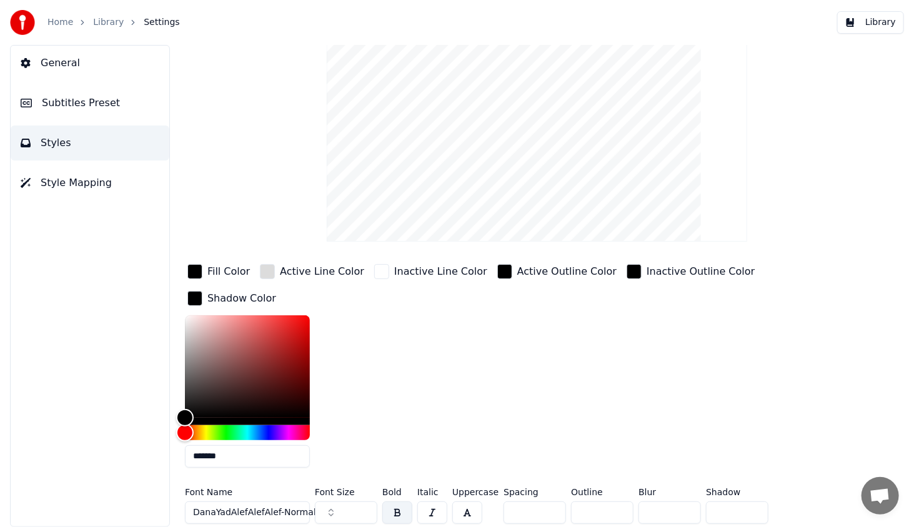
click at [721, 445] on div "Fill Color Active Line Color Inactive Line Color Active Outline Color Inactive …" at bounding box center [504, 370] width 639 height 216
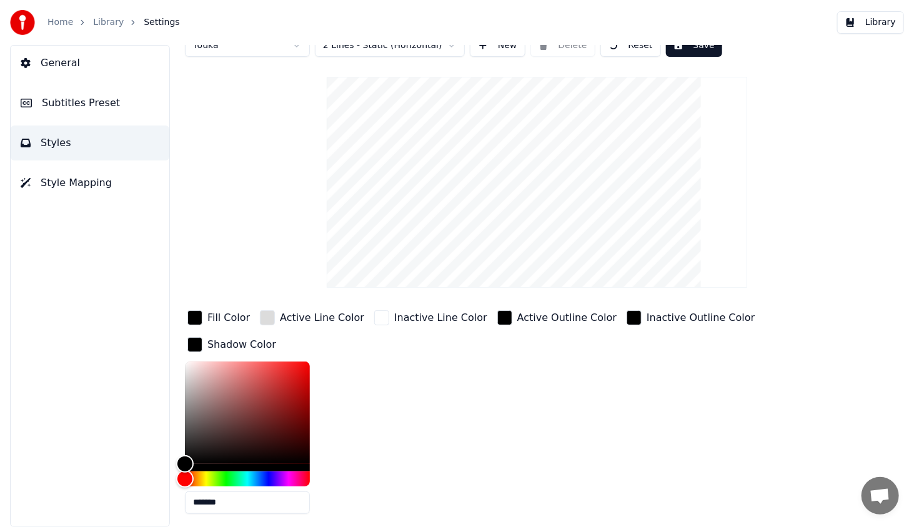
scroll to position [0, 0]
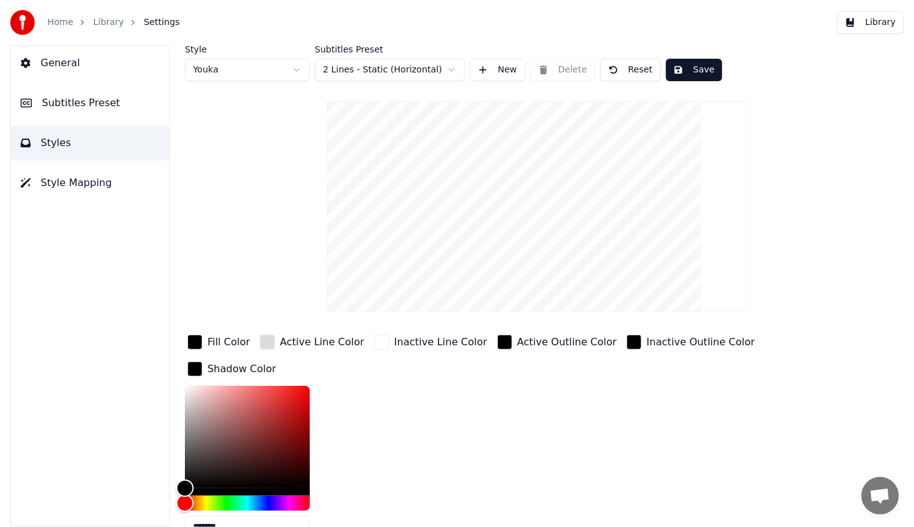
click at [701, 72] on button "Save" at bounding box center [694, 70] width 56 height 22
click at [876, 25] on button "Library" at bounding box center [870, 22] width 67 height 22
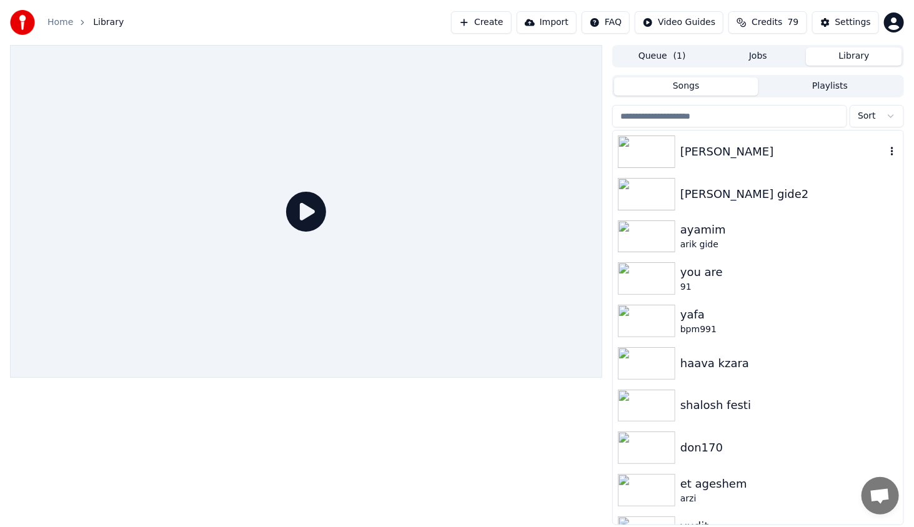
click at [663, 141] on img at bounding box center [646, 152] width 57 height 32
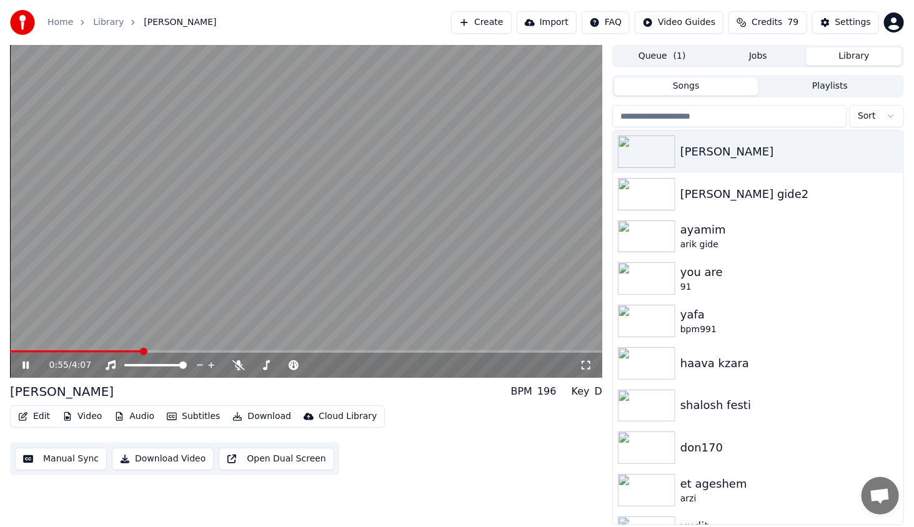
click at [141, 353] on span at bounding box center [306, 351] width 592 height 2
click at [25, 368] on icon at bounding box center [25, 365] width 6 height 7
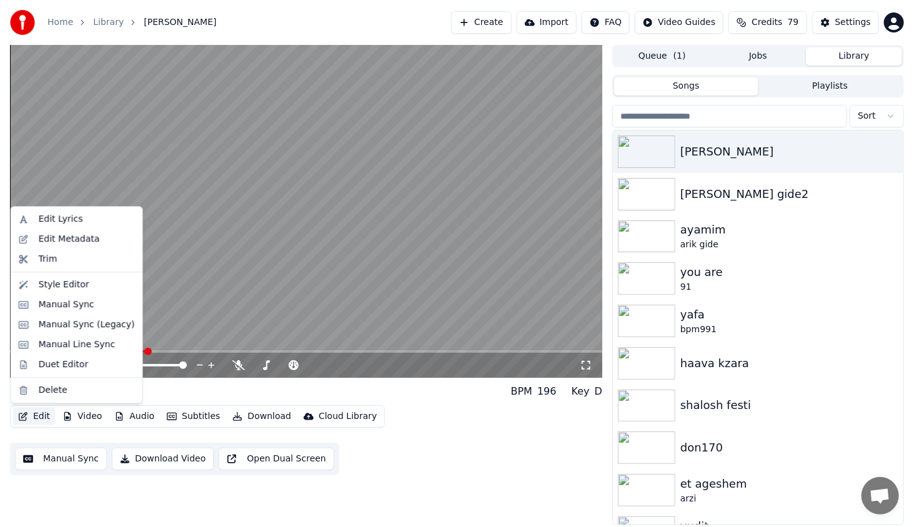
click at [32, 422] on button "Edit" at bounding box center [34, 416] width 42 height 17
click at [64, 290] on div "Style Editor" at bounding box center [64, 285] width 51 height 12
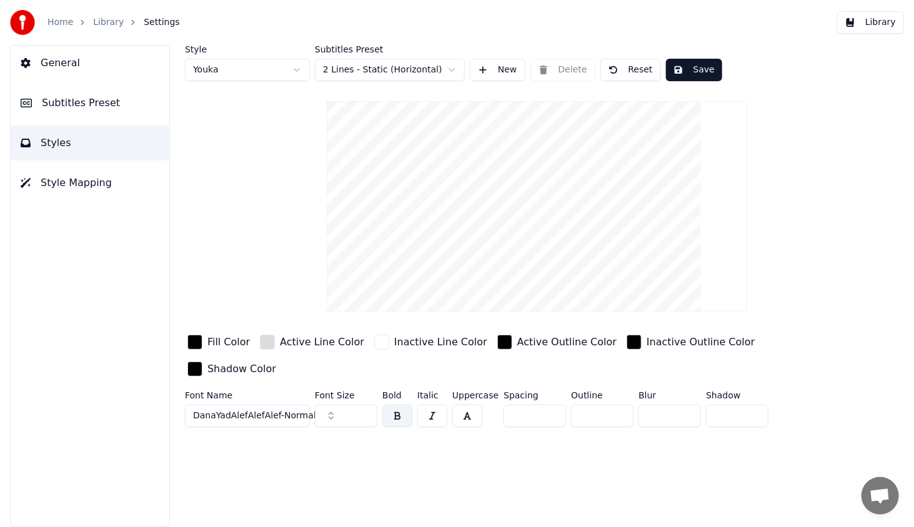
click at [202, 362] on div "button" at bounding box center [194, 369] width 15 height 15
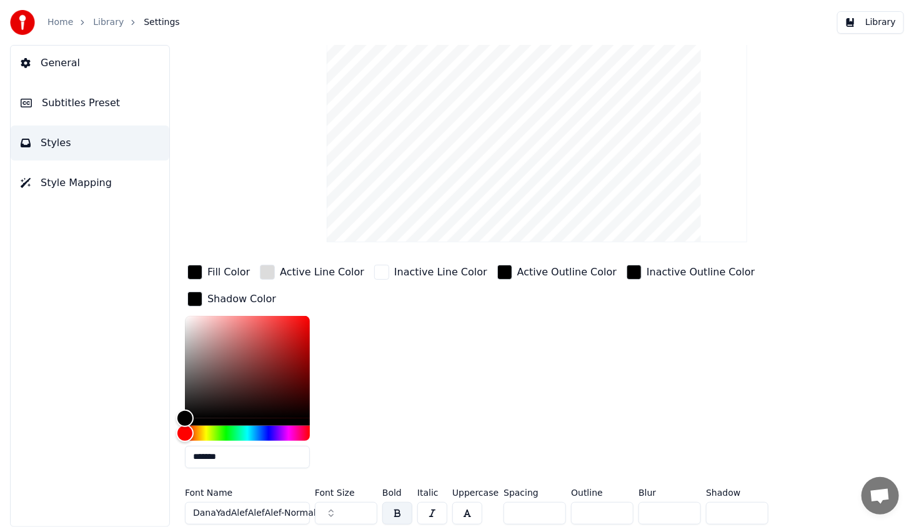
scroll to position [71, 0]
click at [616, 510] on input "*" at bounding box center [602, 512] width 62 height 22
type input "*"
click at [616, 510] on input "*" at bounding box center [602, 512] width 62 height 22
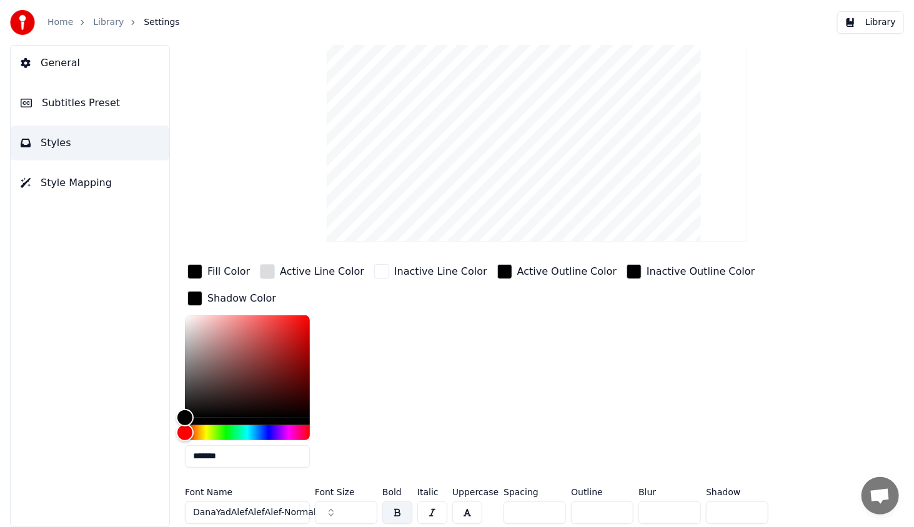
click at [752, 508] on input "*" at bounding box center [737, 512] width 62 height 22
type input "*"
click at [751, 508] on input "*" at bounding box center [737, 512] width 62 height 22
click at [787, 420] on div "Fill Color Active Line Color Inactive Line Color Active Outline Color Inactive …" at bounding box center [504, 370] width 639 height 216
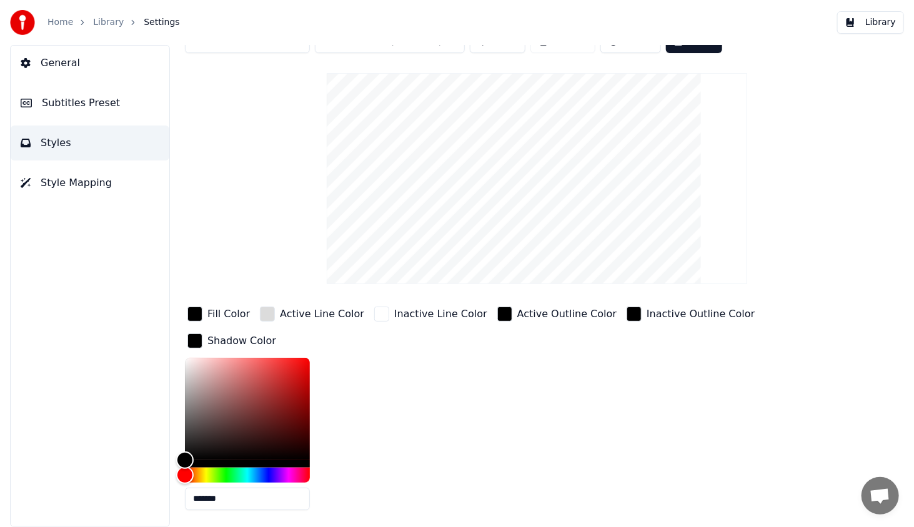
scroll to position [0, 0]
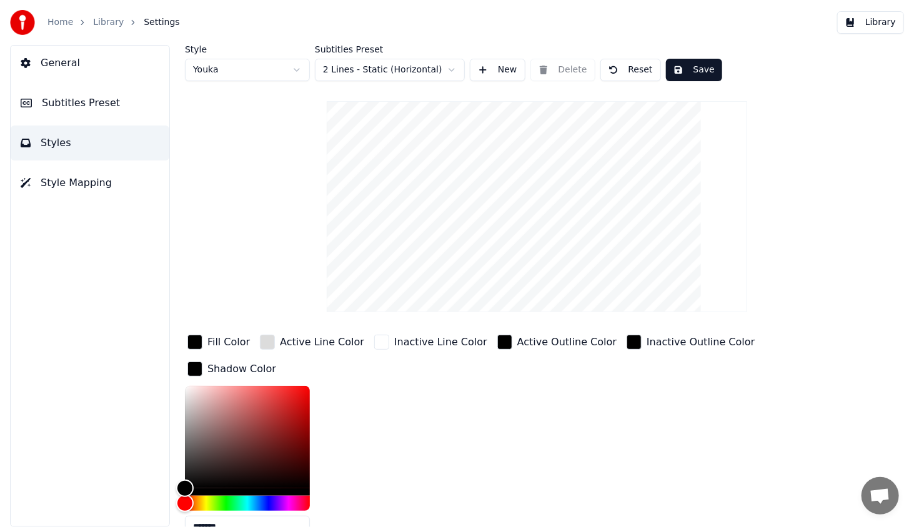
click at [683, 60] on button "Save" at bounding box center [694, 70] width 56 height 22
click at [866, 22] on button "Library" at bounding box center [870, 22] width 67 height 22
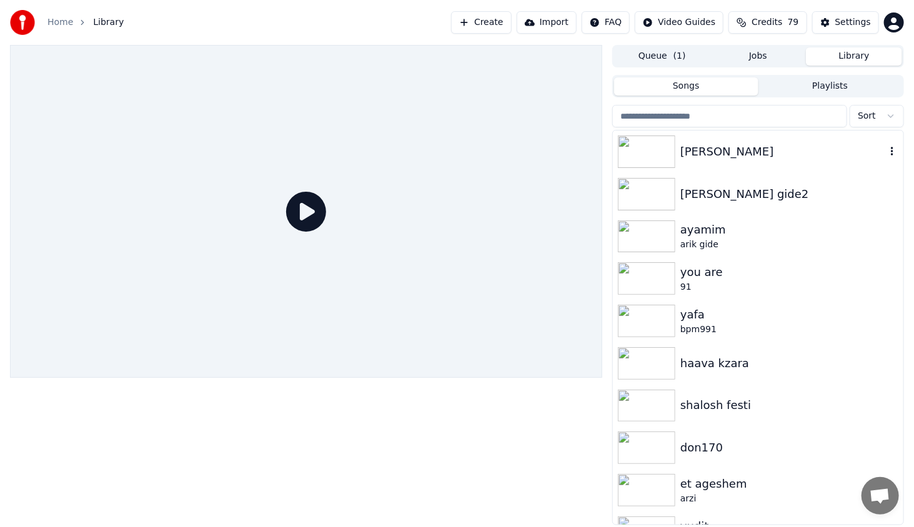
click at [644, 160] on img at bounding box center [646, 152] width 57 height 32
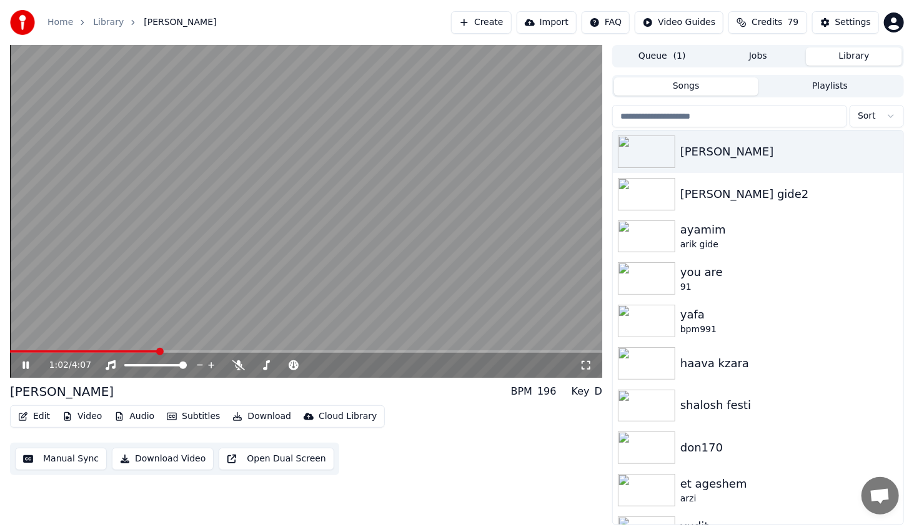
click at [157, 350] on span at bounding box center [306, 351] width 592 height 2
click at [17, 365] on div "1:07 / 4:07" at bounding box center [306, 365] width 582 height 12
click at [22, 366] on icon at bounding box center [25, 365] width 6 height 7
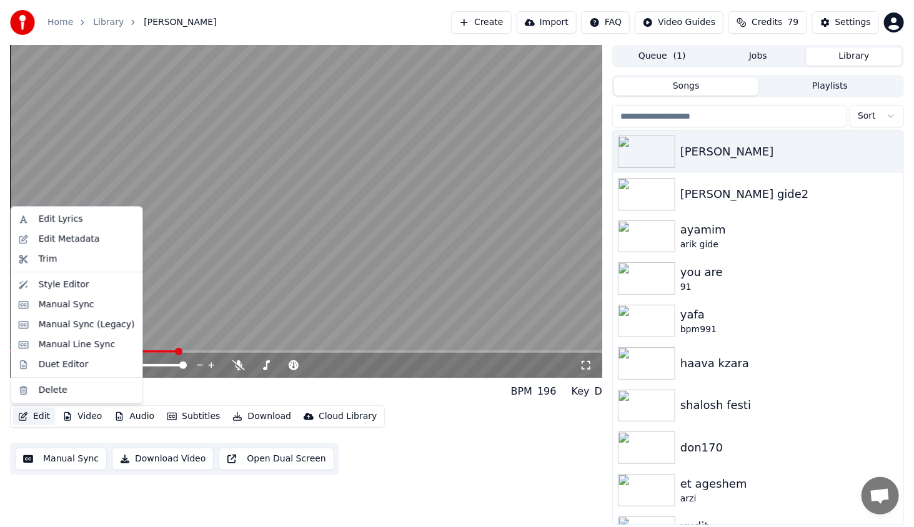
click at [32, 418] on button "Edit" at bounding box center [34, 416] width 42 height 17
click at [67, 279] on div "Style Editor" at bounding box center [64, 285] width 51 height 12
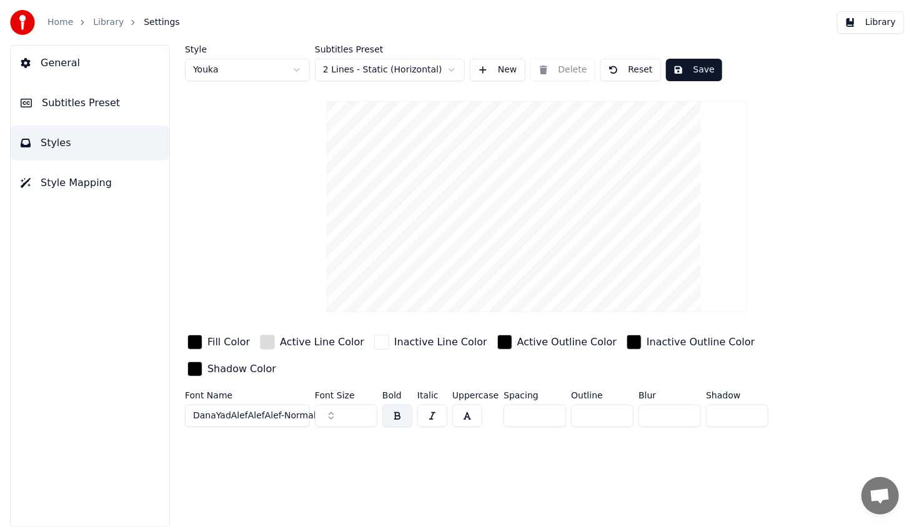
click at [202, 362] on div "button" at bounding box center [194, 369] width 15 height 15
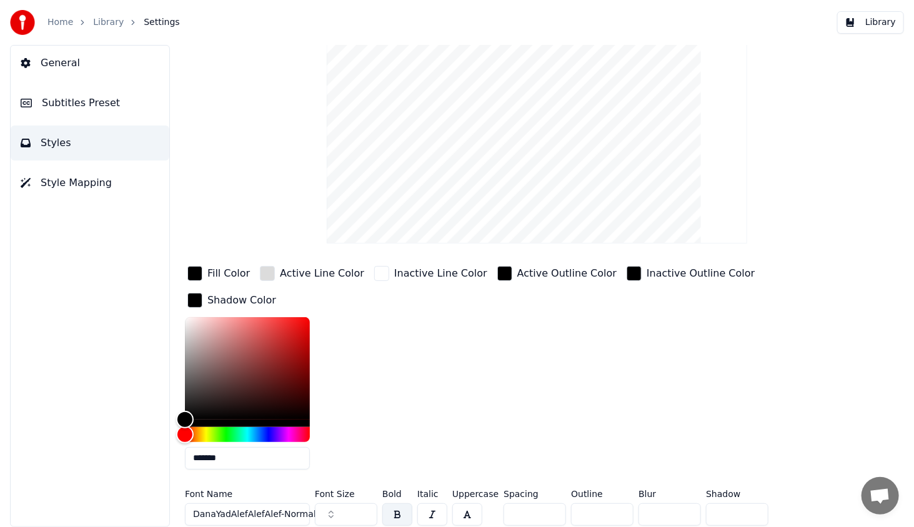
scroll to position [71, 0]
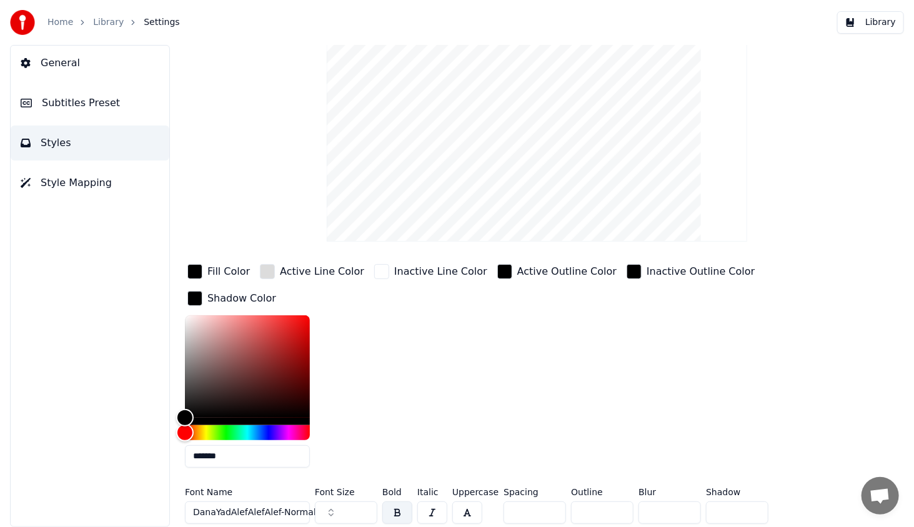
click at [618, 512] on input "*" at bounding box center [602, 512] width 62 height 22
type input "*"
click at [618, 512] on input "*" at bounding box center [602, 512] width 62 height 22
drag, startPoint x: 699, startPoint y: 373, endPoint x: 802, endPoint y: 207, distance: 195.5
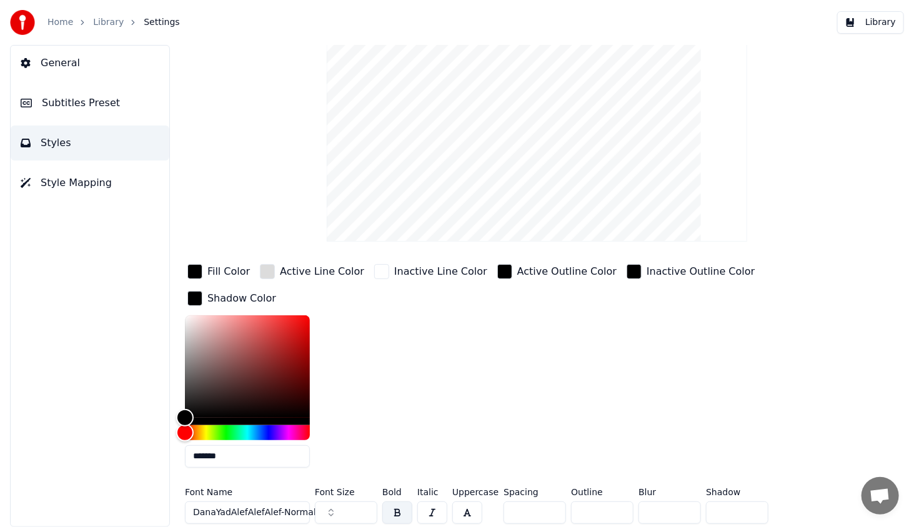
click at [706, 362] on div "Fill Color Active Line Color Inactive Line Color Active Outline Color Inactive …" at bounding box center [504, 370] width 639 height 216
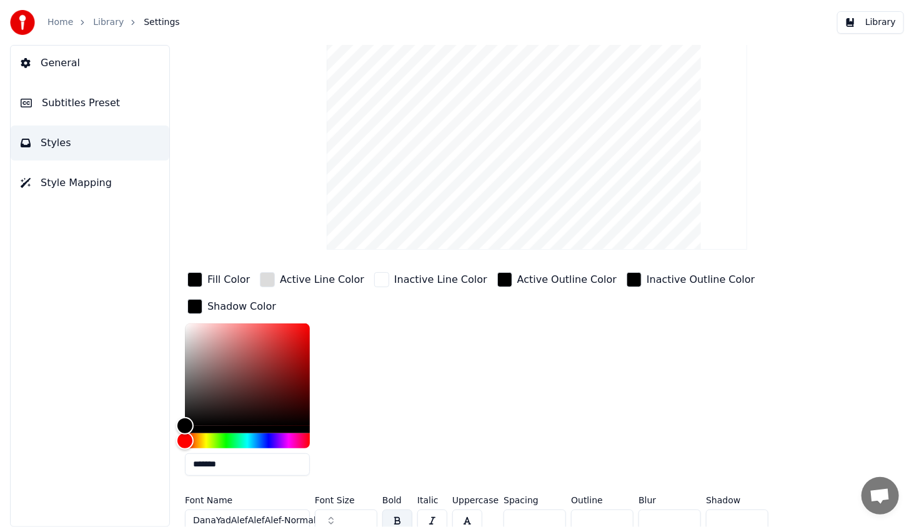
scroll to position [0, 0]
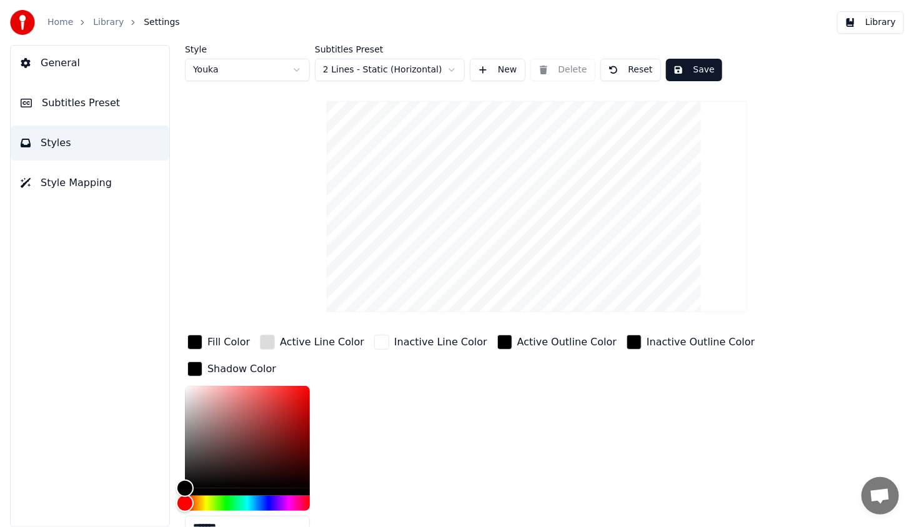
click at [684, 62] on button "Save" at bounding box center [694, 70] width 56 height 22
click at [884, 22] on button "Library" at bounding box center [870, 22] width 67 height 22
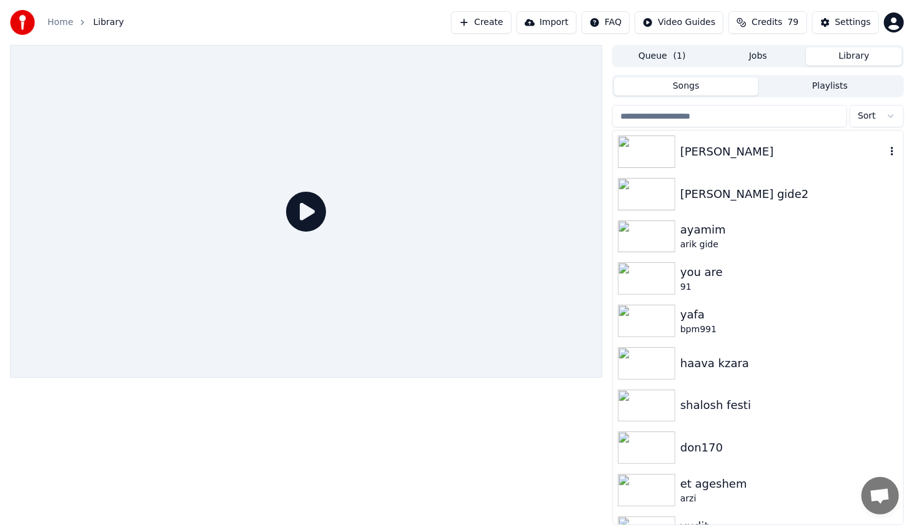
click at [666, 145] on img at bounding box center [646, 152] width 57 height 32
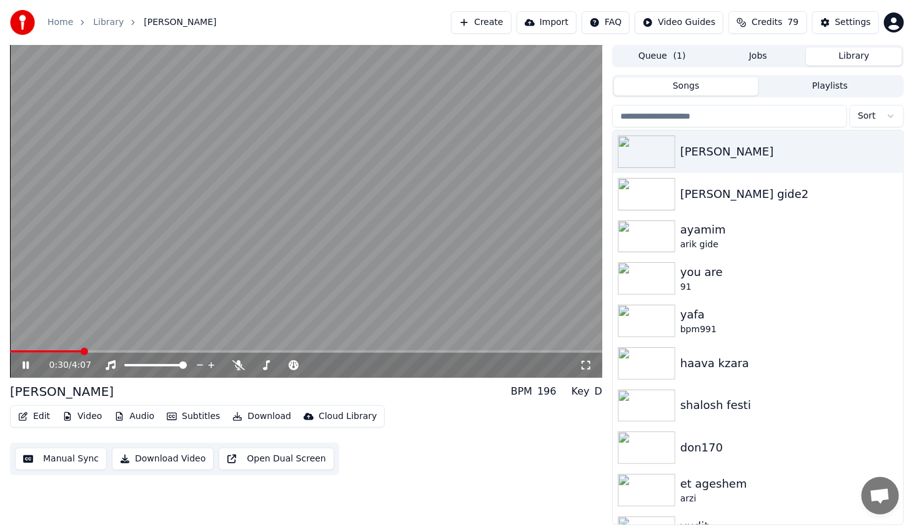
click at [97, 353] on span at bounding box center [306, 351] width 592 height 2
click at [41, 420] on button "Edit" at bounding box center [34, 416] width 42 height 17
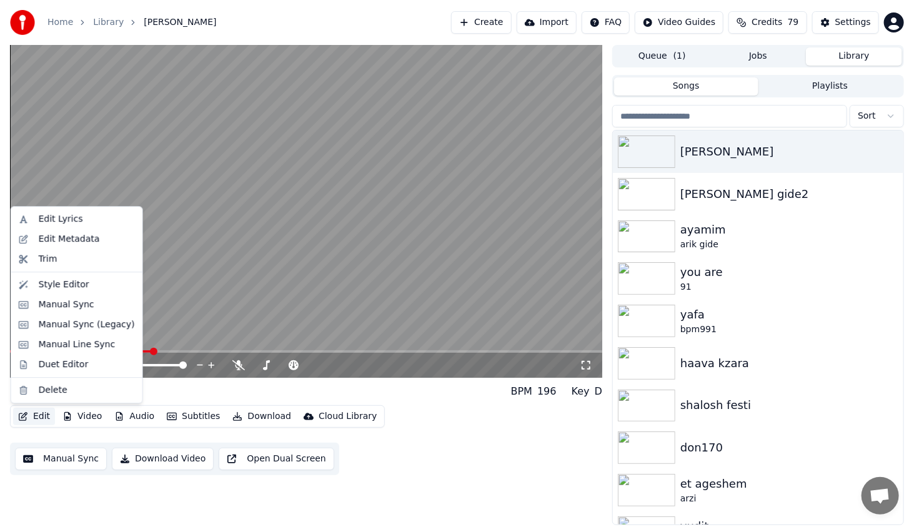
click at [40, 418] on button "Edit" at bounding box center [34, 416] width 42 height 17
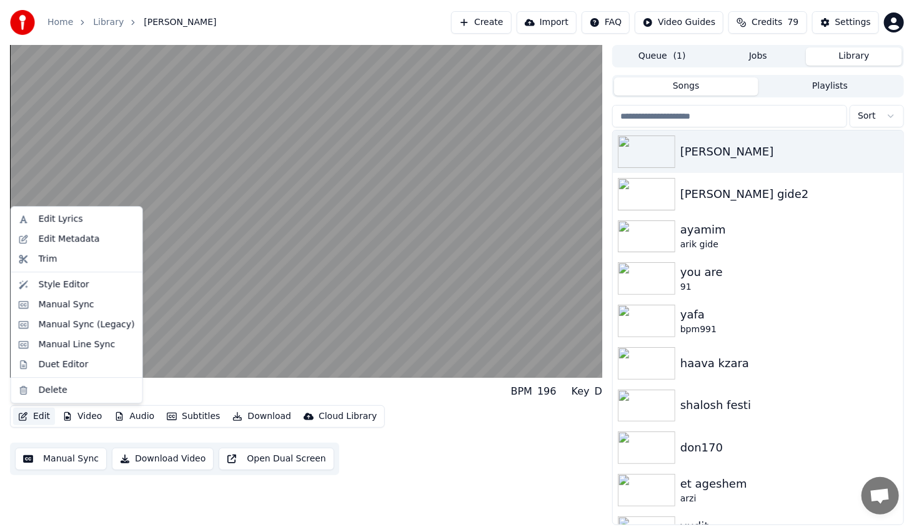
click at [41, 418] on button "Edit" at bounding box center [34, 416] width 42 height 17
click at [62, 287] on div "Style Editor" at bounding box center [64, 285] width 51 height 12
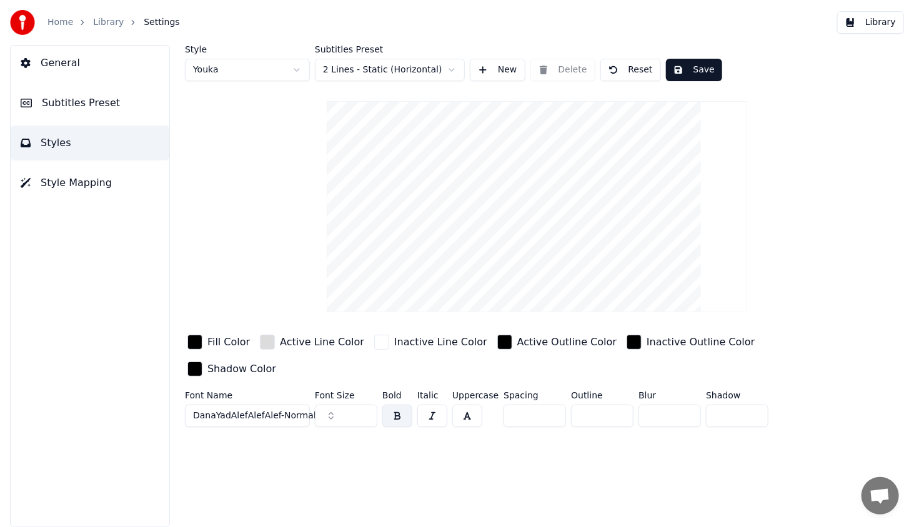
click at [55, 65] on span "General" at bounding box center [60, 63] width 39 height 15
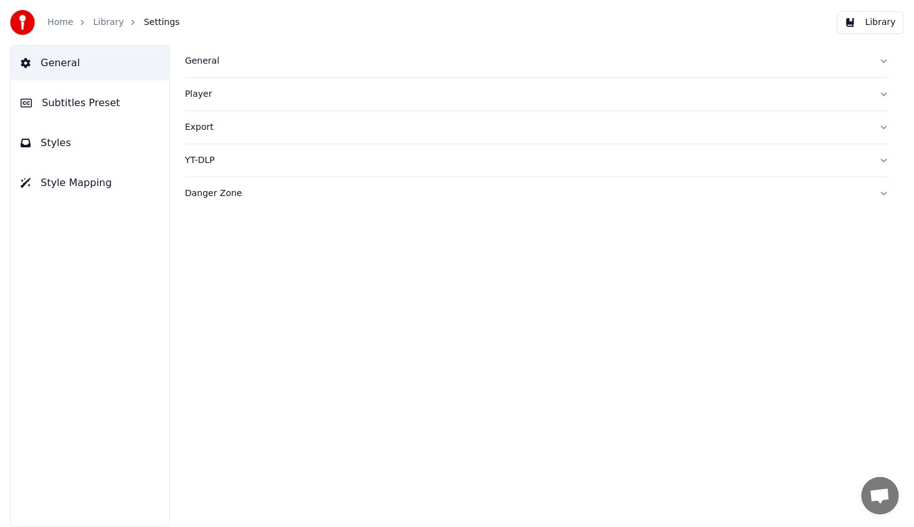
drag, startPoint x: 76, startPoint y: 98, endPoint x: 112, endPoint y: 116, distance: 40.5
click at [77, 99] on span "Subtitles Preset" at bounding box center [81, 103] width 78 height 15
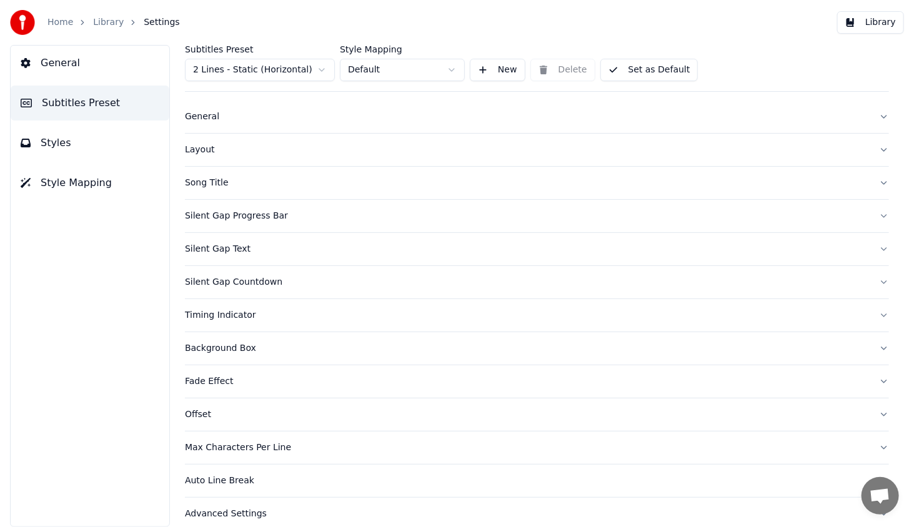
scroll to position [26, 0]
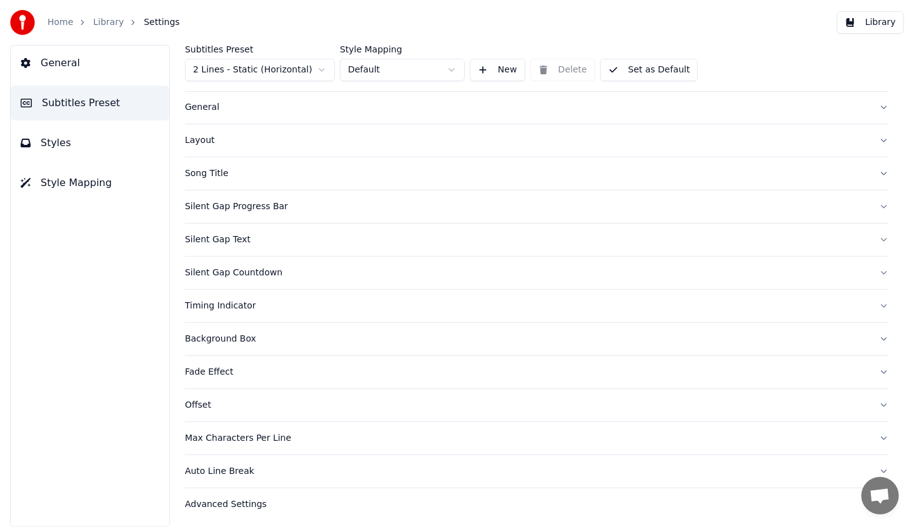
click at [219, 303] on div "Timing Indicator" at bounding box center [527, 306] width 684 height 12
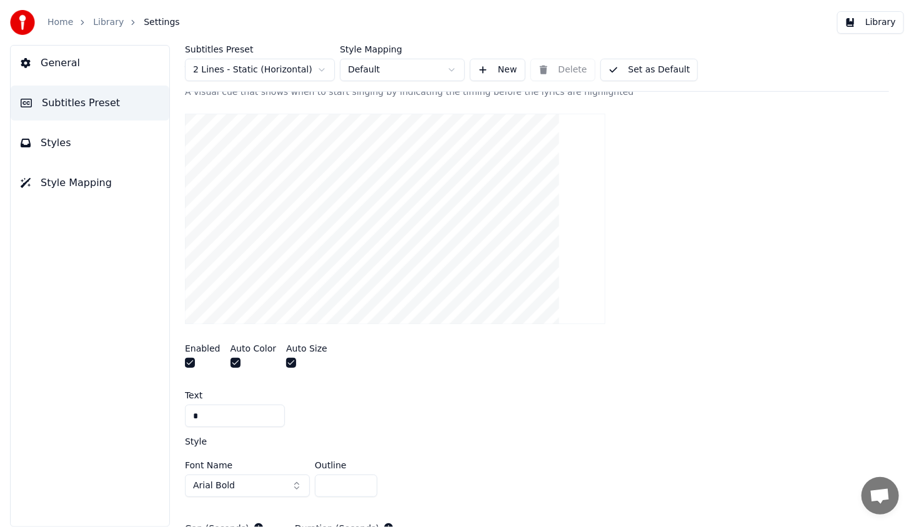
scroll to position [275, 0]
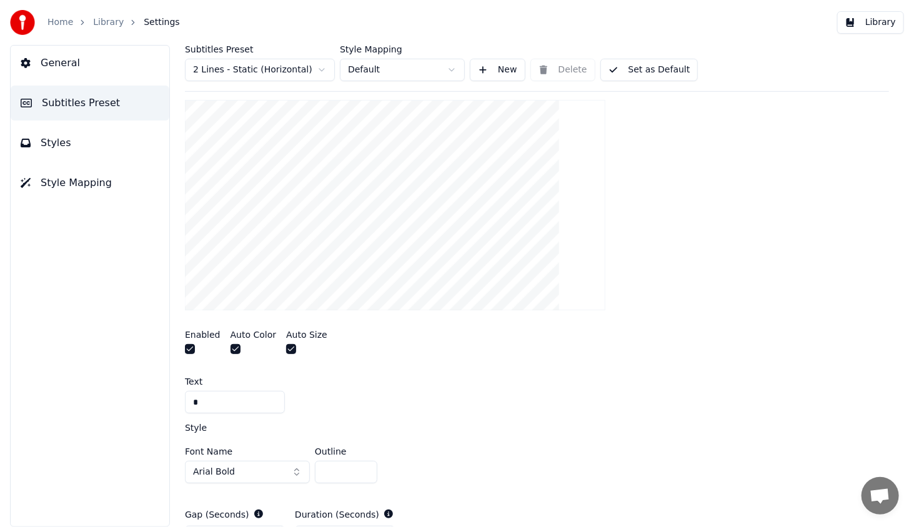
click at [190, 347] on button "button" at bounding box center [190, 349] width 10 height 10
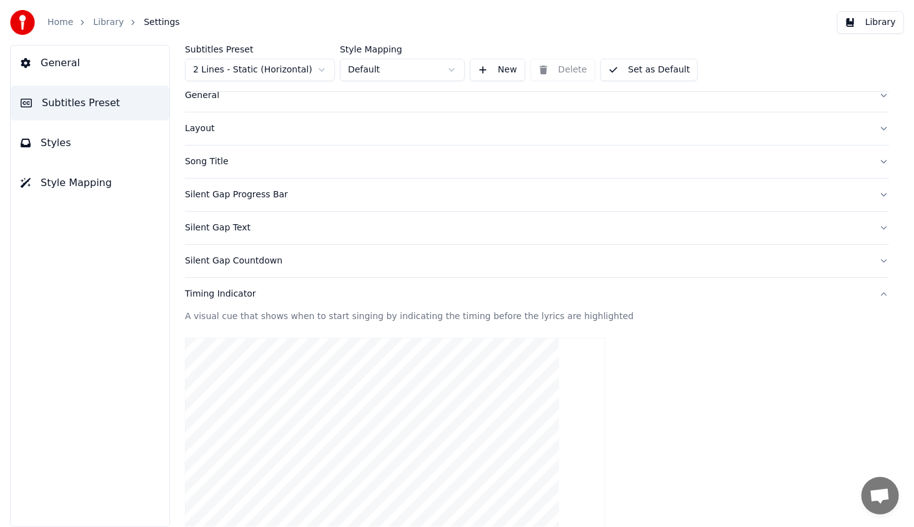
scroll to position [0, 0]
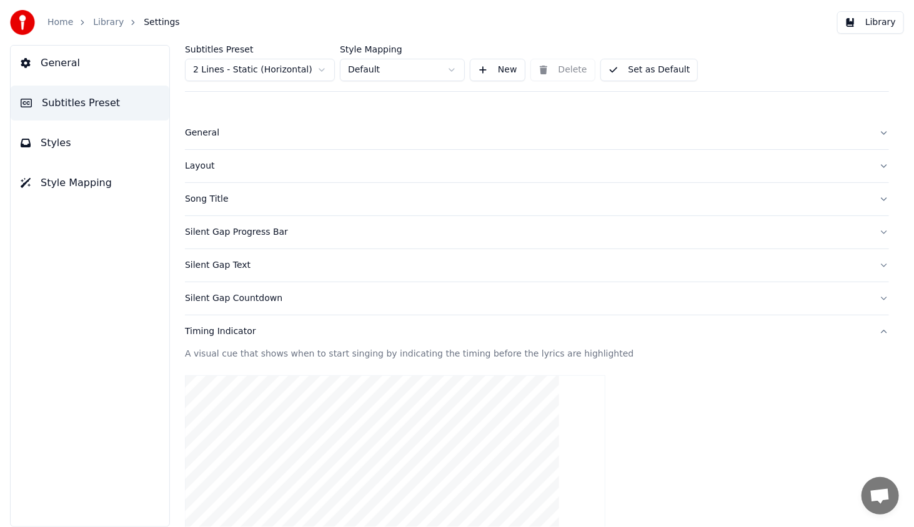
click at [879, 16] on button "Library" at bounding box center [870, 22] width 67 height 22
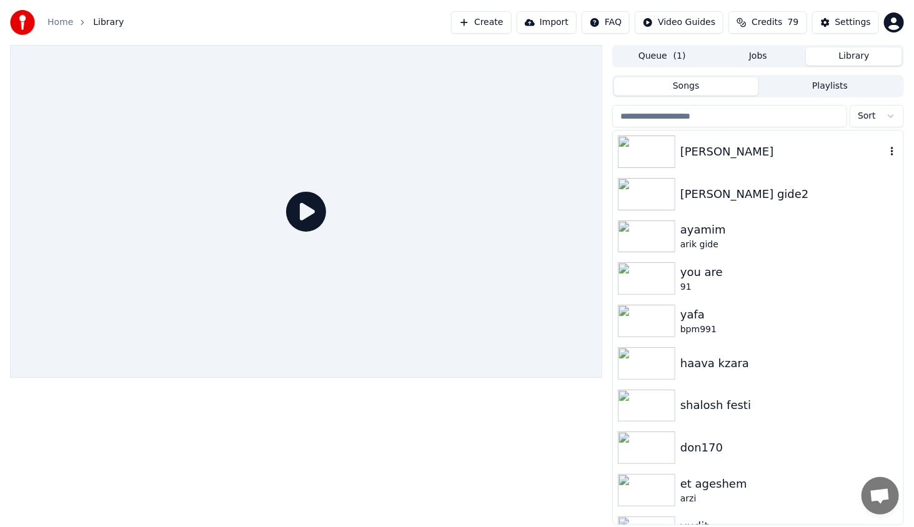
click at [663, 147] on img at bounding box center [646, 152] width 57 height 32
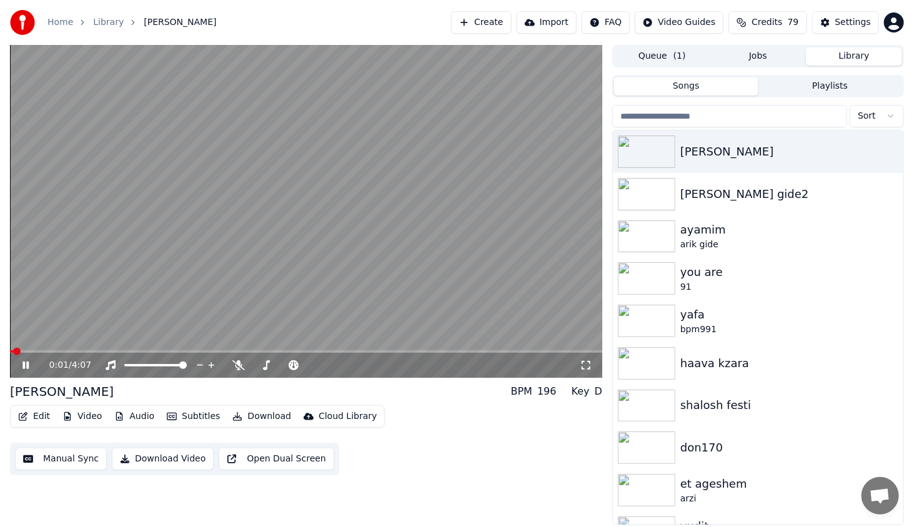
click at [90, 353] on div "0:01 / 4:07" at bounding box center [306, 365] width 592 height 25
click at [88, 352] on span at bounding box center [306, 351] width 592 height 2
drag, startPoint x: 585, startPoint y: 369, endPoint x: 581, endPoint y: 383, distance: 15.0
click at [585, 369] on icon at bounding box center [586, 365] width 12 height 10
click at [38, 349] on video at bounding box center [306, 211] width 592 height 333
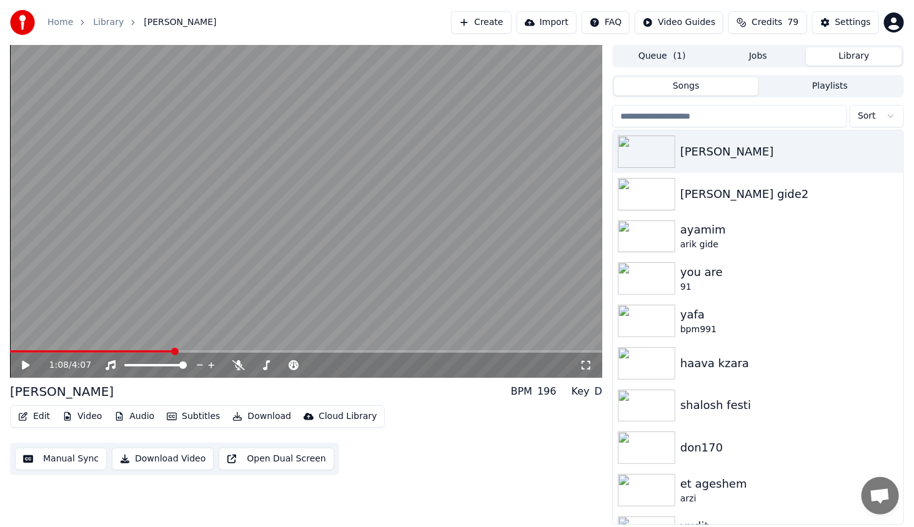
click at [43, 411] on button "Edit" at bounding box center [34, 416] width 42 height 17
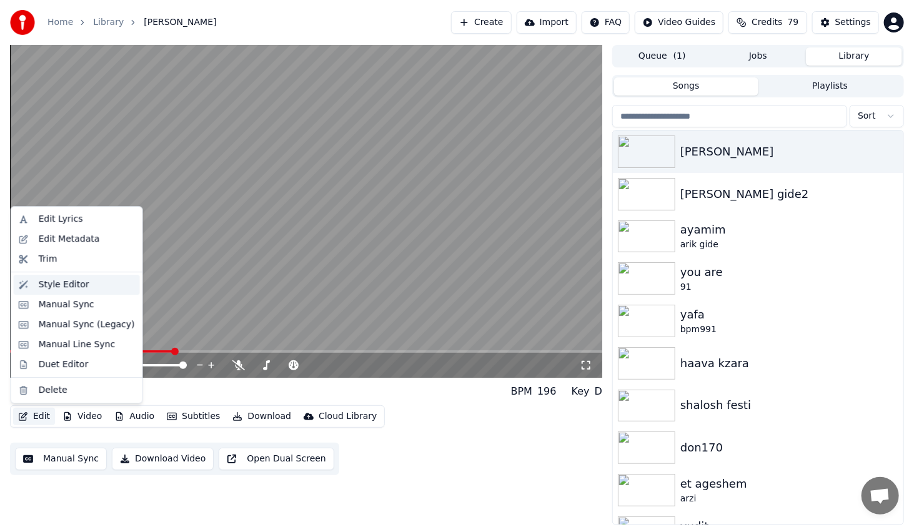
click at [44, 281] on div "Style Editor" at bounding box center [64, 285] width 51 height 12
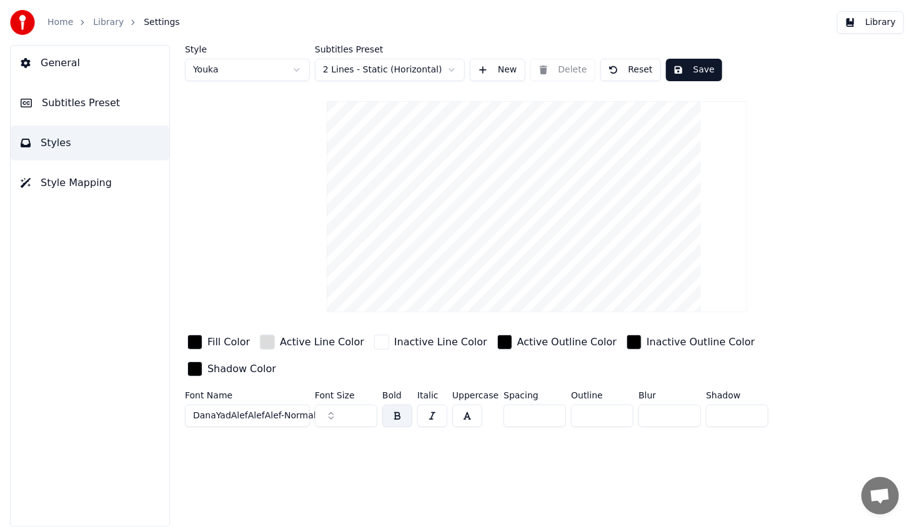
click at [268, 341] on div "button" at bounding box center [267, 342] width 15 height 15
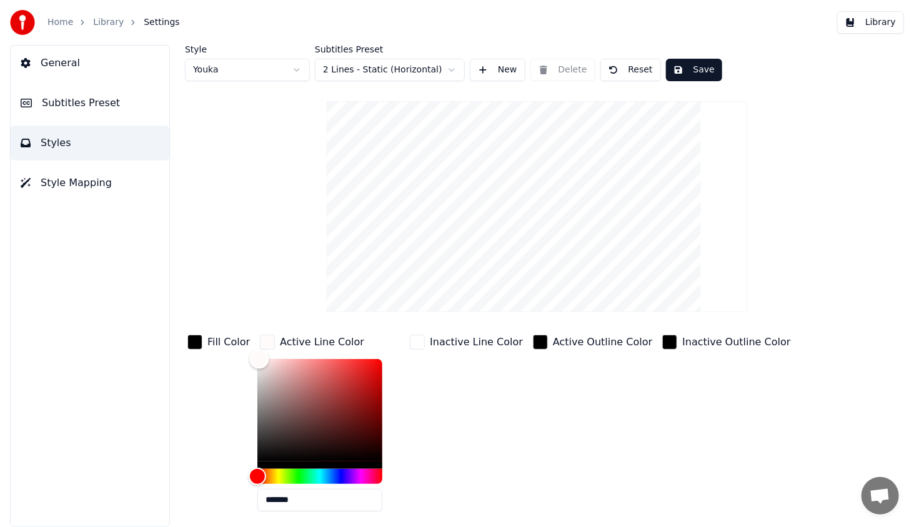
type input "*******"
drag, startPoint x: 254, startPoint y: 370, endPoint x: 240, endPoint y: 328, distance: 43.6
click at [244, 330] on div "Style Youka Subtitles Preset 2 Lines - Static (Horizontal) New Delete Reset Sav…" at bounding box center [537, 322] width 704 height 555
click at [210, 396] on div "Fill Color" at bounding box center [218, 426] width 67 height 189
click at [410, 387] on div "Inactive Line Color" at bounding box center [466, 426] width 118 height 189
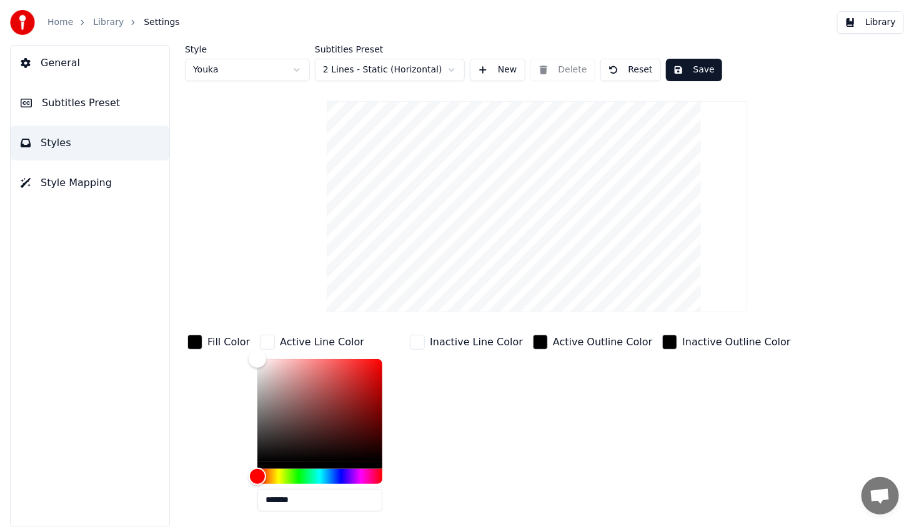
click at [416, 339] on div "button" at bounding box center [417, 342] width 15 height 15
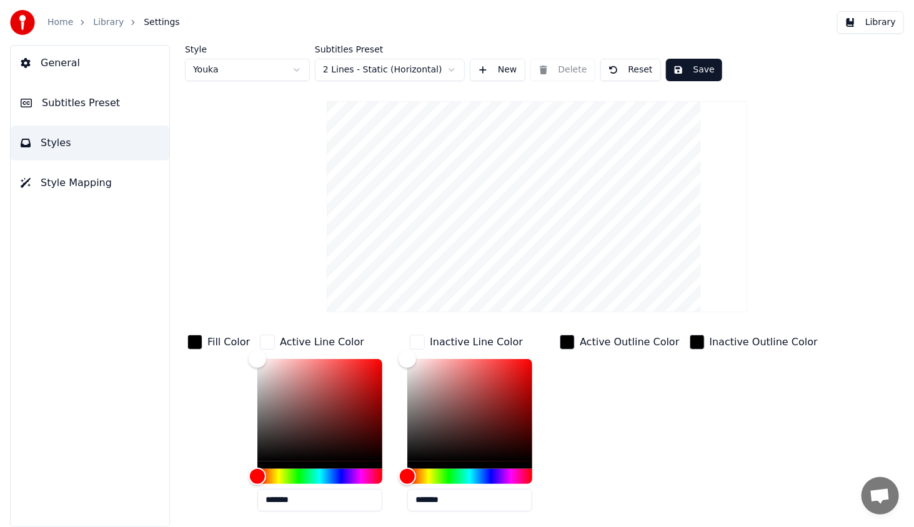
click at [415, 345] on div "button" at bounding box center [417, 342] width 15 height 15
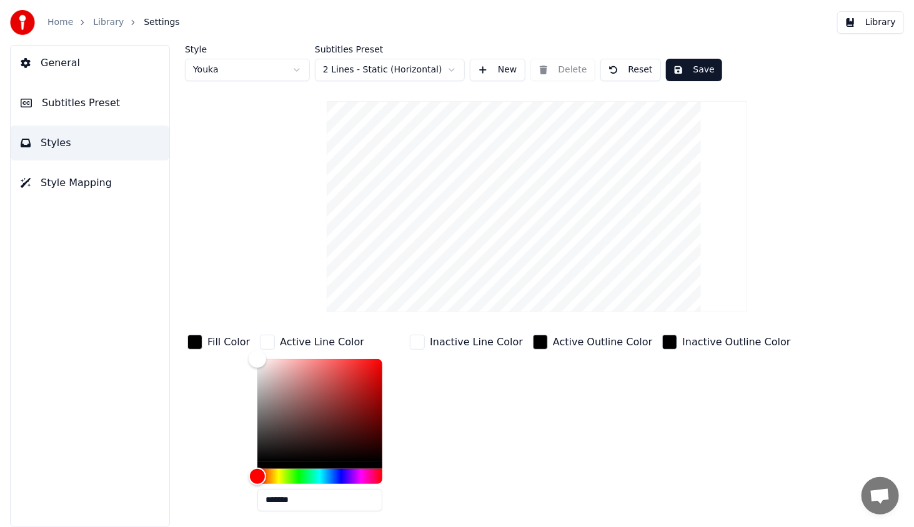
click at [435, 370] on div "Inactive Line Color" at bounding box center [466, 426] width 118 height 189
click at [698, 61] on button "Save" at bounding box center [694, 70] width 56 height 22
click at [878, 22] on button "Library" at bounding box center [870, 22] width 67 height 22
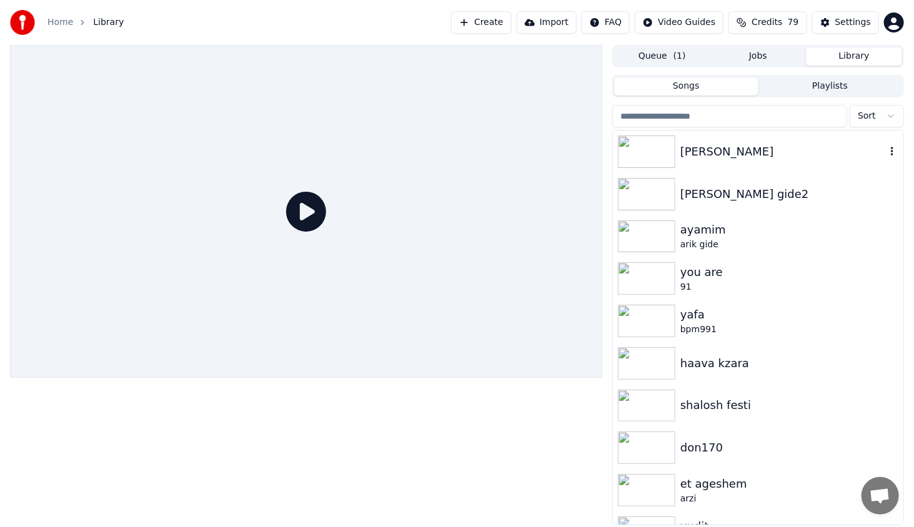
click at [649, 157] on img at bounding box center [646, 152] width 57 height 32
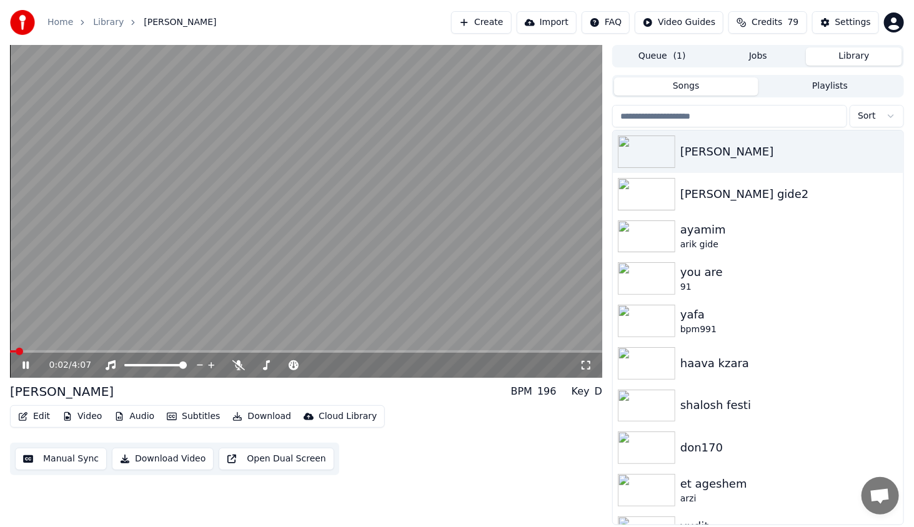
click at [89, 352] on span at bounding box center [306, 351] width 592 height 2
click at [25, 365] on icon at bounding box center [25, 365] width 6 height 7
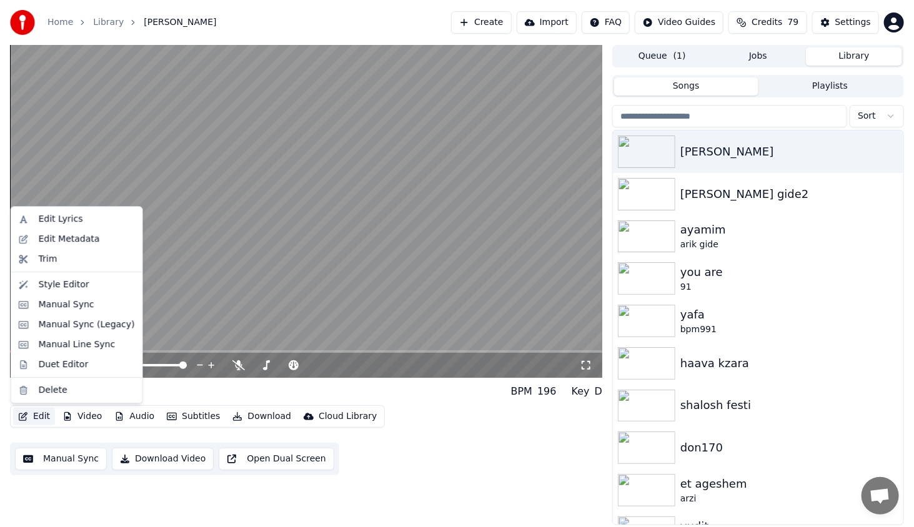
click at [46, 417] on button "Edit" at bounding box center [34, 416] width 42 height 17
click at [94, 328] on div "Manual Sync (Legacy)" at bounding box center [87, 324] width 96 height 12
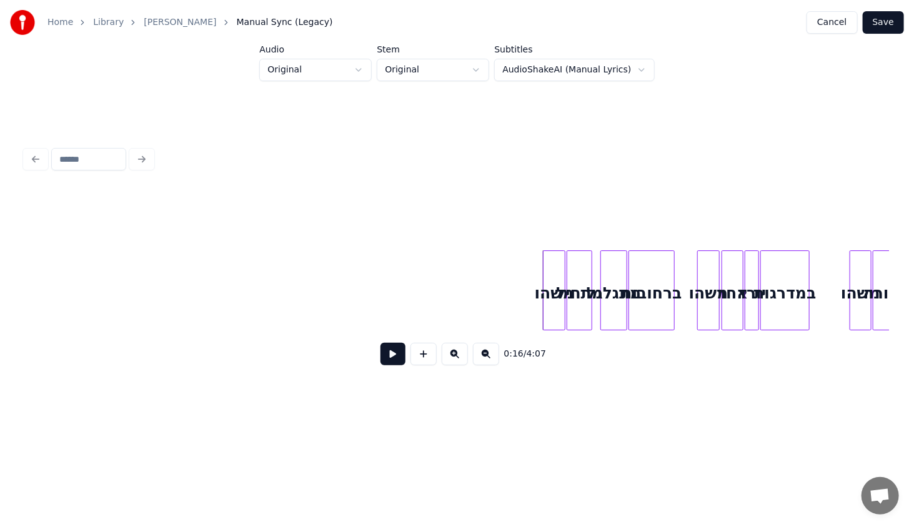
click at [457, 364] on button at bounding box center [455, 354] width 26 height 22
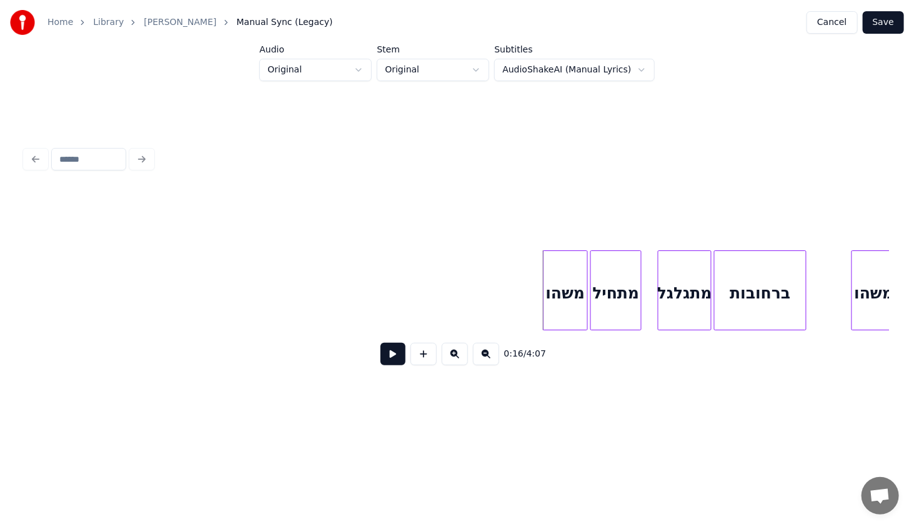
click at [457, 364] on button at bounding box center [455, 354] width 26 height 22
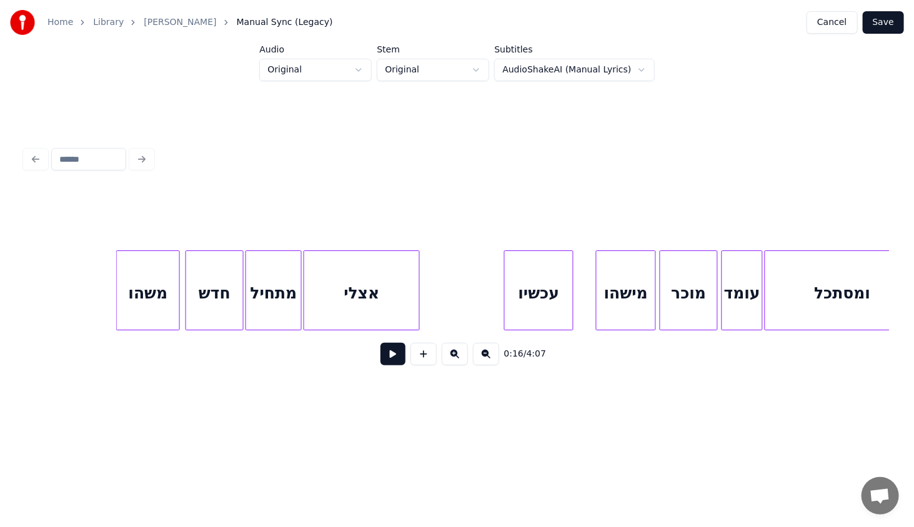
scroll to position [0, 2959]
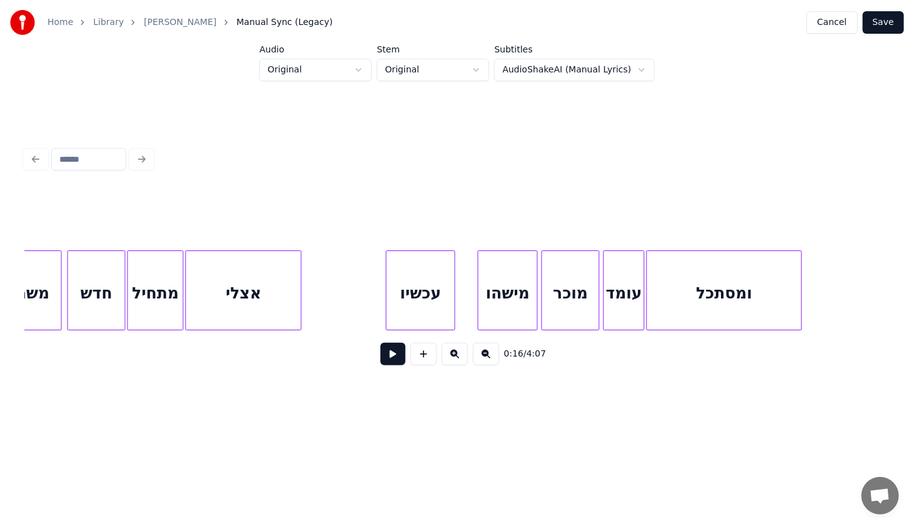
click at [267, 305] on div "אצלי" at bounding box center [243, 293] width 115 height 85
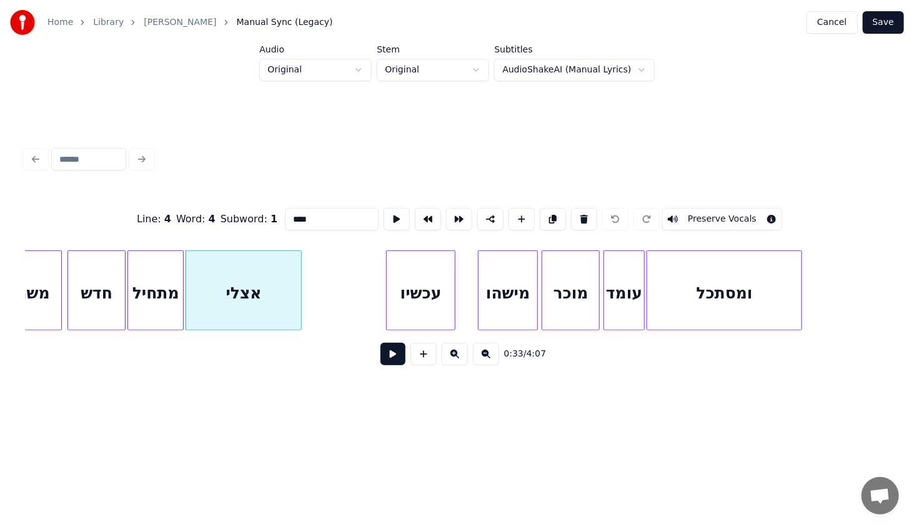
click at [395, 360] on button at bounding box center [392, 354] width 25 height 22
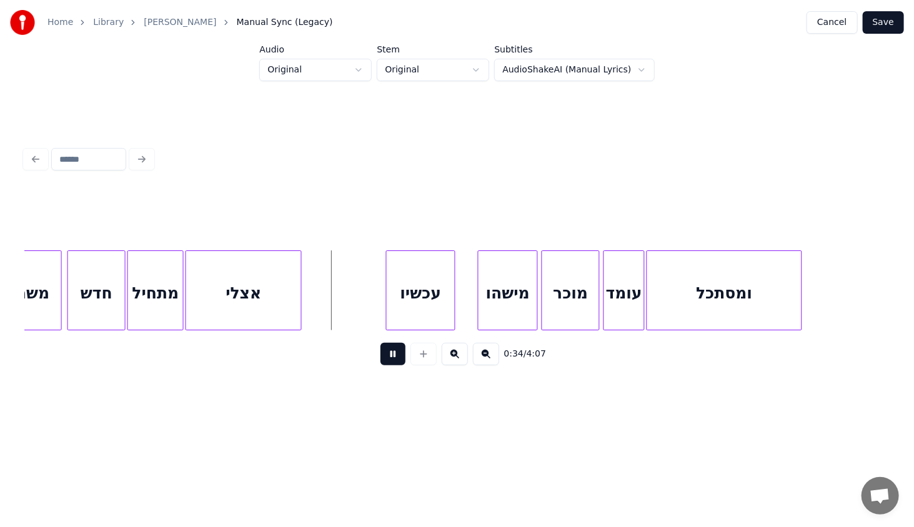
click at [393, 358] on button at bounding box center [392, 354] width 25 height 22
click at [340, 280] on div at bounding box center [340, 290] width 4 height 79
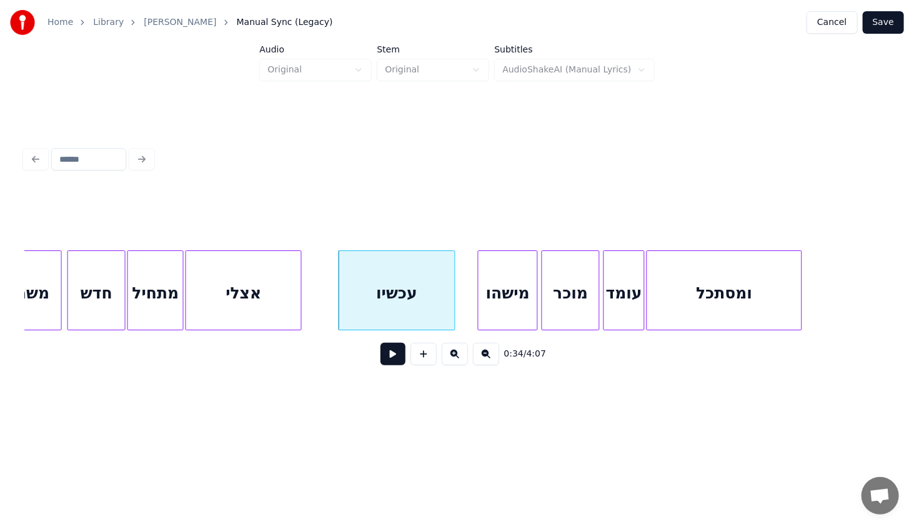
click at [398, 360] on button at bounding box center [392, 354] width 25 height 22
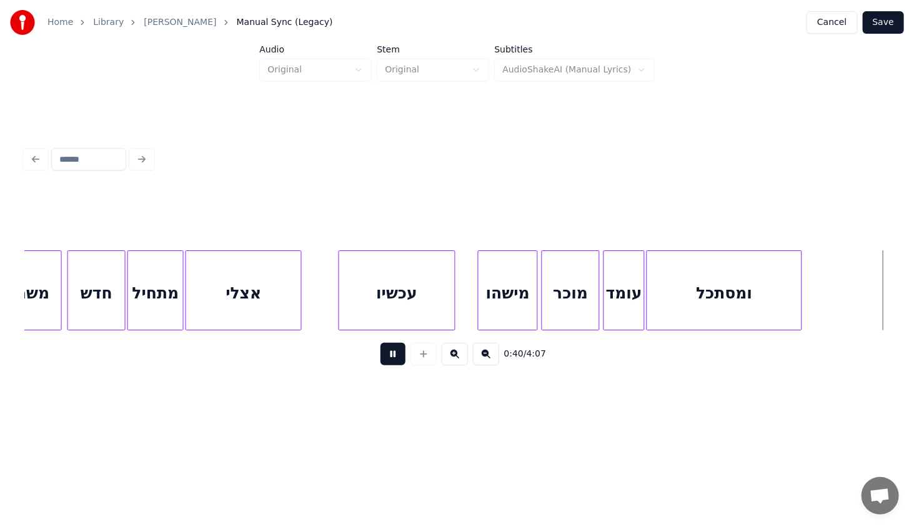
scroll to position [0, 3824]
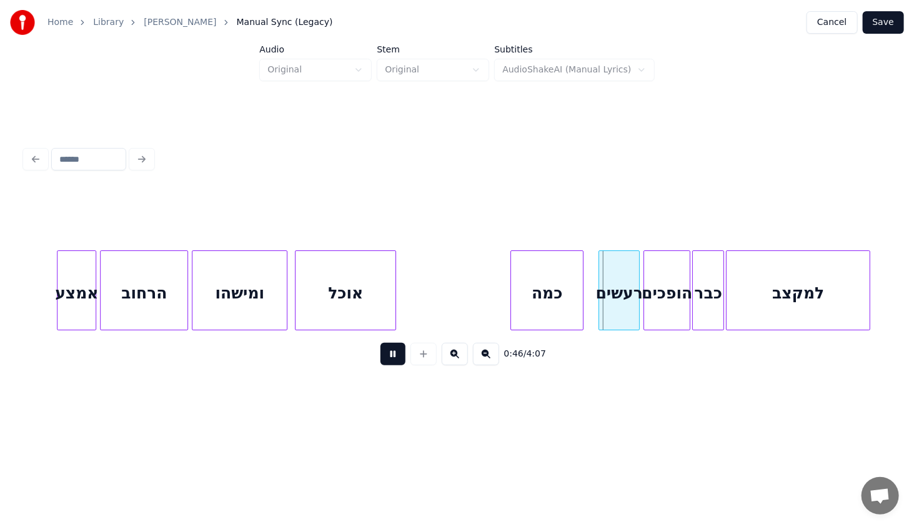
click at [398, 360] on button at bounding box center [392, 354] width 25 height 22
click at [574, 312] on div at bounding box center [573, 290] width 4 height 79
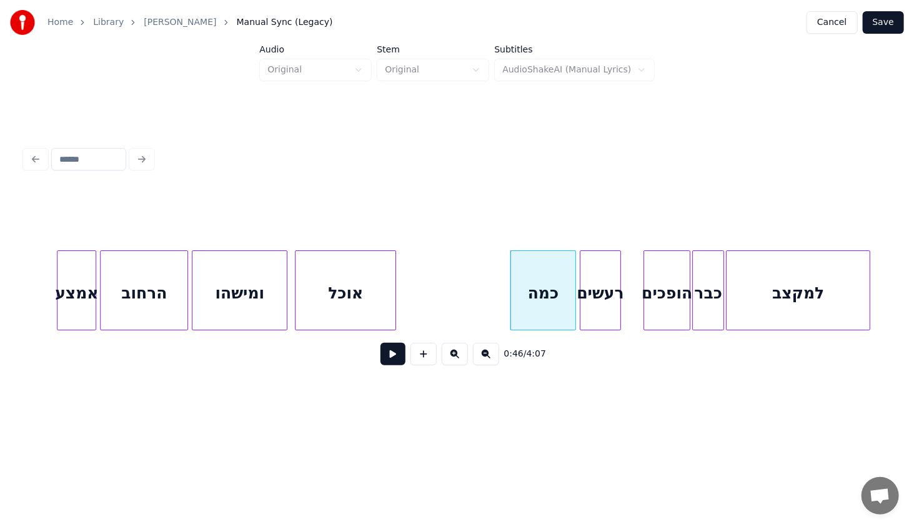
click at [598, 305] on div "רעשים" at bounding box center [600, 293] width 40 height 85
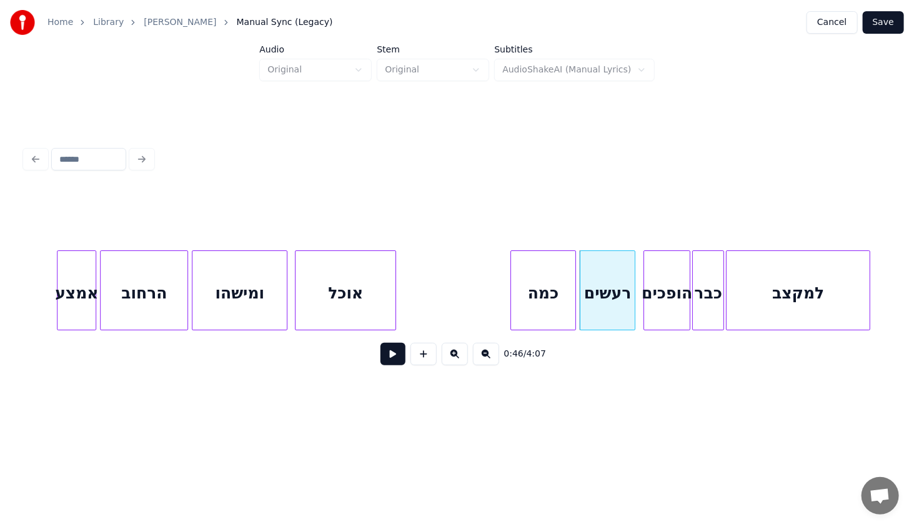
click at [634, 308] on div at bounding box center [633, 290] width 4 height 79
click at [546, 278] on div "כמה" at bounding box center [543, 293] width 64 height 85
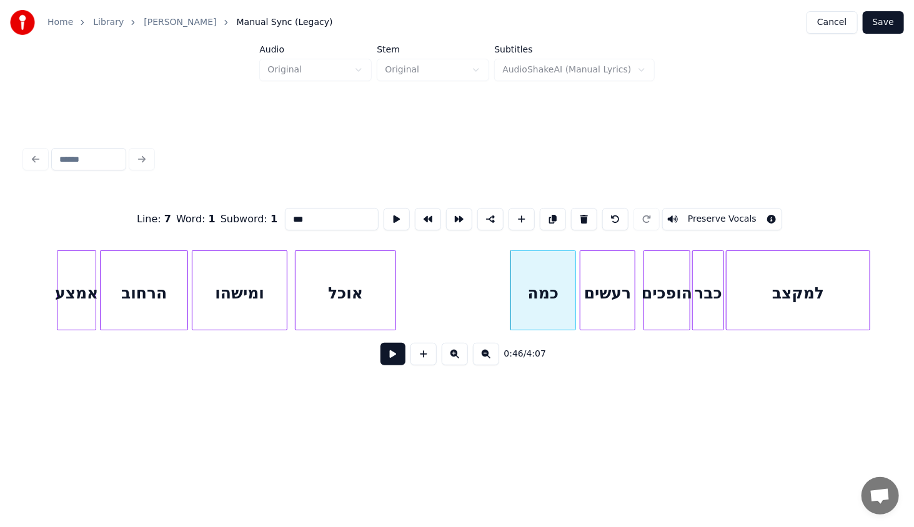
click at [384, 355] on button at bounding box center [392, 354] width 25 height 22
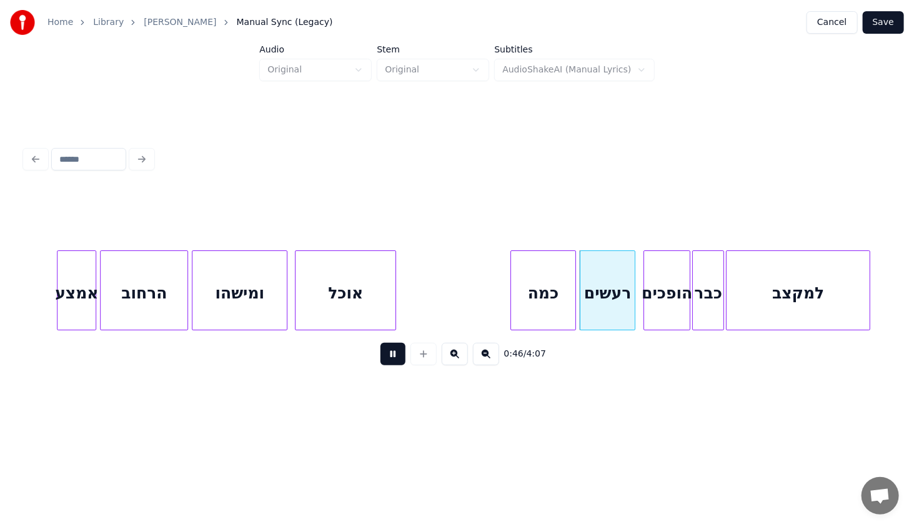
click at [384, 355] on button at bounding box center [392, 354] width 25 height 22
click at [555, 308] on div at bounding box center [555, 290] width 4 height 79
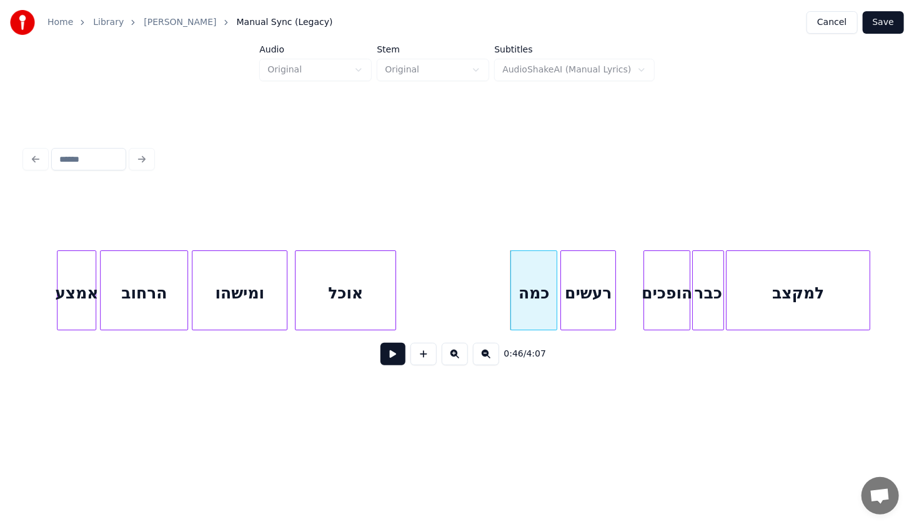
click at [583, 308] on div "רעשים" at bounding box center [588, 293] width 54 height 85
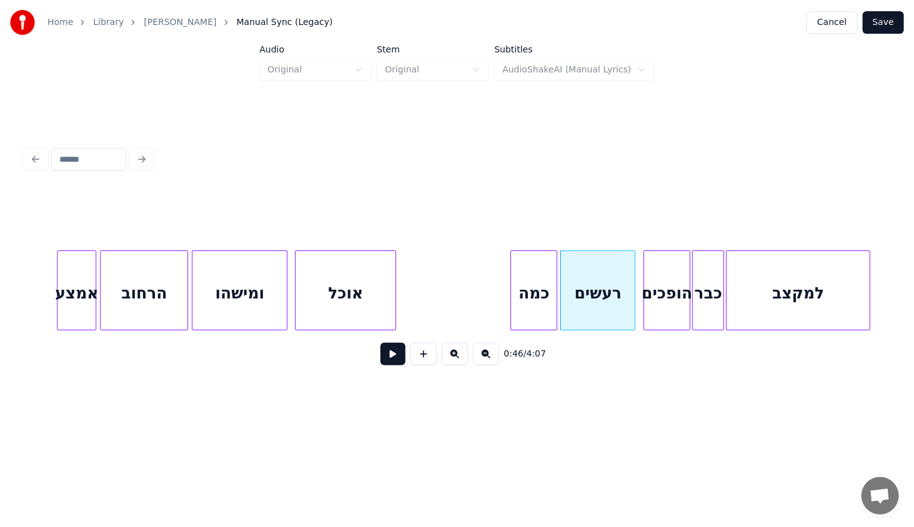
click at [632, 309] on div at bounding box center [633, 290] width 4 height 79
click at [542, 280] on div "כמה" at bounding box center [534, 293] width 46 height 85
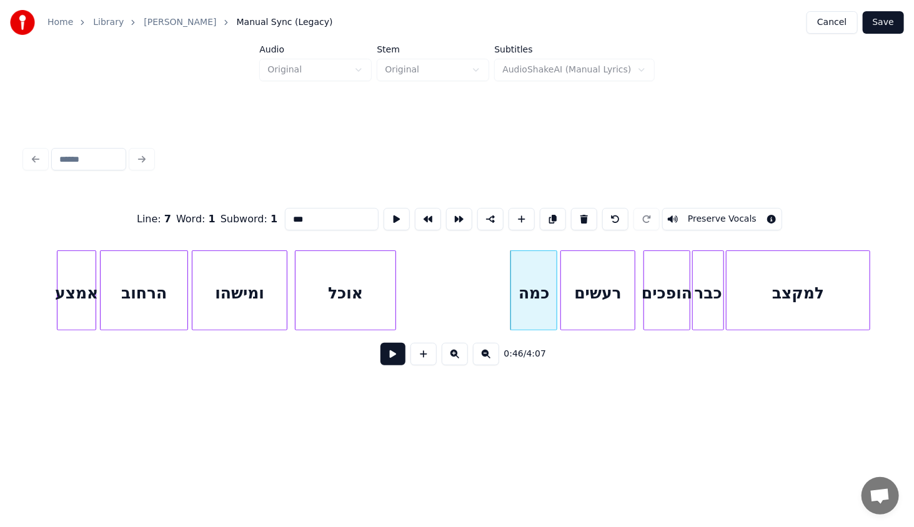
click at [388, 348] on div "0:46 / 4:07" at bounding box center [457, 353] width 844 height 27
click at [388, 357] on button at bounding box center [392, 354] width 25 height 22
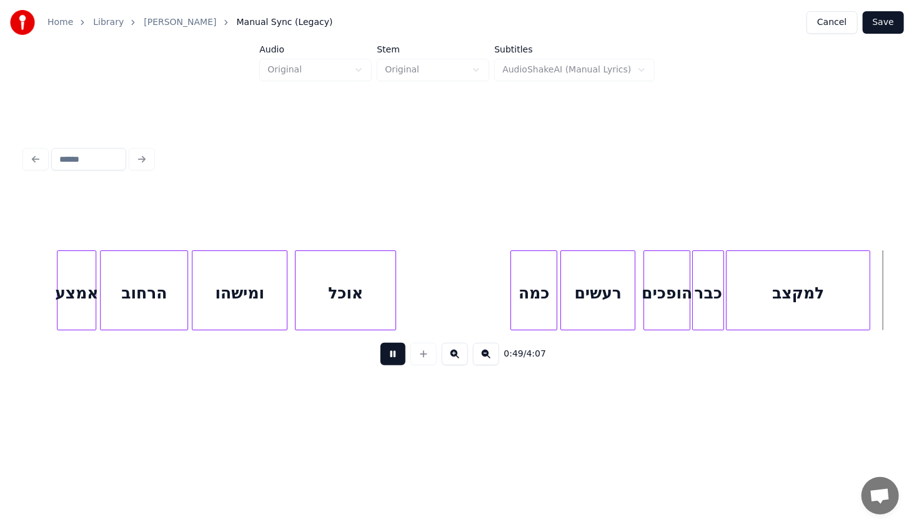
scroll to position [0, 4689]
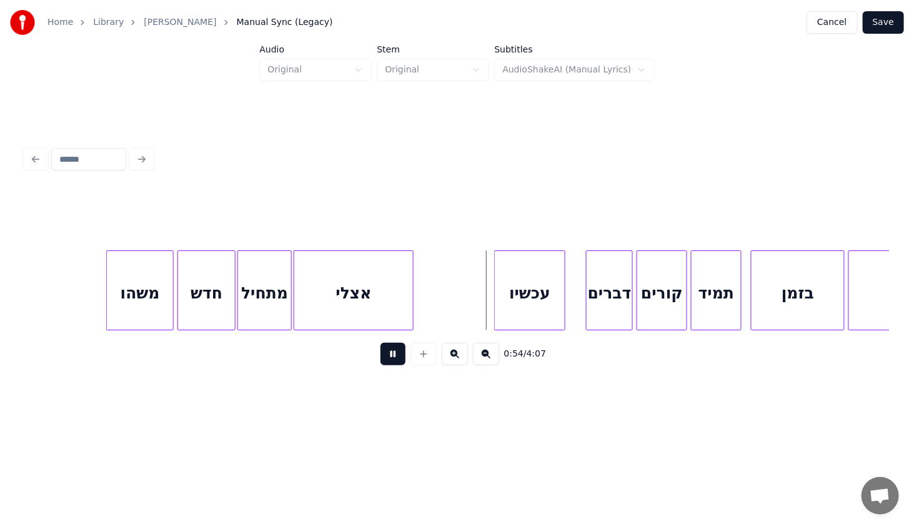
click at [392, 360] on button at bounding box center [392, 354] width 25 height 22
click at [445, 299] on div at bounding box center [447, 290] width 4 height 79
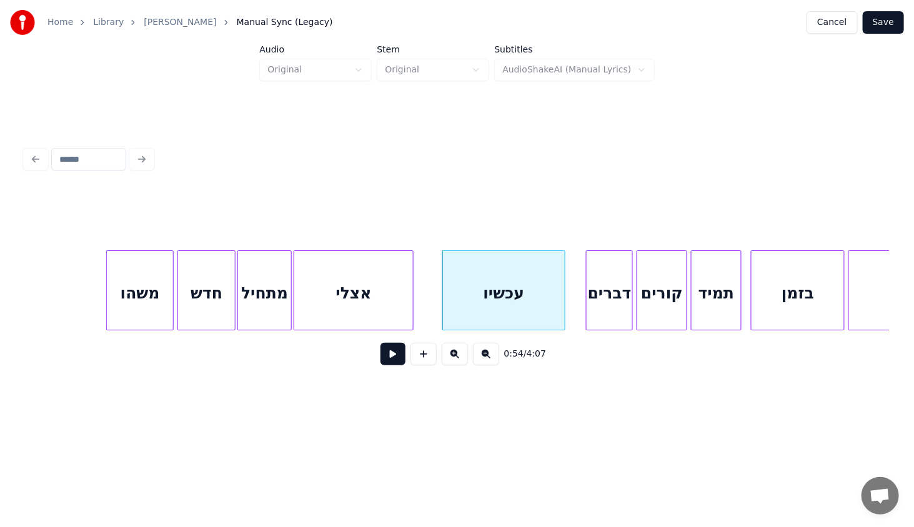
click at [396, 354] on button at bounding box center [392, 354] width 25 height 22
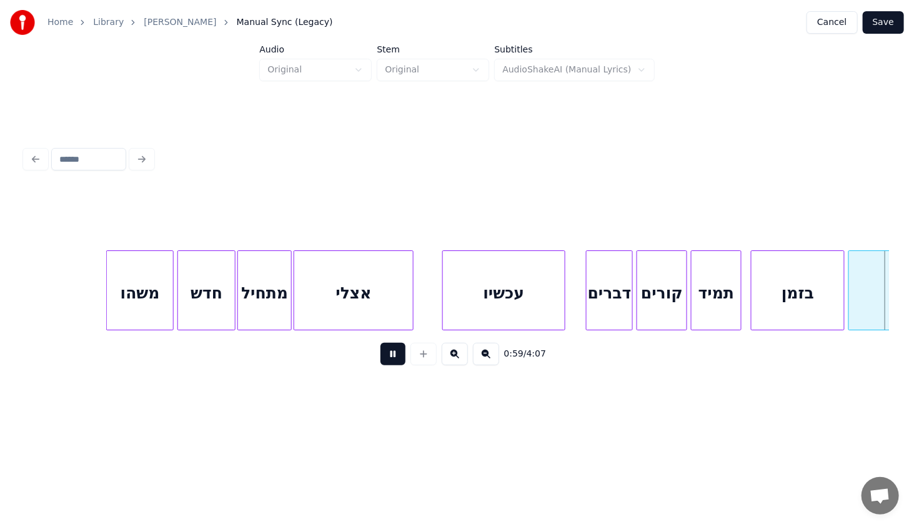
scroll to position [0, 5552]
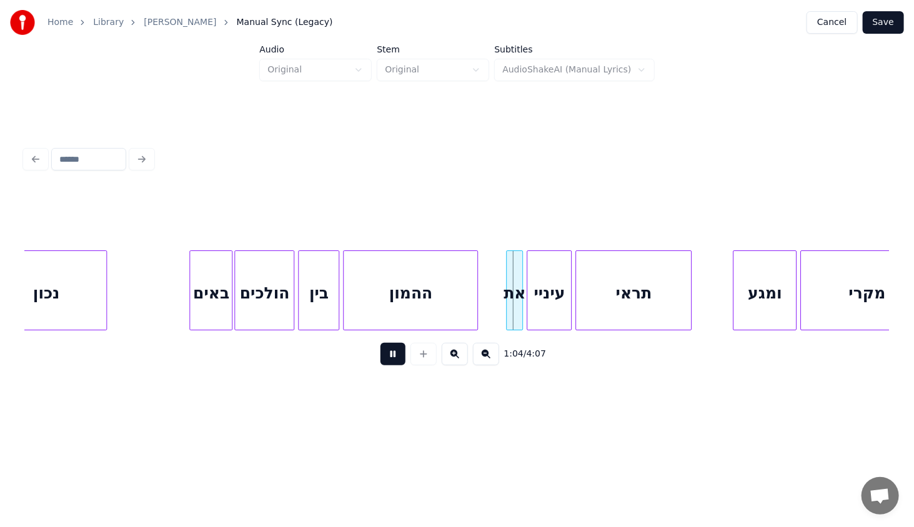
click at [396, 355] on button at bounding box center [392, 354] width 25 height 22
click at [396, 364] on button at bounding box center [392, 354] width 25 height 22
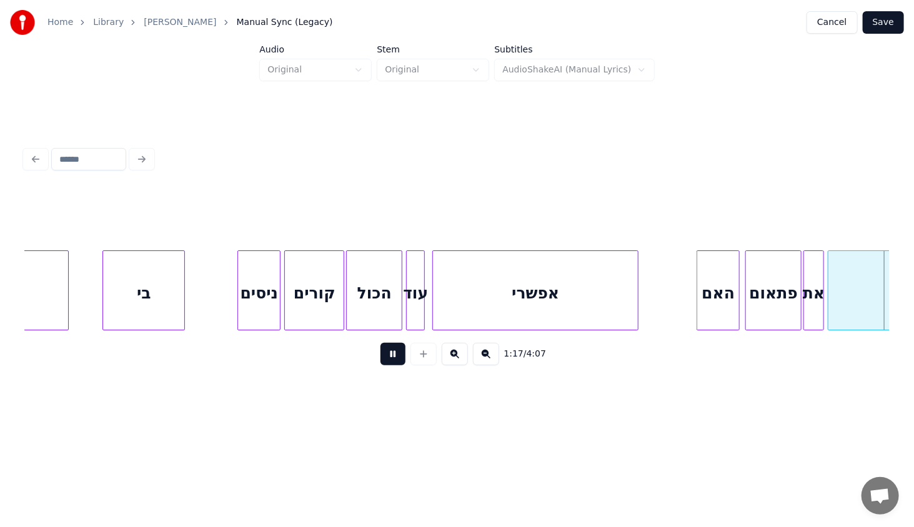
scroll to position [0, 7281]
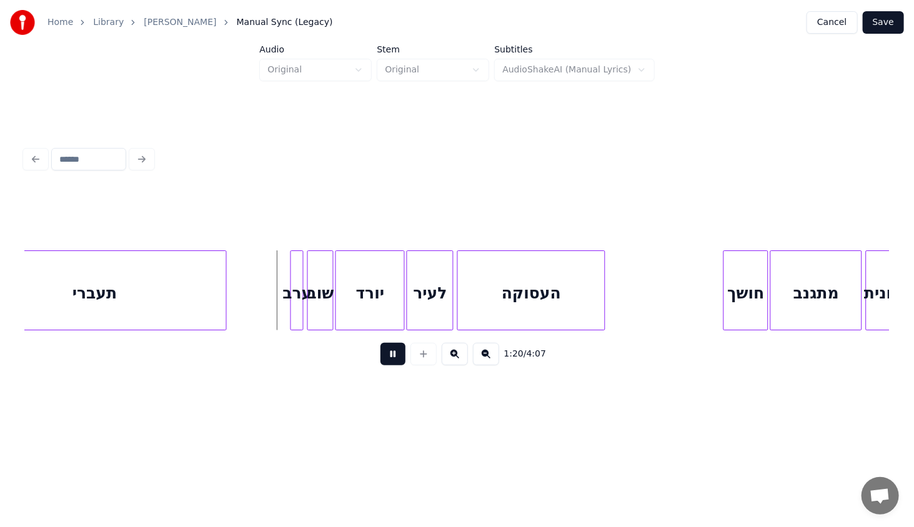
click at [397, 365] on button at bounding box center [392, 354] width 25 height 22
click at [262, 296] on div at bounding box center [264, 290] width 4 height 79
click at [392, 365] on button at bounding box center [392, 354] width 25 height 22
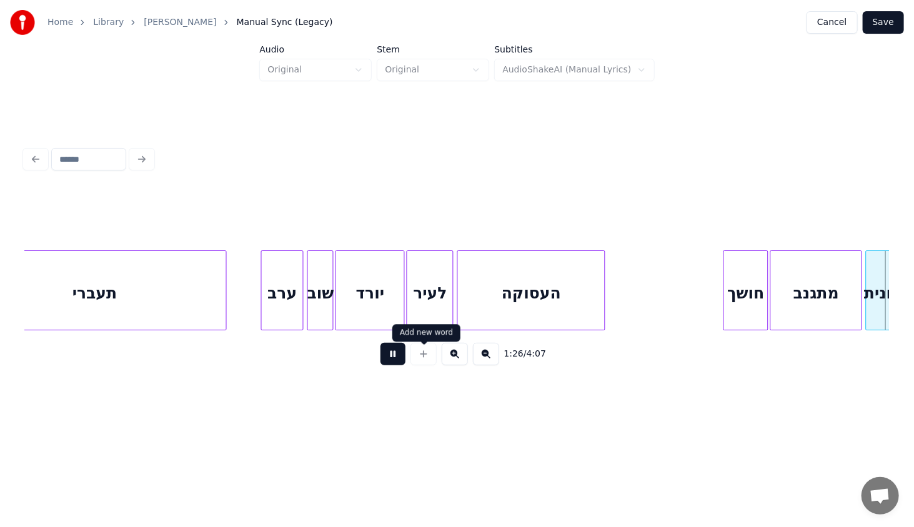
scroll to position [0, 8144]
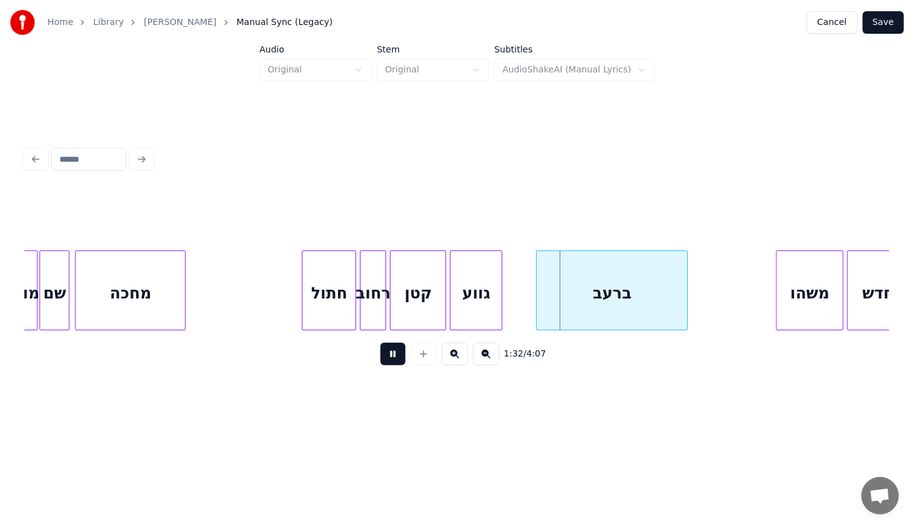
click at [393, 363] on button at bounding box center [392, 354] width 25 height 22
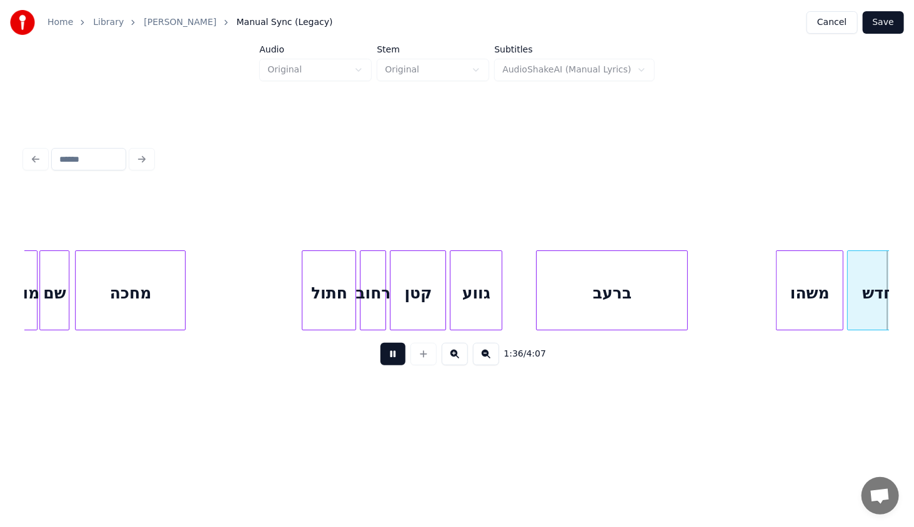
scroll to position [0, 9009]
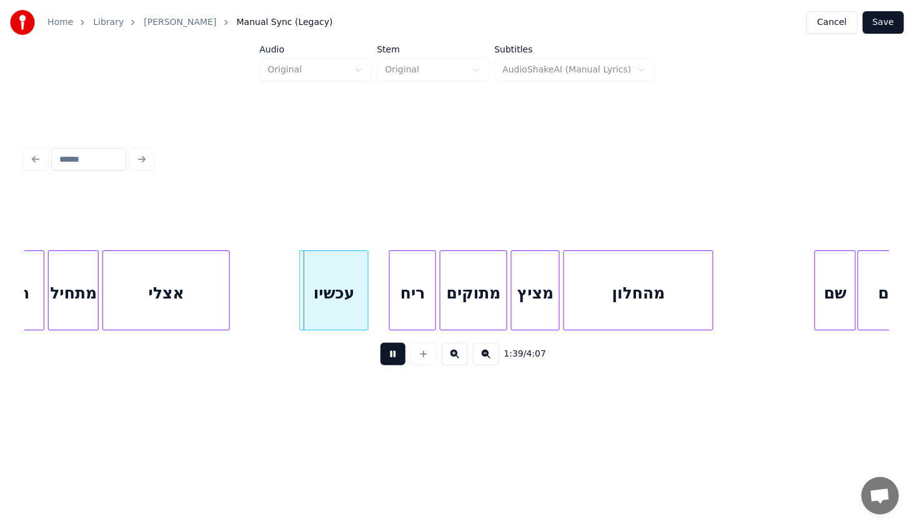
click at [393, 363] on button at bounding box center [392, 354] width 25 height 22
click at [252, 281] on div at bounding box center [254, 290] width 4 height 79
click at [381, 353] on button at bounding box center [392, 354] width 25 height 22
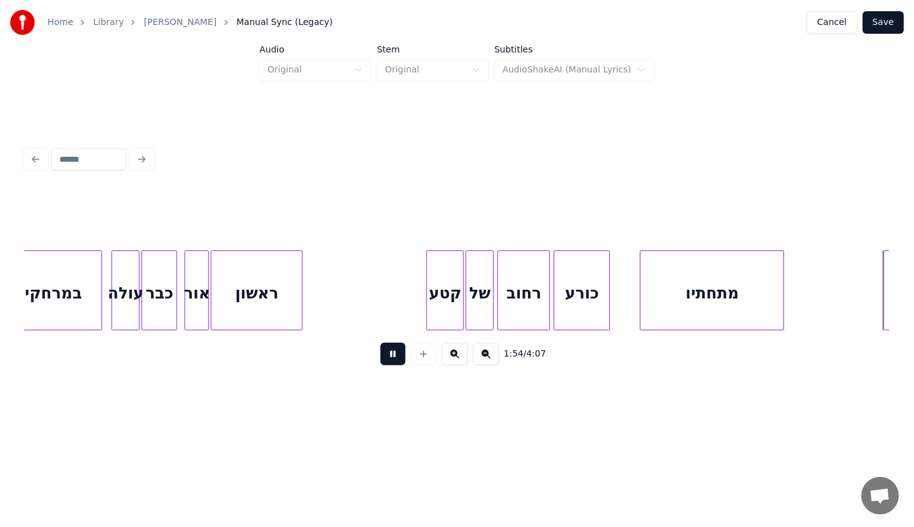
scroll to position [0, 10738]
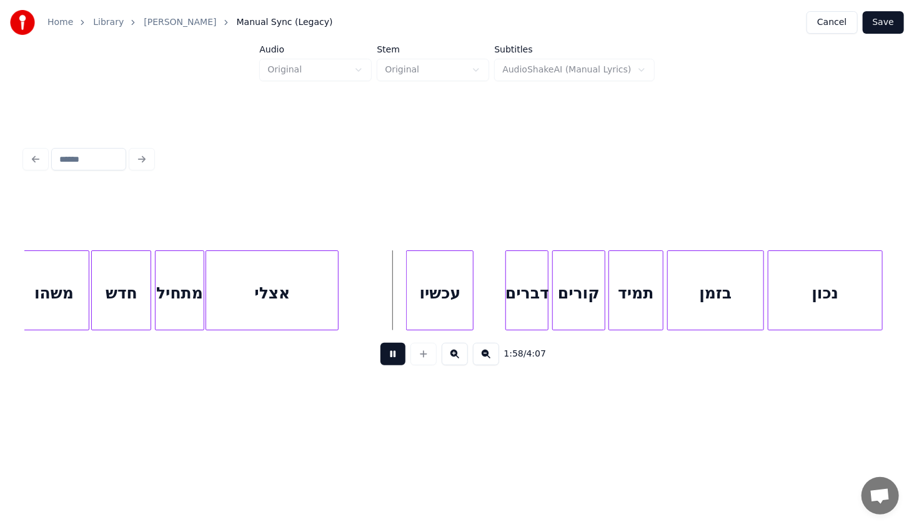
click at [397, 358] on button at bounding box center [392, 354] width 25 height 22
click at [365, 304] on div at bounding box center [363, 290] width 4 height 79
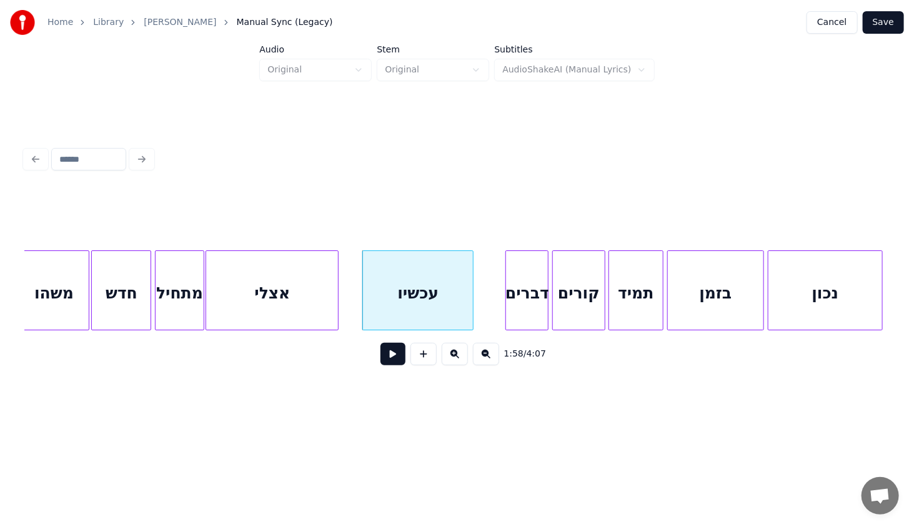
click at [403, 361] on button at bounding box center [392, 354] width 25 height 22
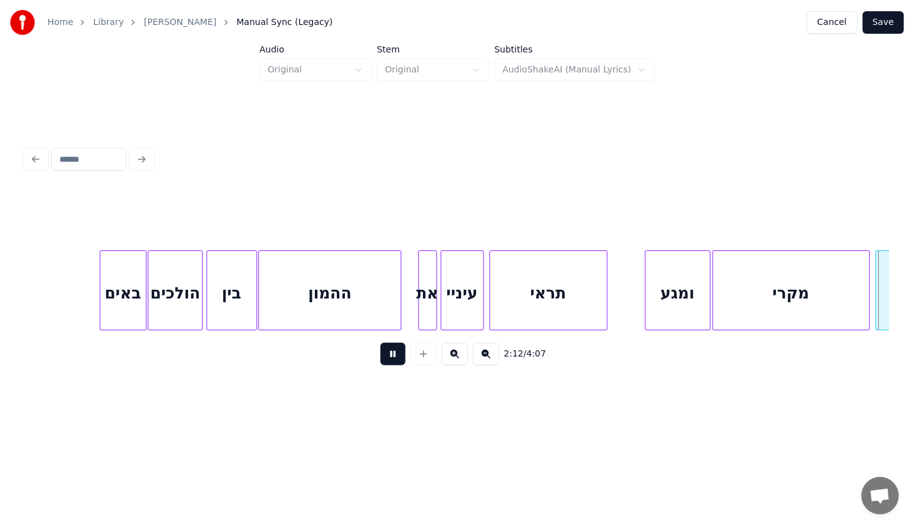
scroll to position [0, 12468]
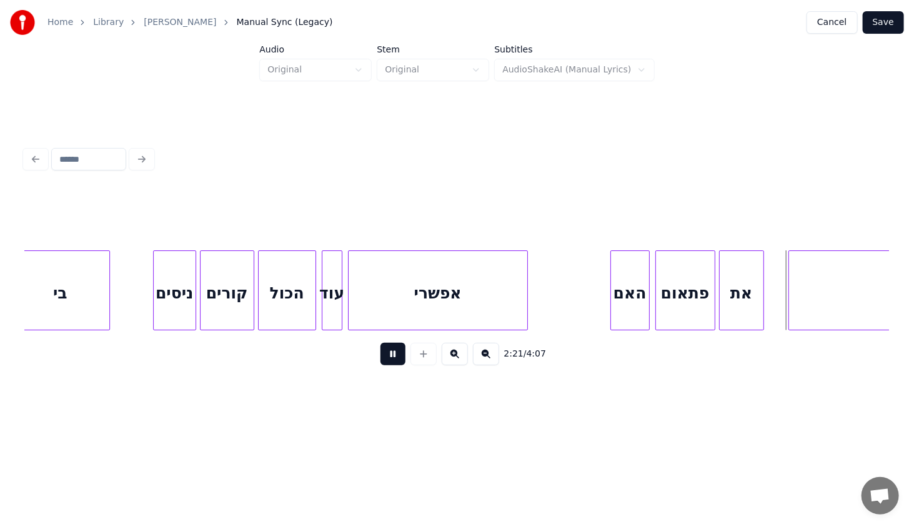
click at [398, 357] on button at bounding box center [392, 354] width 25 height 22
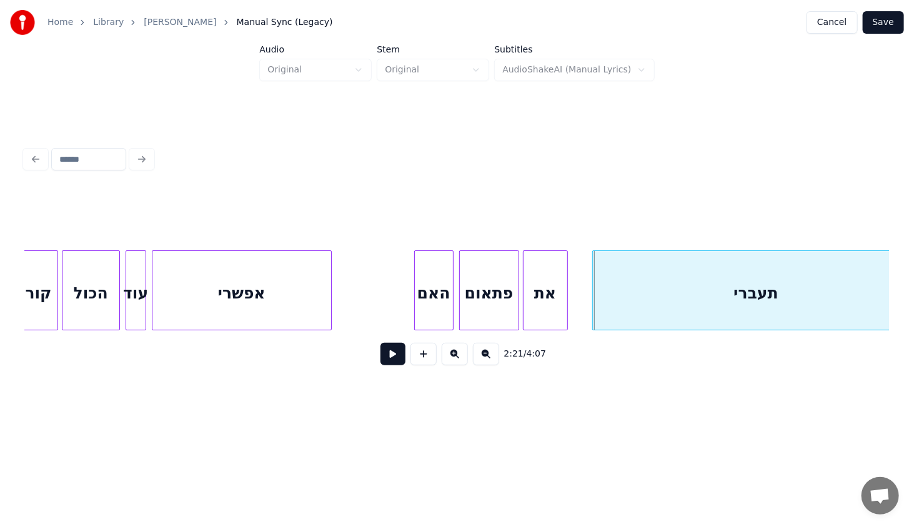
scroll to position [0, 12664]
click at [536, 295] on div "את" at bounding box center [545, 293] width 44 height 85
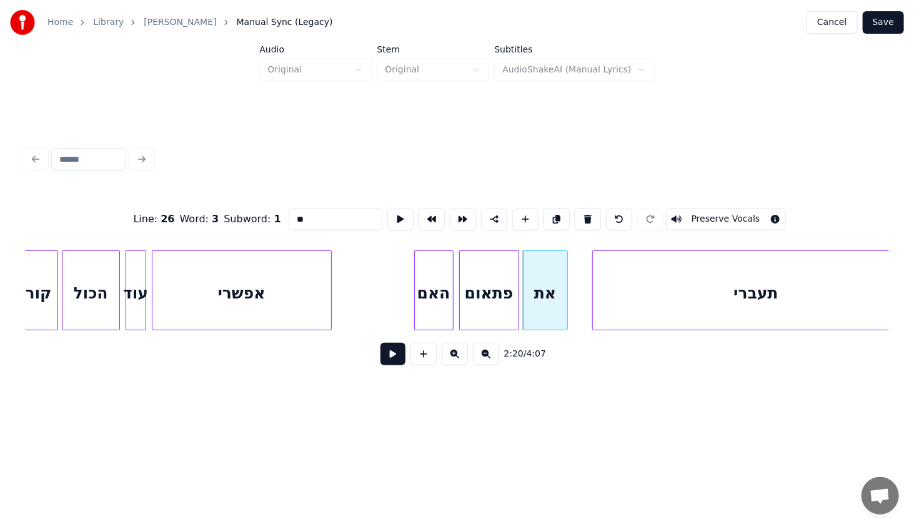
click at [395, 355] on button at bounding box center [392, 354] width 25 height 22
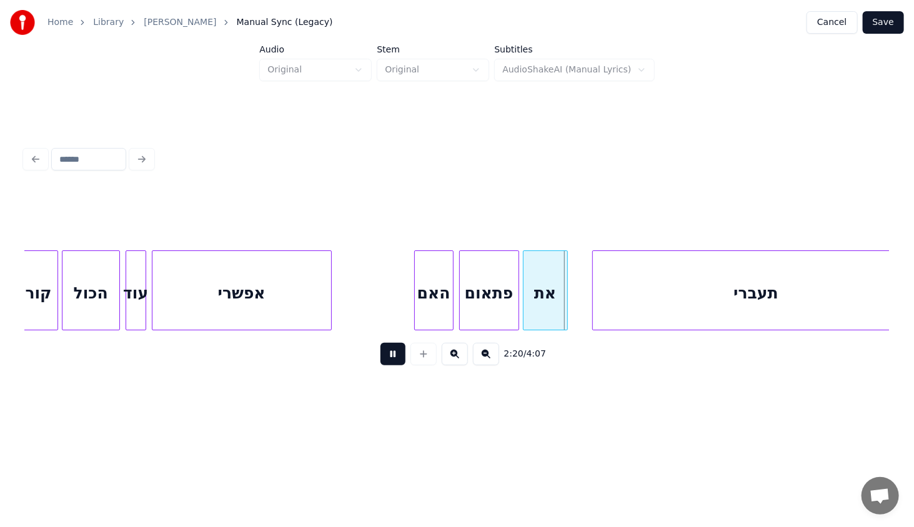
click at [395, 355] on button at bounding box center [392, 354] width 25 height 22
click at [551, 308] on div at bounding box center [549, 290] width 4 height 79
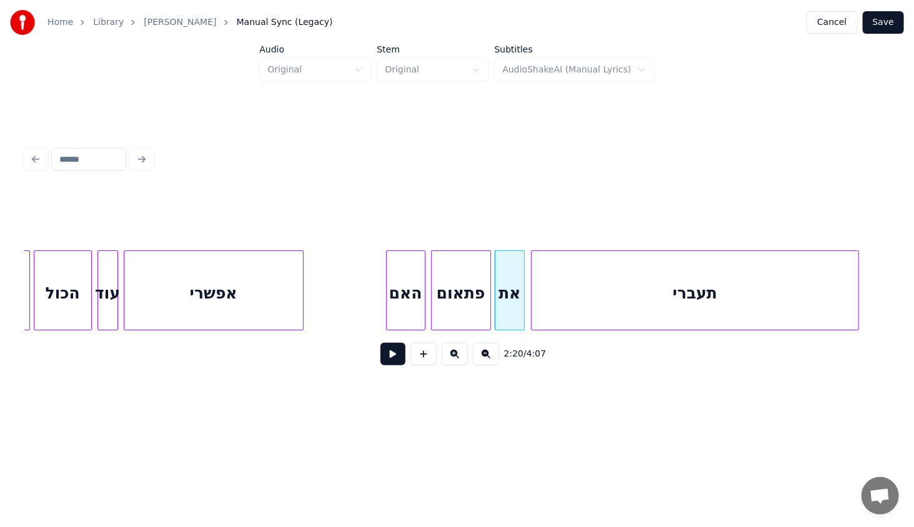
click at [586, 307] on div "תעברי" at bounding box center [694, 293] width 327 height 85
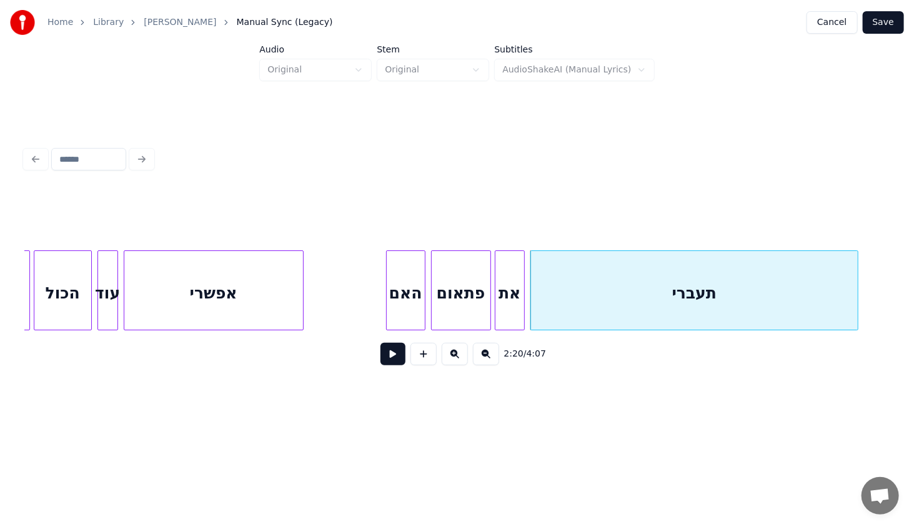
click at [476, 285] on div "פתאום" at bounding box center [461, 293] width 59 height 85
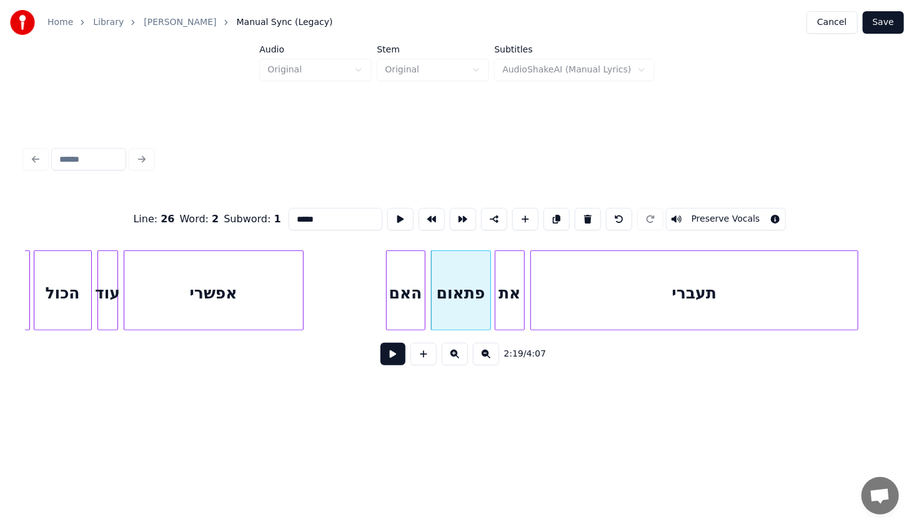
click at [392, 355] on button at bounding box center [392, 354] width 25 height 22
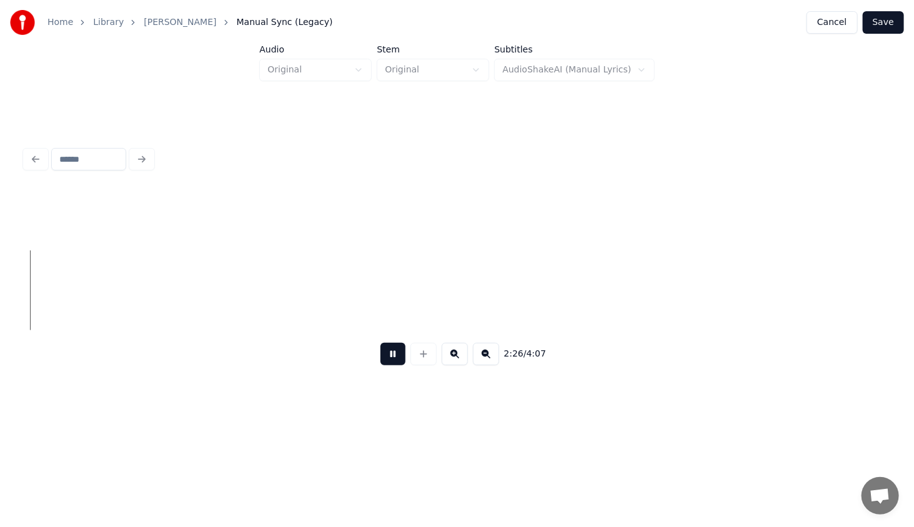
scroll to position [0, 13750]
click at [488, 362] on button at bounding box center [486, 354] width 26 height 22
click at [488, 353] on button at bounding box center [486, 354] width 26 height 22
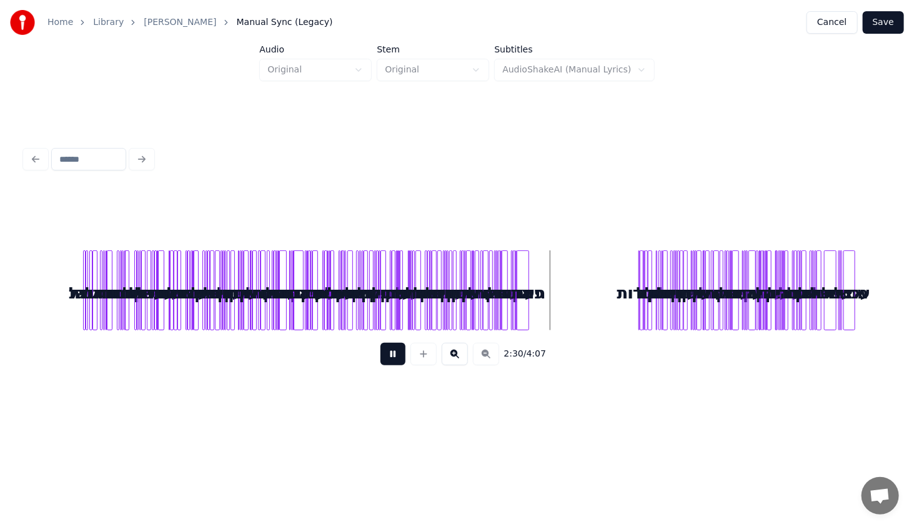
scroll to position [0, 0]
click at [423, 350] on div at bounding box center [423, 354] width 31 height 22
click at [427, 359] on div at bounding box center [423, 354] width 31 height 22
click at [456, 356] on button at bounding box center [455, 354] width 26 height 22
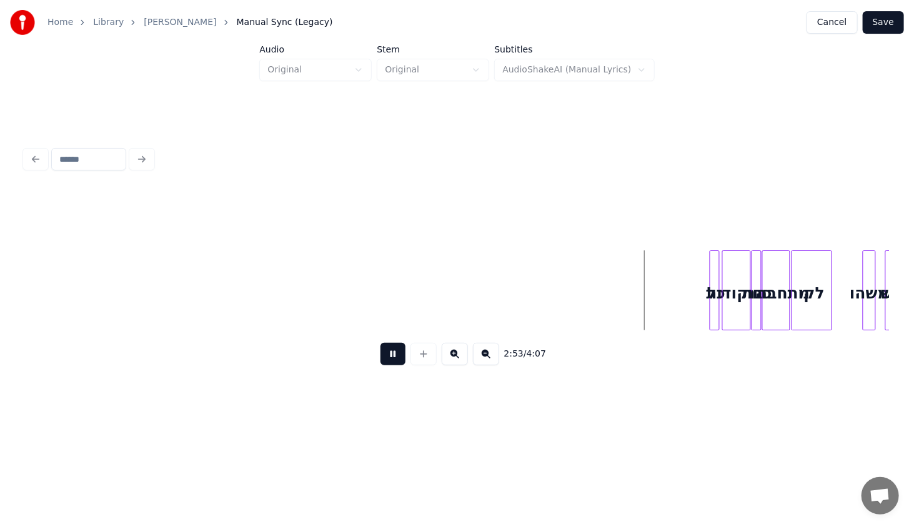
click at [455, 355] on button at bounding box center [455, 354] width 26 height 22
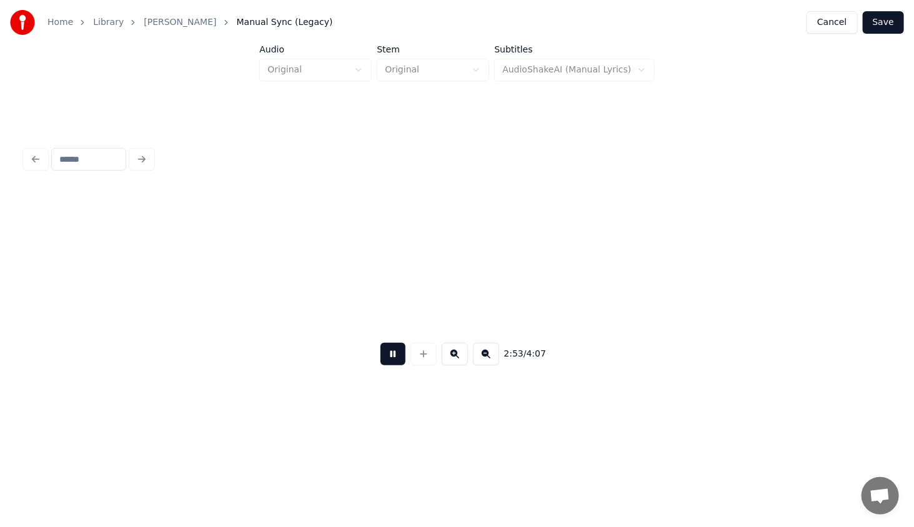
scroll to position [0, 10238]
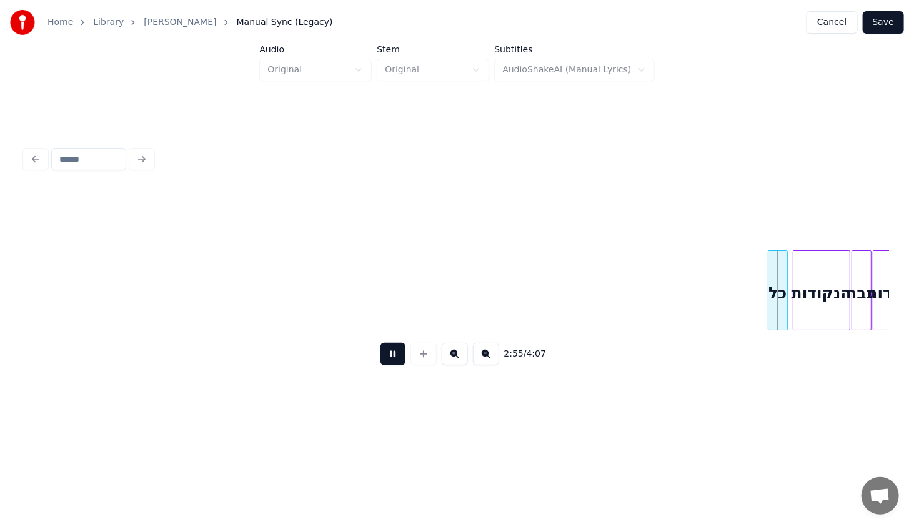
drag, startPoint x: 602, startPoint y: 337, endPoint x: 612, endPoint y: 340, distance: 10.5
click at [612, 340] on div "2:55 / 4:07" at bounding box center [457, 353] width 864 height 47
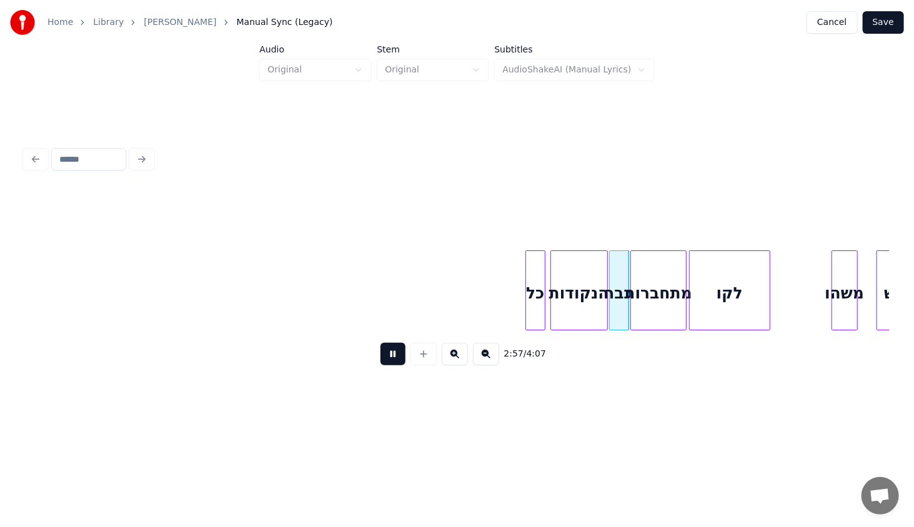
scroll to position [0, 10467]
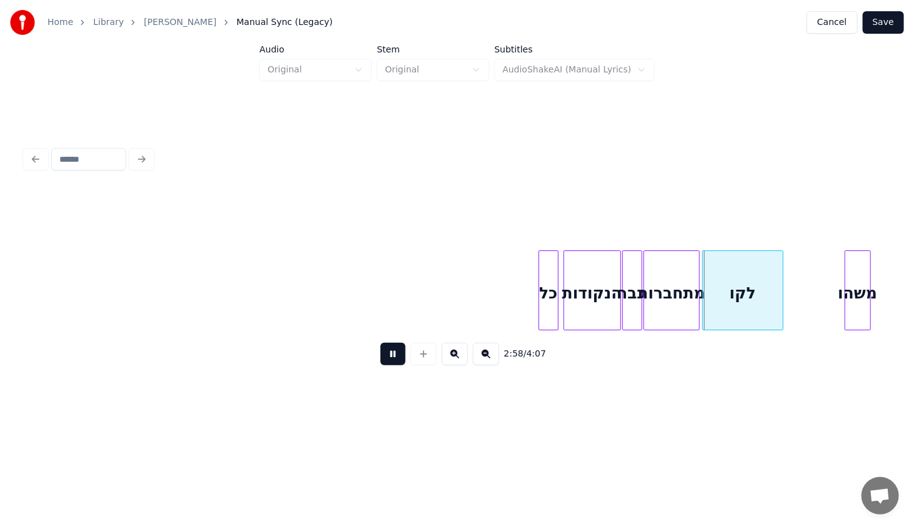
click at [451, 358] on button at bounding box center [455, 354] width 26 height 22
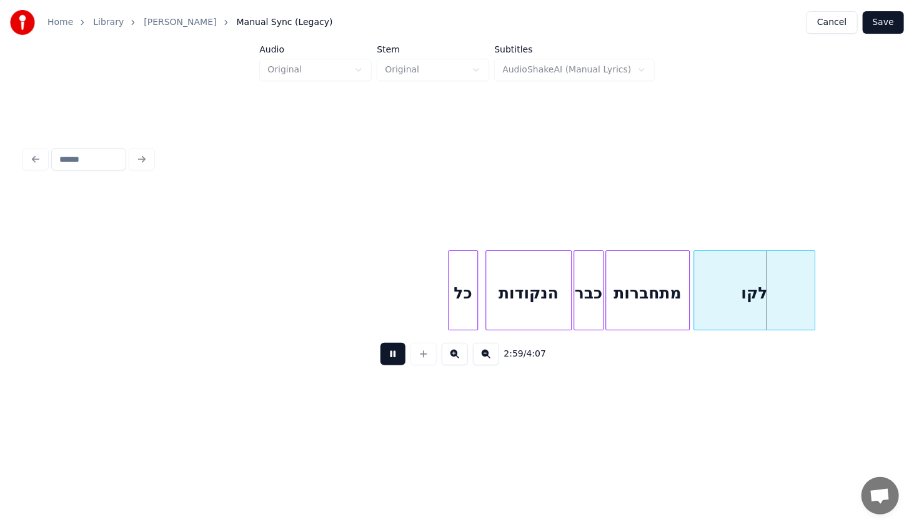
click at [451, 358] on button at bounding box center [455, 354] width 26 height 22
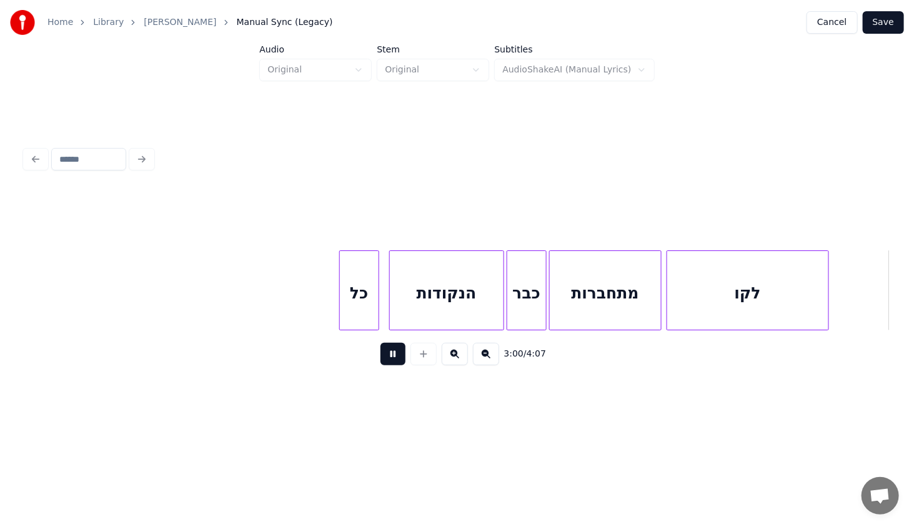
scroll to position [0, 22511]
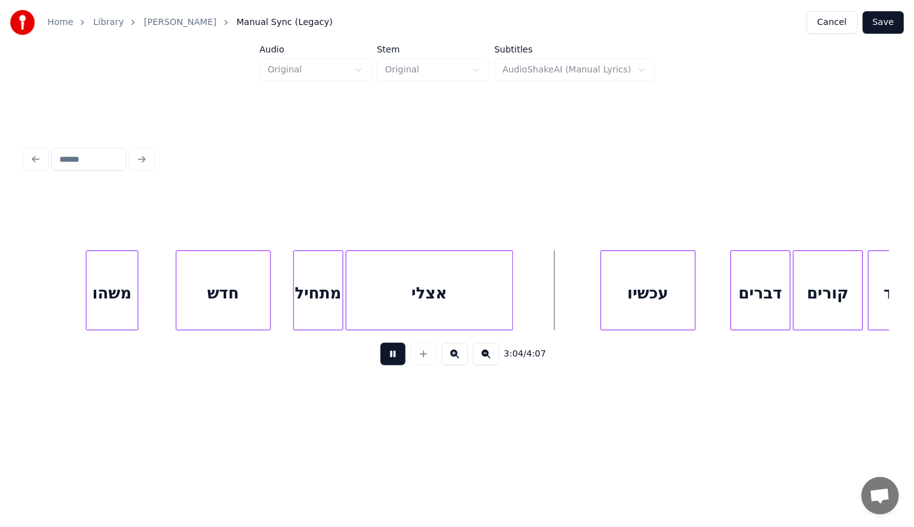
click at [386, 357] on button at bounding box center [392, 354] width 25 height 22
click at [540, 300] on div at bounding box center [540, 290] width 4 height 79
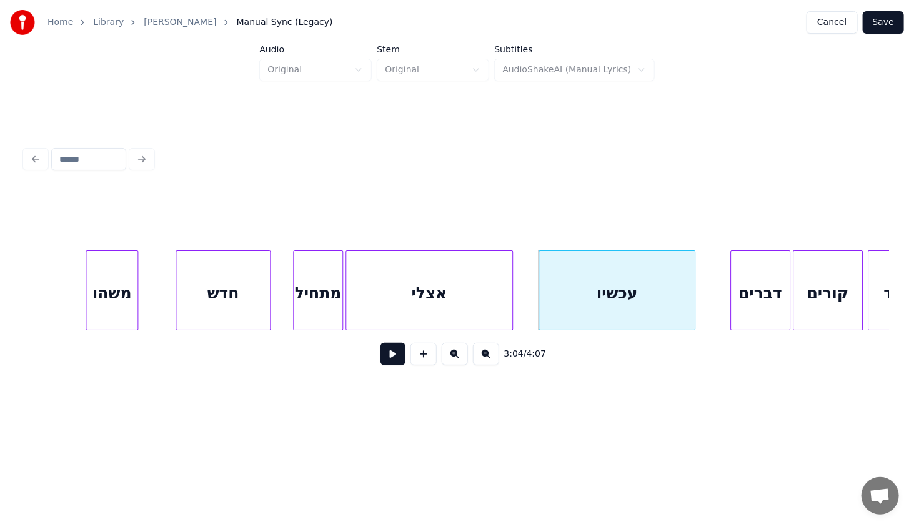
click at [393, 352] on button at bounding box center [392, 354] width 25 height 22
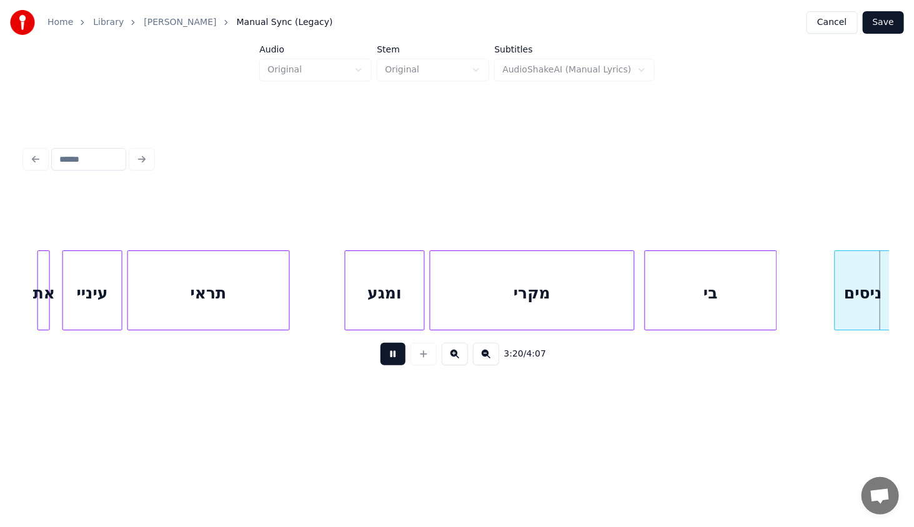
scroll to position [0, 25104]
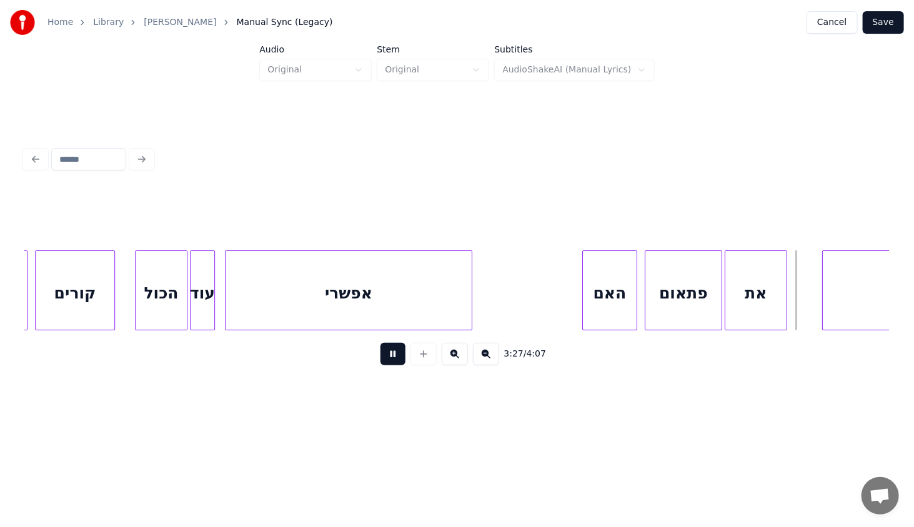
click at [393, 352] on button at bounding box center [392, 354] width 25 height 22
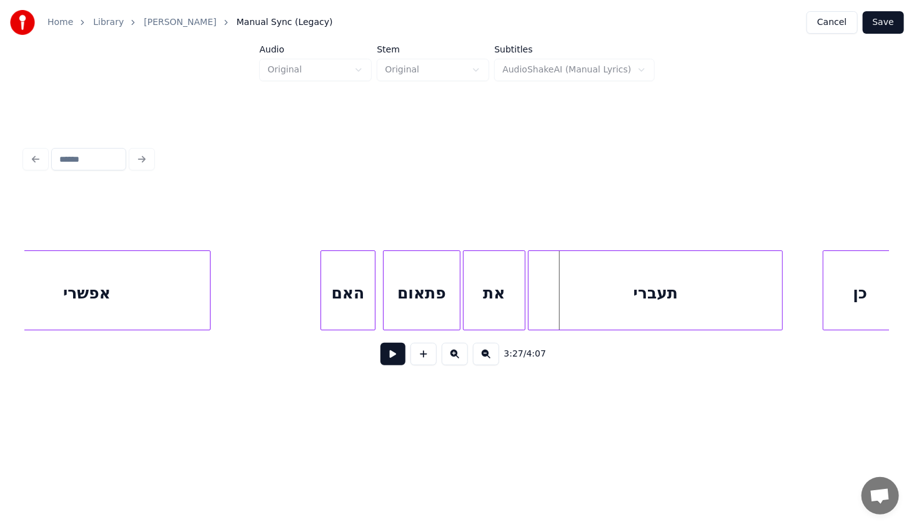
click at [659, 306] on div "תעברי" at bounding box center [655, 293] width 254 height 85
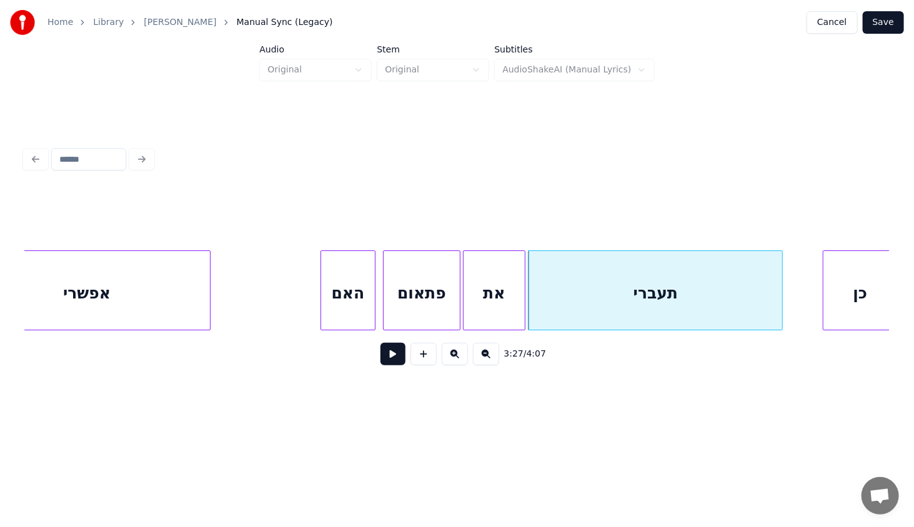
click at [490, 279] on div "את" at bounding box center [493, 293] width 61 height 85
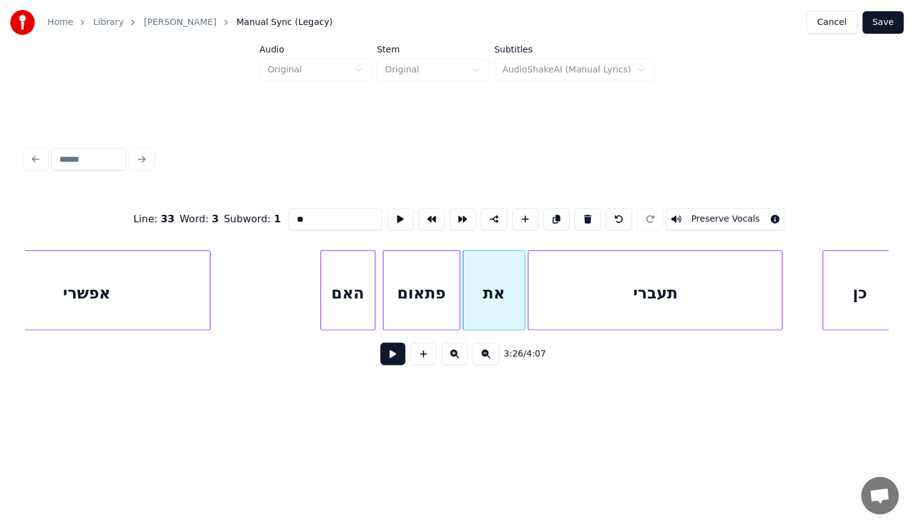
click at [397, 356] on button at bounding box center [392, 354] width 25 height 22
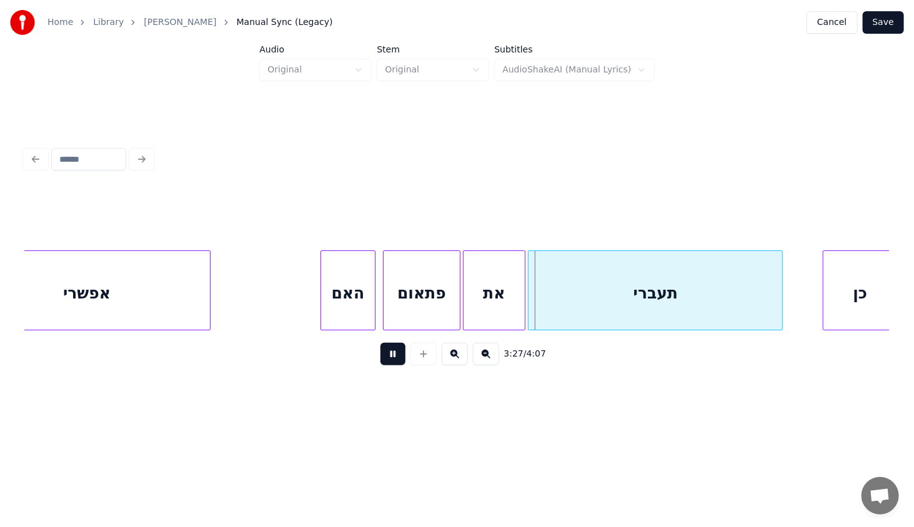
click at [395, 355] on button at bounding box center [392, 354] width 25 height 22
click at [505, 306] on div at bounding box center [503, 290] width 4 height 79
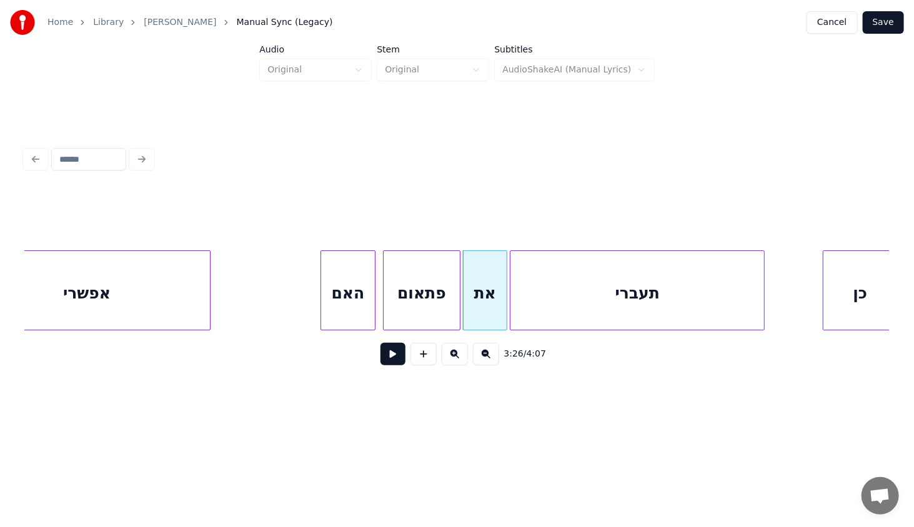
click at [539, 316] on div "תעברי" at bounding box center [637, 293] width 254 height 85
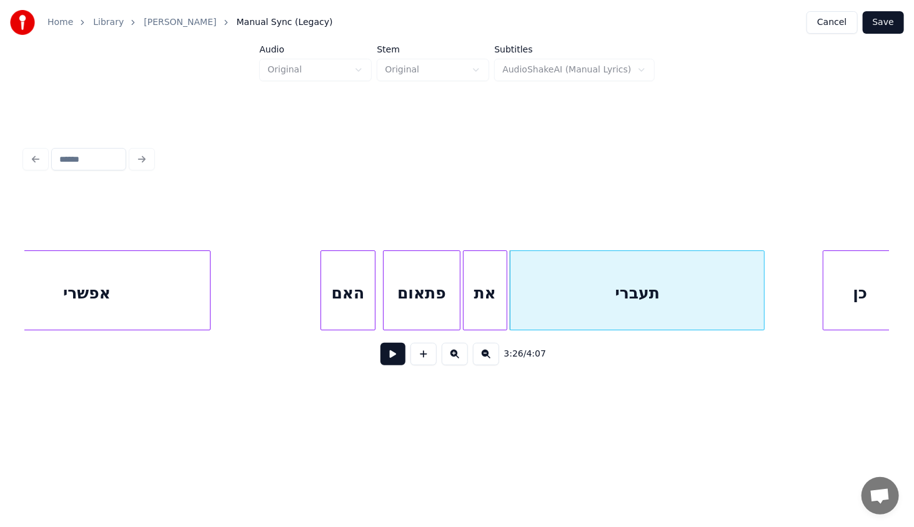
click at [479, 297] on div "את" at bounding box center [484, 293] width 43 height 85
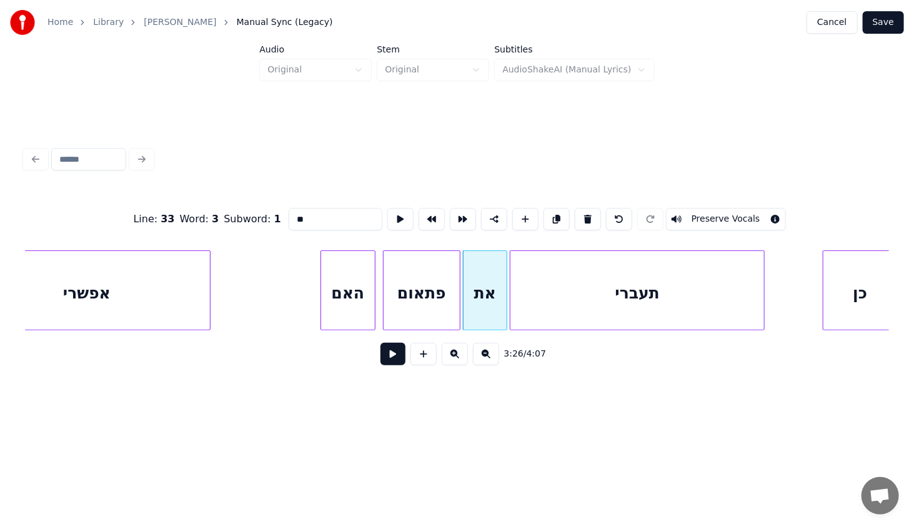
click at [388, 365] on button at bounding box center [392, 354] width 25 height 22
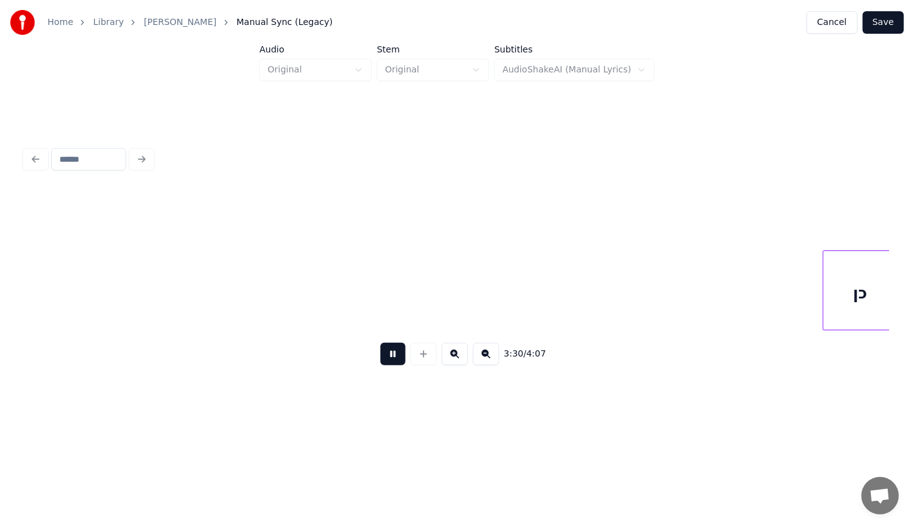
scroll to position [0, 26230]
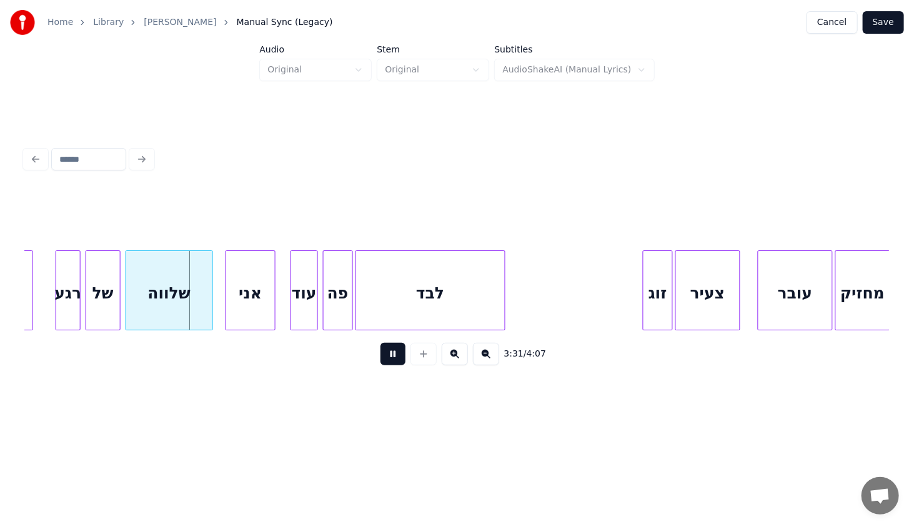
click at [388, 365] on button at bounding box center [392, 354] width 25 height 22
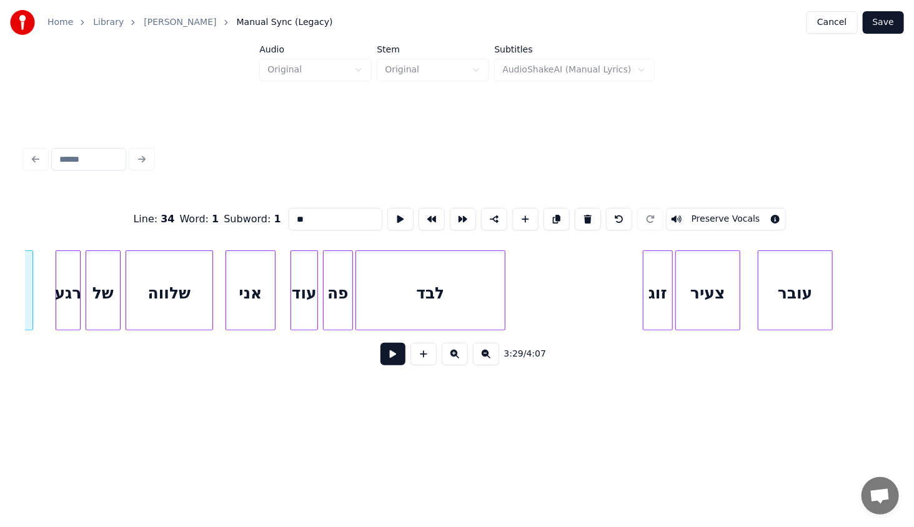
scroll to position [0, 26163]
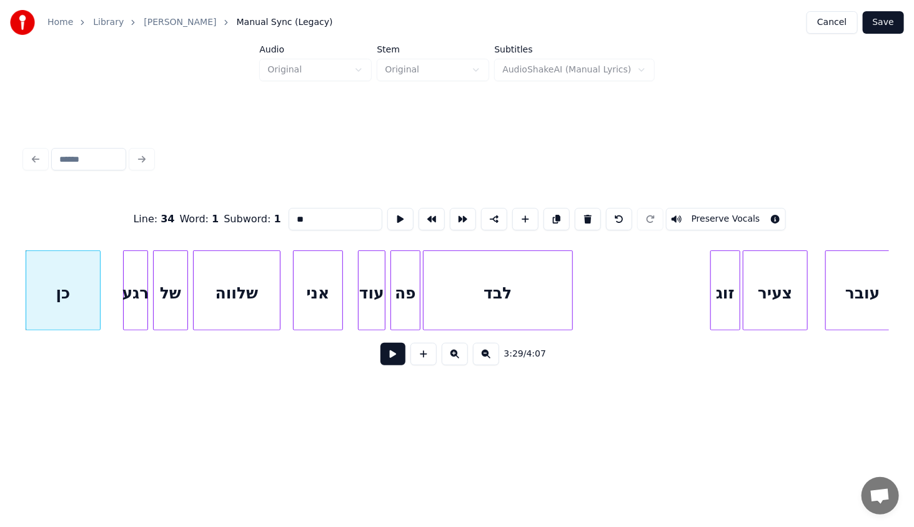
click at [54, 296] on div "כן" at bounding box center [63, 293] width 74 height 85
click at [395, 353] on button at bounding box center [392, 354] width 25 height 22
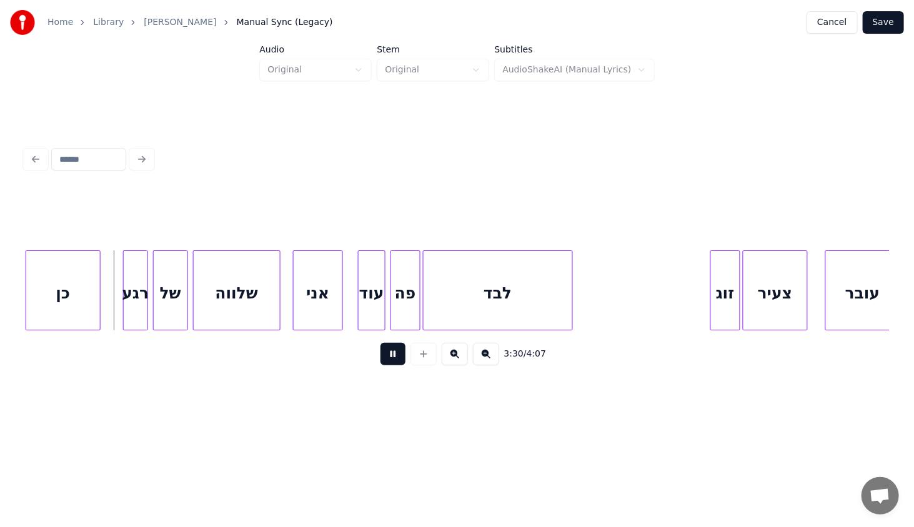
click at [395, 352] on button at bounding box center [392, 354] width 25 height 22
click at [107, 303] on div at bounding box center [108, 290] width 4 height 79
click at [79, 286] on div "כן" at bounding box center [63, 293] width 74 height 85
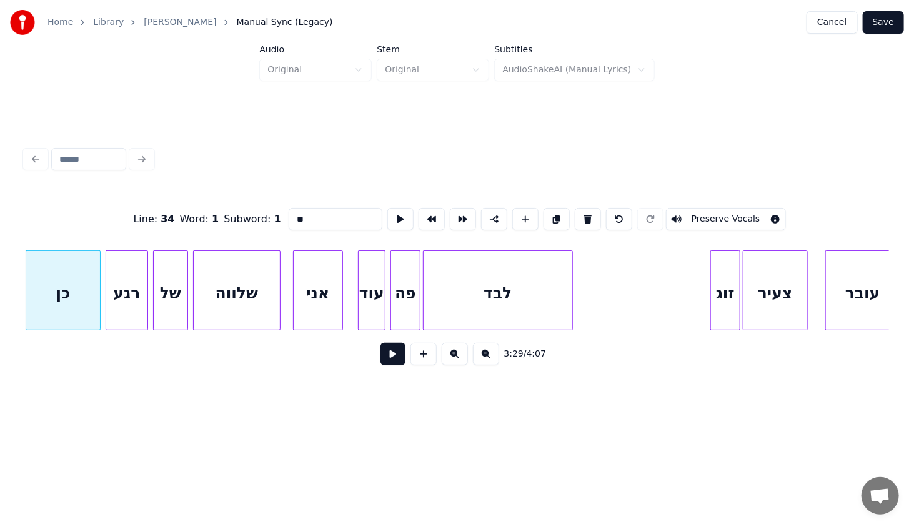
click at [398, 364] on button at bounding box center [392, 354] width 25 height 22
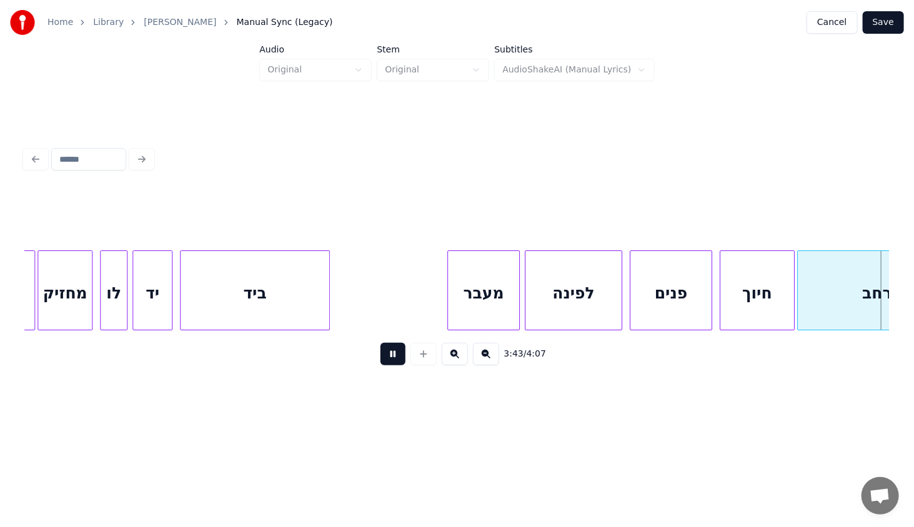
scroll to position [0, 27891]
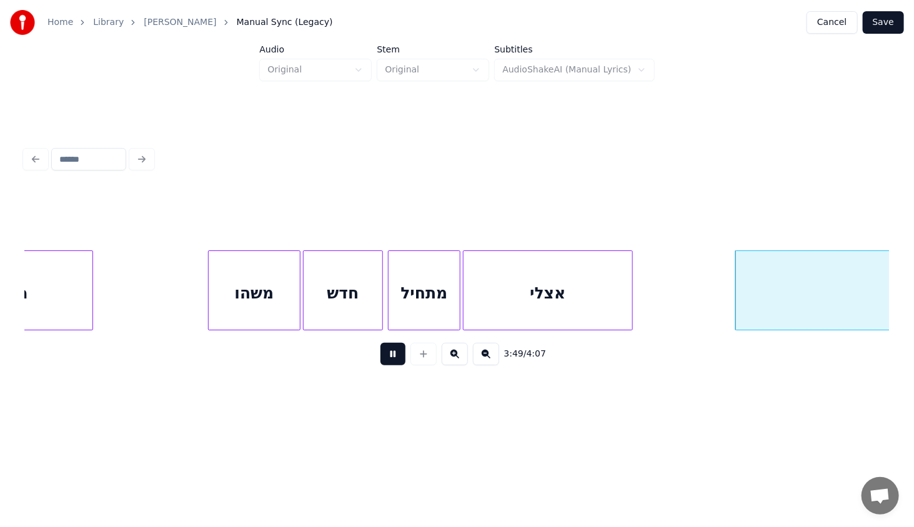
click at [402, 357] on button at bounding box center [392, 354] width 25 height 22
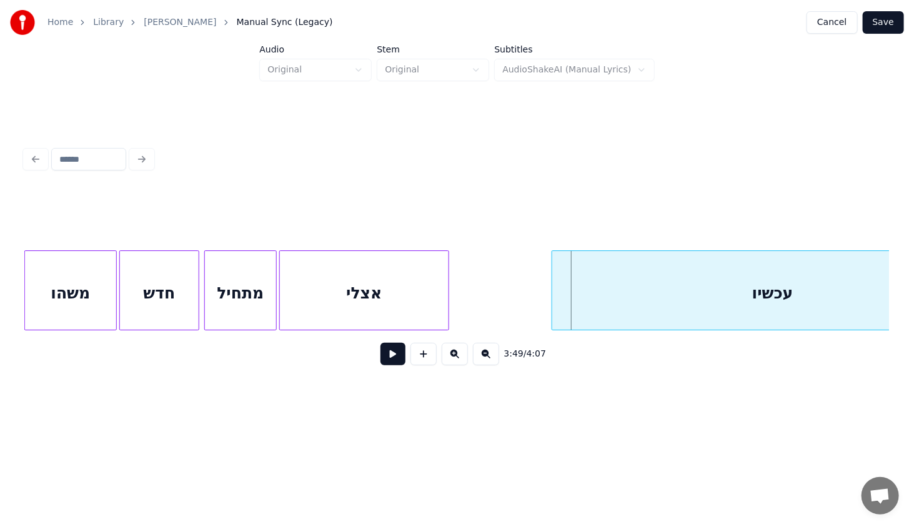
scroll to position [0, 28127]
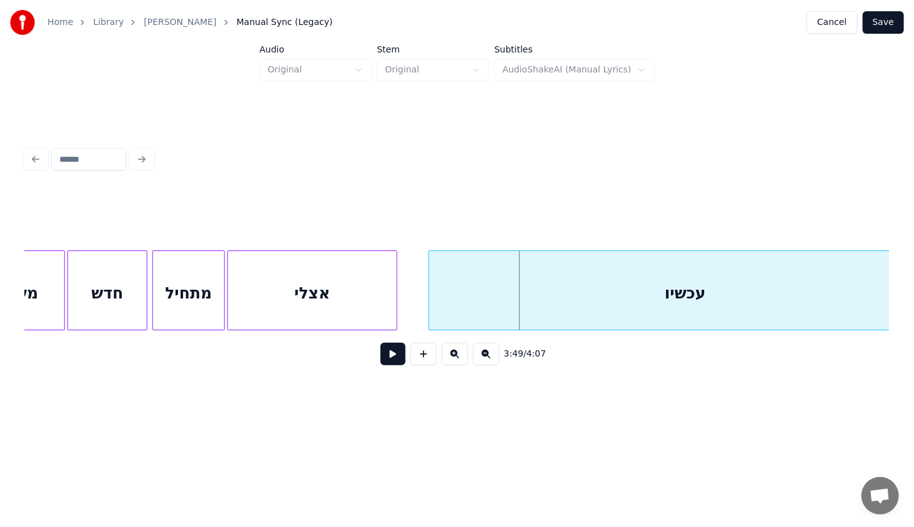
click at [431, 298] on div at bounding box center [431, 290] width 4 height 79
click at [397, 365] on button at bounding box center [392, 354] width 25 height 22
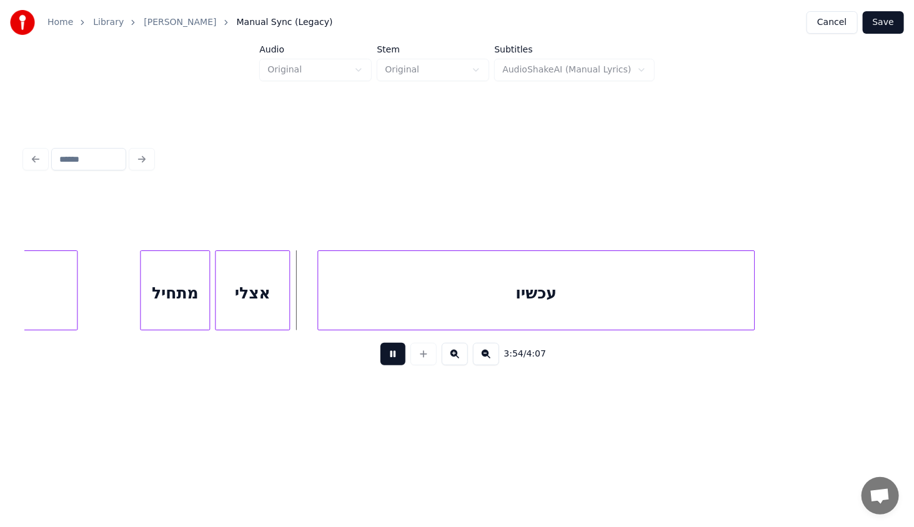
click at [395, 362] on button at bounding box center [392, 354] width 25 height 22
click at [323, 307] on div "עכשיו" at bounding box center [512, 293] width 436 height 85
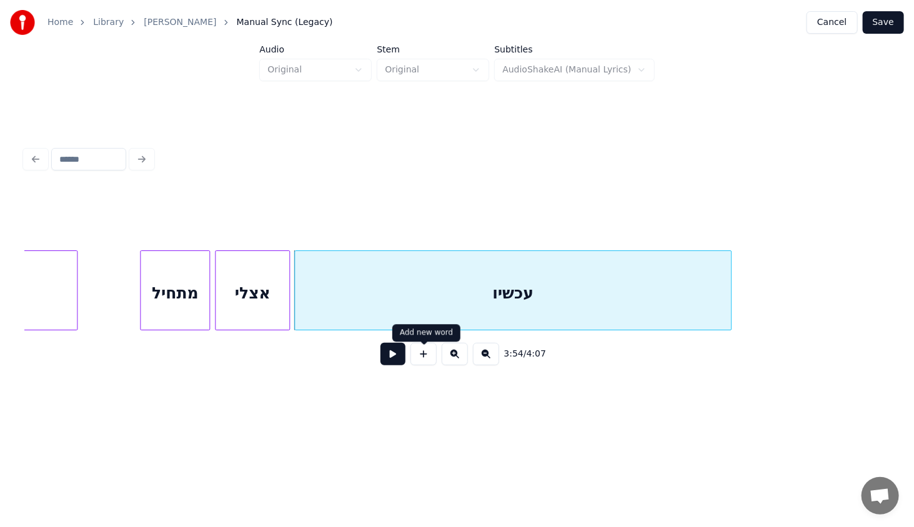
drag, startPoint x: 410, startPoint y: 361, endPoint x: 400, endPoint y: 358, distance: 10.5
click at [402, 358] on div "3:54 / 4:07" at bounding box center [457, 353] width 844 height 27
click at [394, 355] on button at bounding box center [392, 354] width 25 height 22
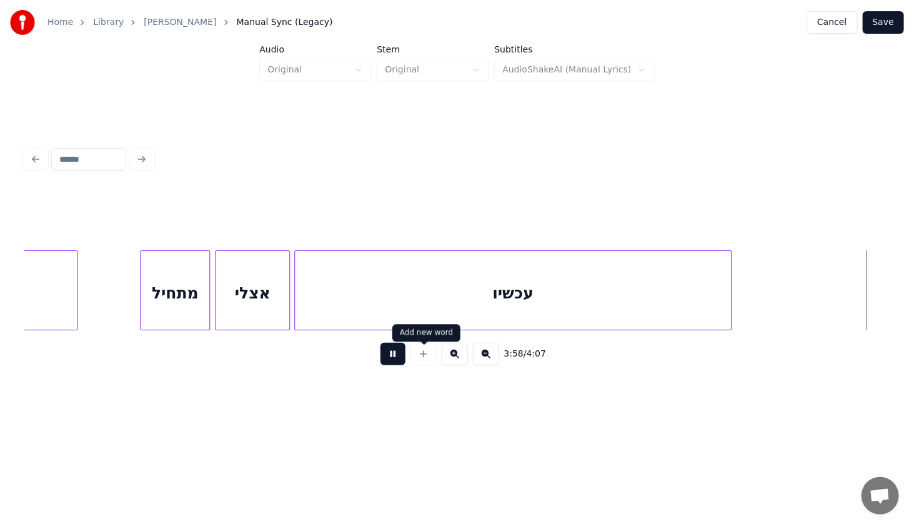
click at [396, 361] on button at bounding box center [392, 354] width 25 height 22
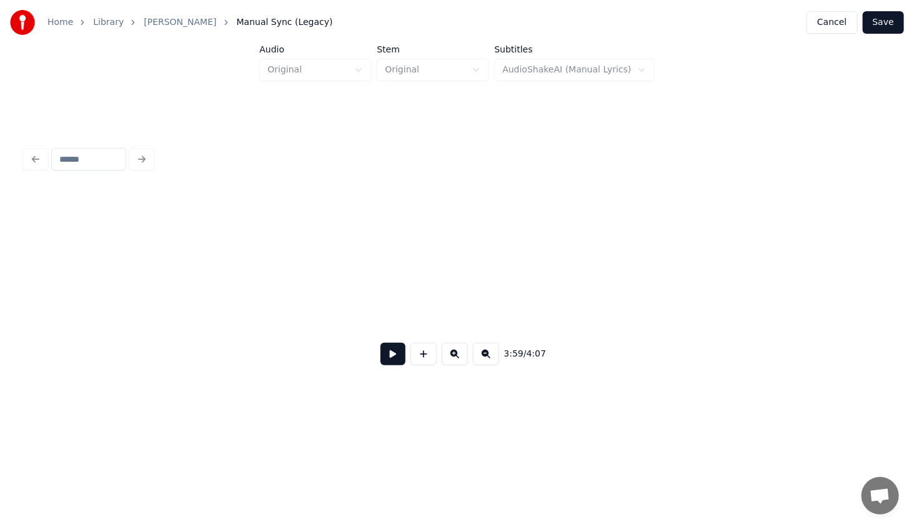
scroll to position [0, 29855]
click at [889, 26] on button "Save" at bounding box center [882, 22] width 41 height 22
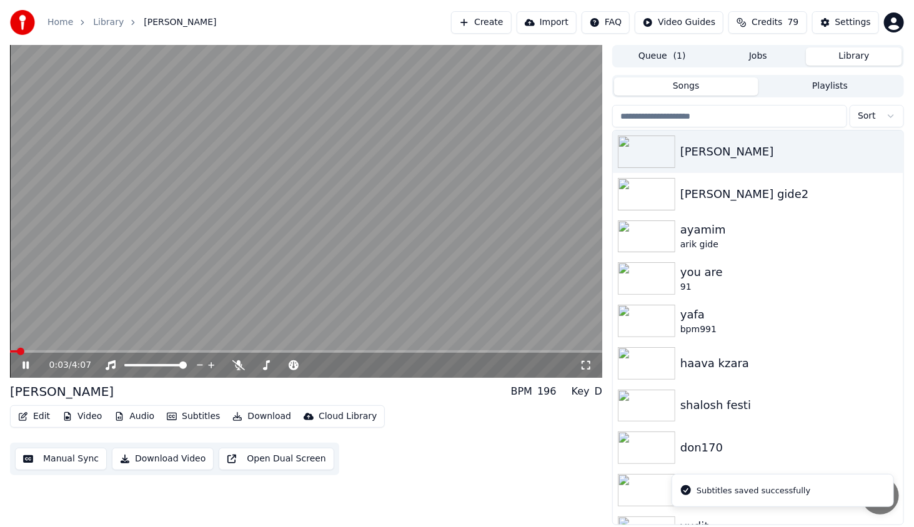
click at [84, 351] on span at bounding box center [306, 351] width 592 height 2
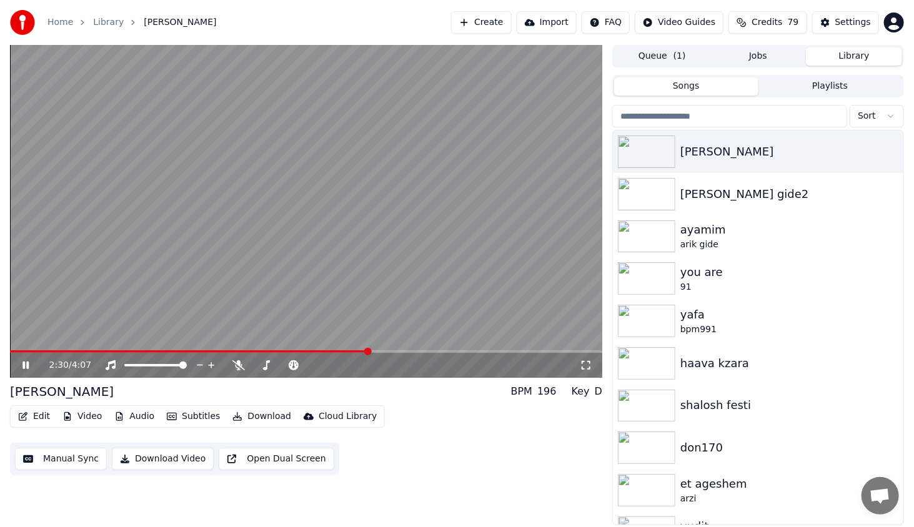
click at [378, 352] on span at bounding box center [306, 351] width 592 height 2
click at [395, 352] on span at bounding box center [306, 351] width 592 height 2
click at [412, 353] on span at bounding box center [306, 351] width 592 height 2
click at [417, 352] on span at bounding box center [306, 351] width 592 height 2
click at [424, 350] on video at bounding box center [306, 211] width 592 height 333
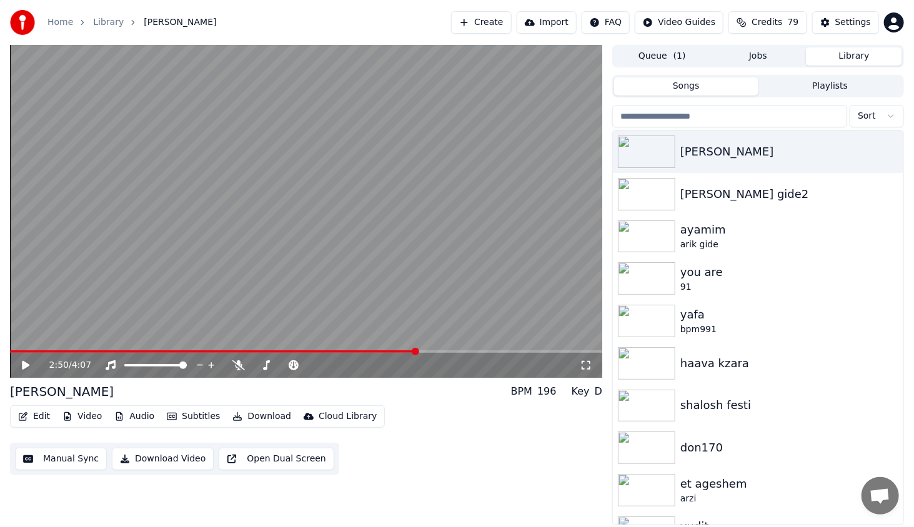
click at [29, 360] on div "2:50 / 4:07" at bounding box center [306, 365] width 582 height 12
click at [31, 364] on icon at bounding box center [34, 365] width 29 height 10
click at [432, 352] on span at bounding box center [306, 351] width 592 height 2
click at [437, 352] on span at bounding box center [306, 351] width 592 height 2
click at [428, 348] on video at bounding box center [306, 211] width 592 height 333
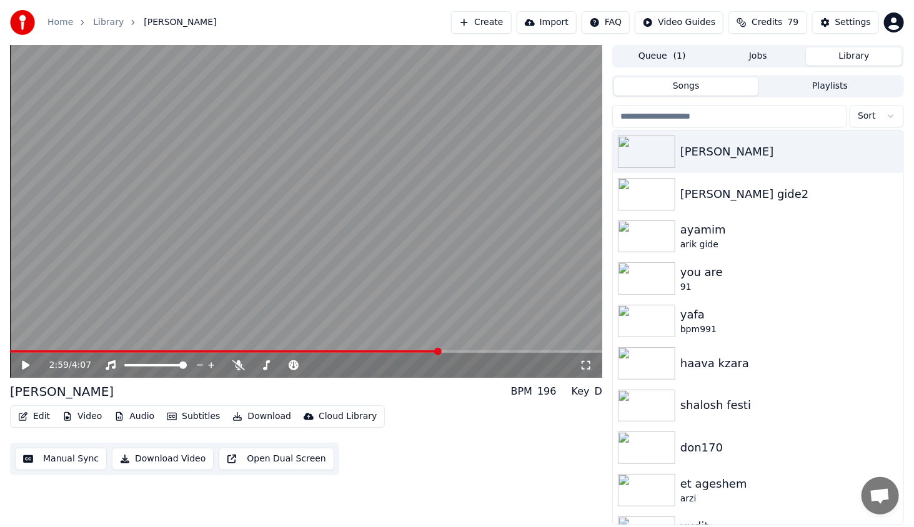
click at [418, 350] on video at bounding box center [306, 211] width 592 height 333
click at [417, 351] on span at bounding box center [213, 351] width 407 height 2
click at [36, 351] on span at bounding box center [23, 351] width 26 height 2
click at [27, 351] on span at bounding box center [23, 351] width 26 height 2
click at [26, 351] on span at bounding box center [29, 351] width 7 height 7
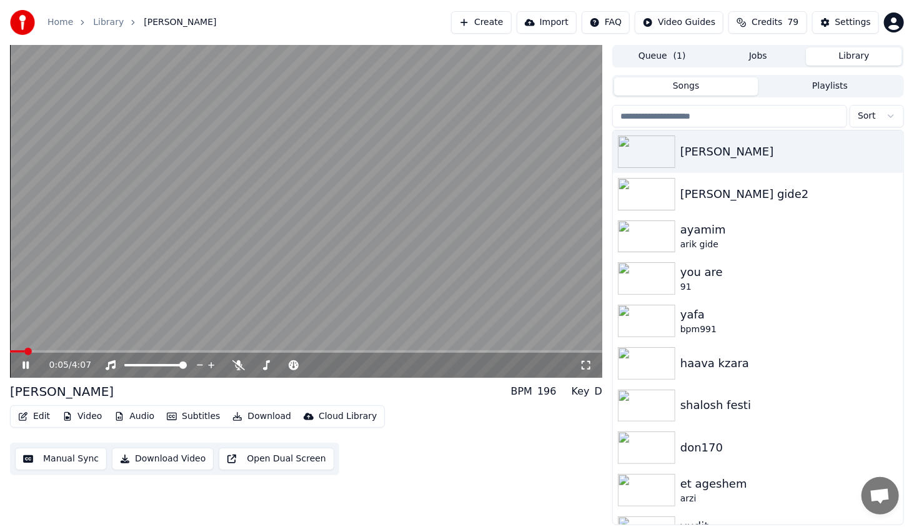
click at [27, 366] on icon at bounding box center [25, 365] width 6 height 7
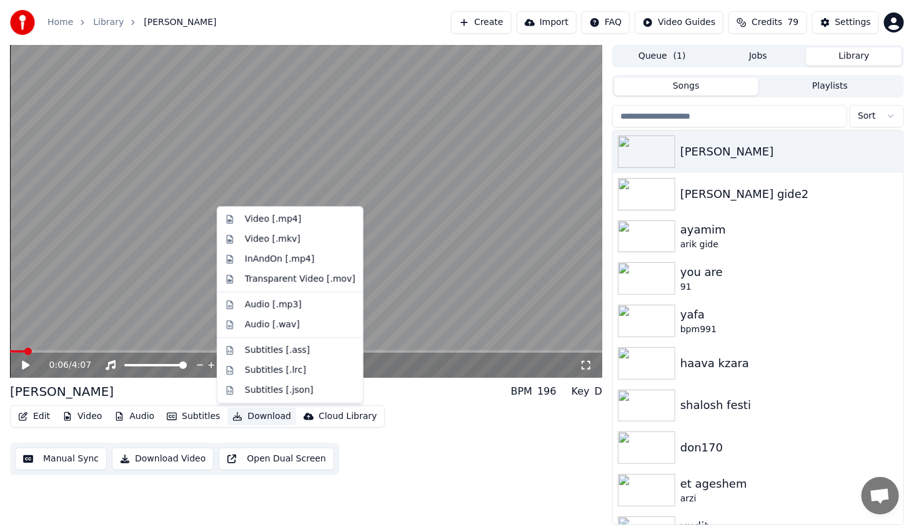
click at [248, 422] on button "Download" at bounding box center [261, 416] width 69 height 17
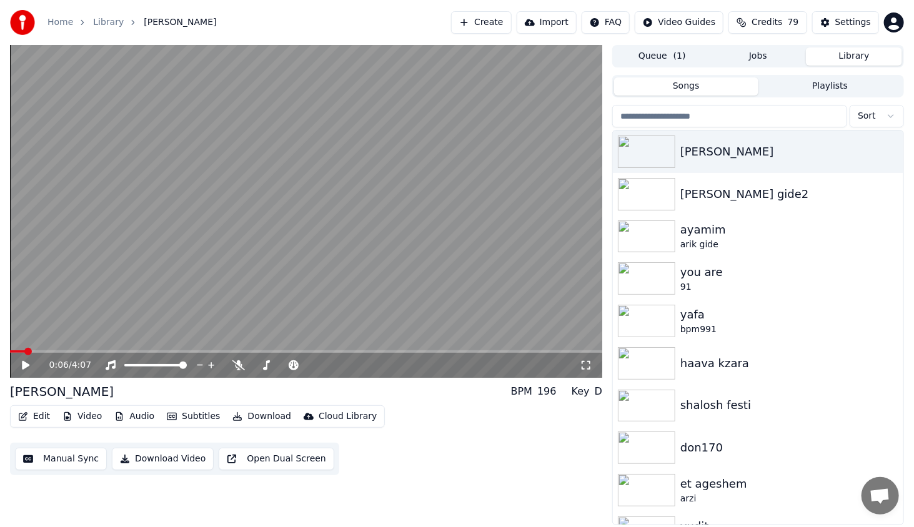
click at [404, 433] on div "Edit Video Audio Subtitles Download Cloud Library Manual Sync Download Video Op…" at bounding box center [306, 440] width 592 height 70
click at [271, 415] on button "Download" at bounding box center [261, 416] width 69 height 17
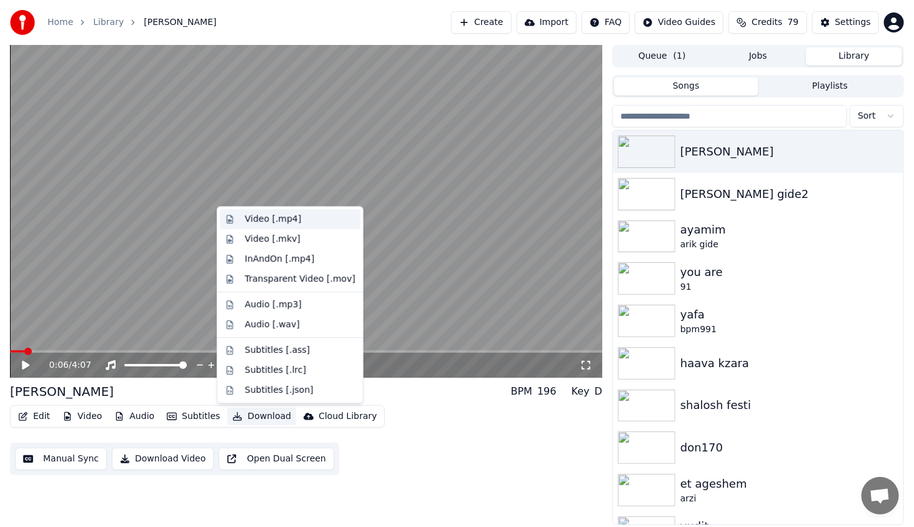
click at [296, 220] on div "Video [.mp4]" at bounding box center [300, 219] width 111 height 12
